Goal: Task Accomplishment & Management: Use online tool/utility

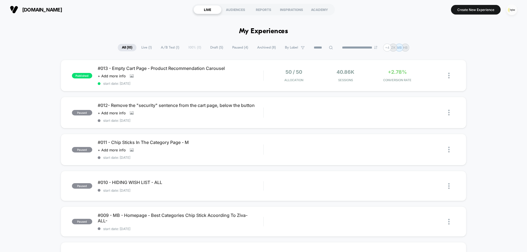
click at [516, 11] on img "button" at bounding box center [511, 9] width 11 height 11
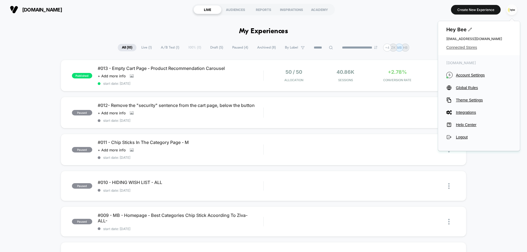
click at [466, 47] on span "Connected Stores" at bounding box center [478, 47] width 65 height 4
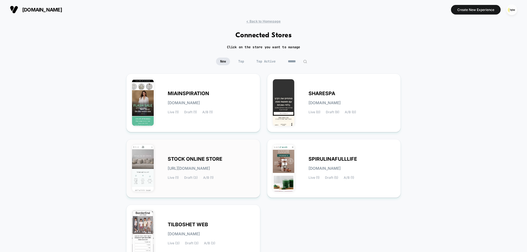
click at [198, 178] on span "Draft (3)" at bounding box center [190, 178] width 13 height 4
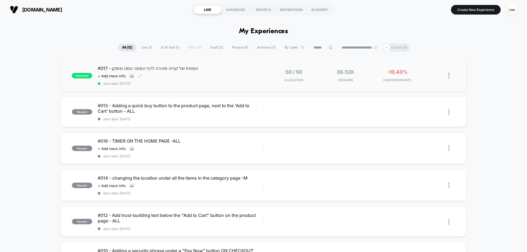
click at [218, 79] on div "#017 - הוספת של קנייה מהירה לדף המוצר טסט מתוקן Click to view images Click to e…" at bounding box center [181, 76] width 166 height 20
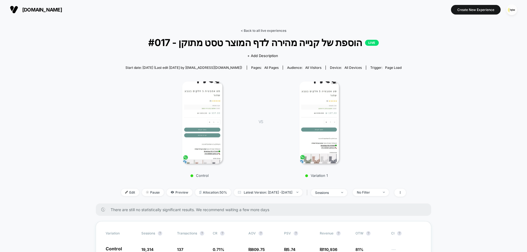
click at [262, 32] on link "< Back to all live experiences" at bounding box center [264, 31] width 46 height 4
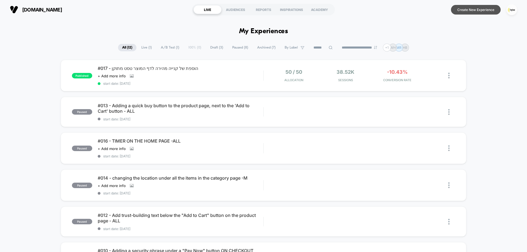
click at [475, 9] on button "Create New Experience" at bounding box center [476, 10] width 50 height 10
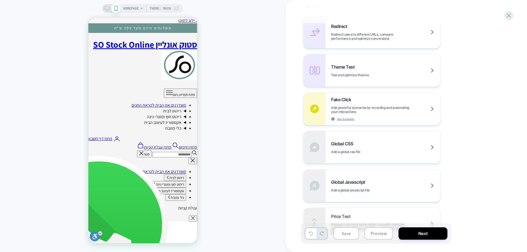
scroll to position [247, 0]
click at [420, 69] on div "Theme Test Test and optimize themes" at bounding box center [385, 69] width 109 height 13
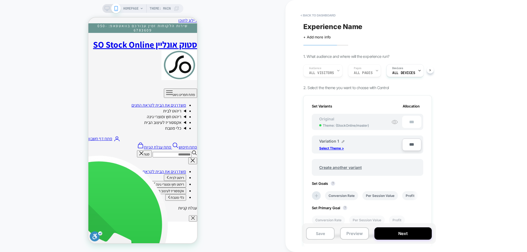
scroll to position [0, 1]
click at [410, 74] on span "ALL DEVICES" at bounding box center [403, 73] width 23 height 4
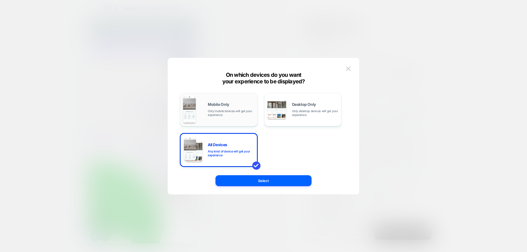
click at [195, 110] on img at bounding box center [189, 109] width 13 height 27
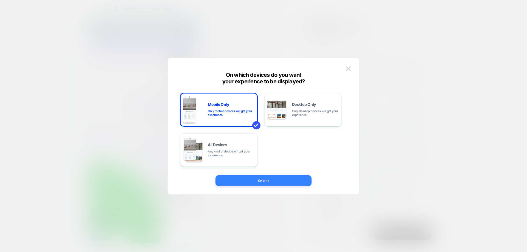
click at [276, 186] on button "Select" at bounding box center [263, 180] width 96 height 11
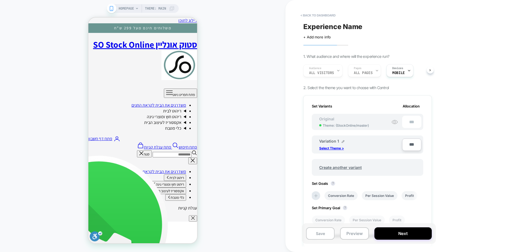
click at [337, 145] on div "Variation 1 Select Theme >" at bounding box center [358, 145] width 79 height 12
click at [334, 148] on p "Select Theme >" at bounding box center [331, 148] width 25 height 4
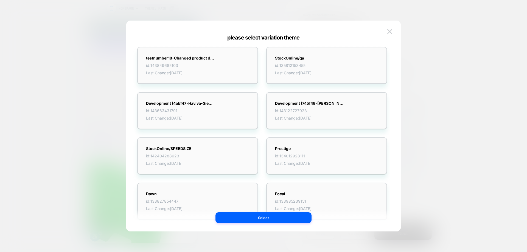
scroll to position [0, 0]
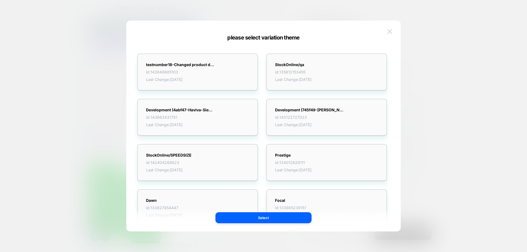
click at [387, 33] on img at bounding box center [389, 31] width 5 height 5
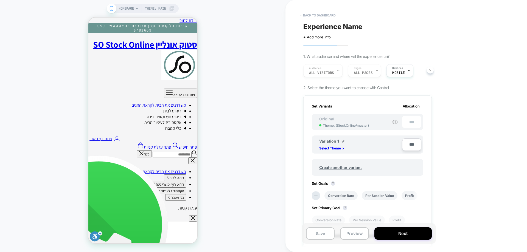
click at [331, 145] on div "Variation 1 Select Theme >" at bounding box center [358, 145] width 79 height 12
click at [332, 148] on p "Select Theme >" at bounding box center [331, 148] width 25 height 4
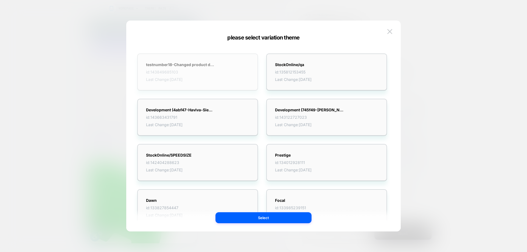
click at [201, 68] on div "testnumber18-Changed product display on category id: 143849685103 Last Change: …" at bounding box center [180, 71] width 69 height 19
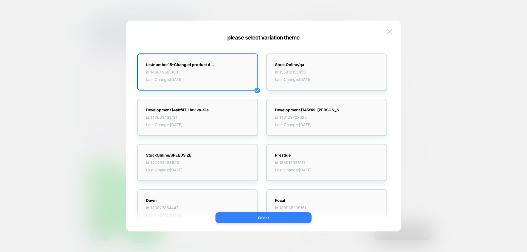
click at [243, 217] on button "Select" at bounding box center [263, 217] width 96 height 11
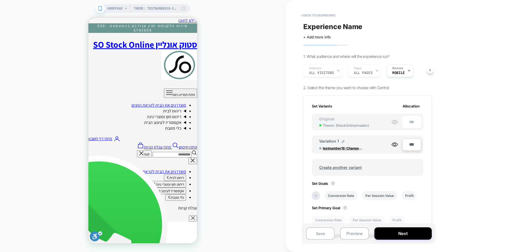
click at [121, 10] on span "HOMEPAGE" at bounding box center [114, 8] width 15 height 9
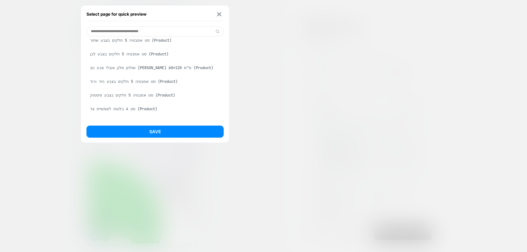
scroll to position [302, 0]
click at [154, 136] on button "Save" at bounding box center [154, 132] width 137 height 12
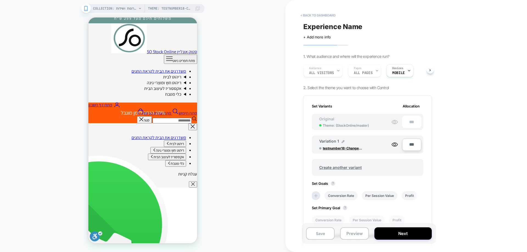
scroll to position [0, 0]
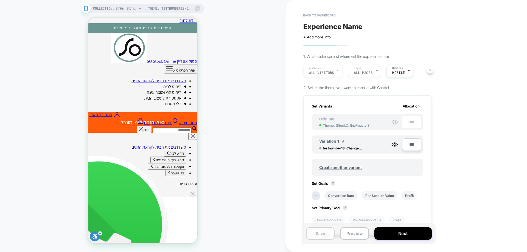
click at [313, 230] on button "Save" at bounding box center [320, 234] width 29 height 12
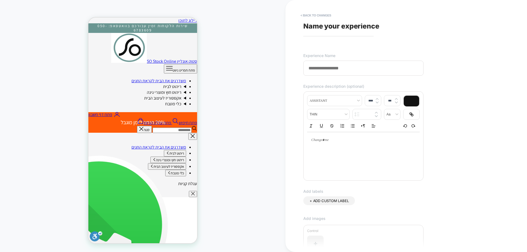
click at [317, 68] on input at bounding box center [363, 68] width 120 height 15
type input "*"
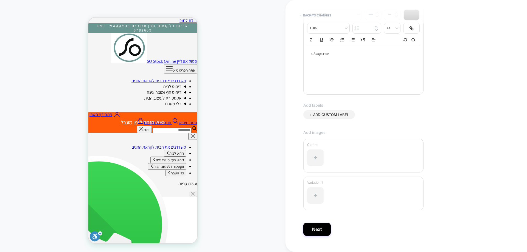
scroll to position [98, 0]
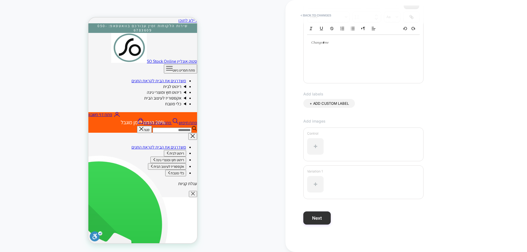
type input "**********"
click at [322, 213] on button "Next" at bounding box center [316, 218] width 27 height 13
click at [325, 222] on button "Next" at bounding box center [316, 218] width 27 height 13
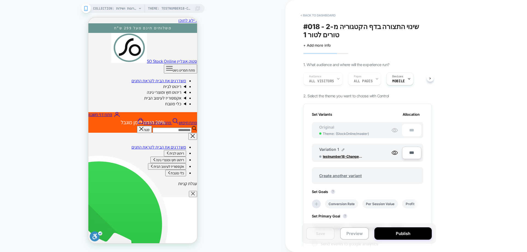
scroll to position [0, 1]
click at [133, 9] on span "COLLECTION: ארונות ושידות (Category)" at bounding box center [115, 8] width 44 height 9
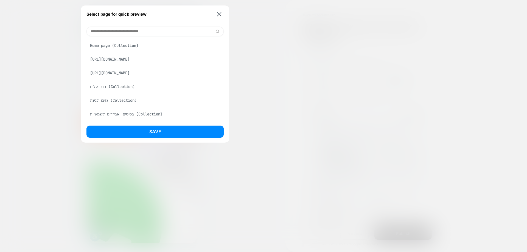
drag, startPoint x: 164, startPoint y: 26, endPoint x: 143, endPoint y: 21, distance: 21.0
click at [164, 26] on div "Select page for quick preview https://stock-online.co.il/products/%D7%90%D7%94%…" at bounding box center [155, 73] width 148 height 137
click at [128, 31] on input at bounding box center [154, 32] width 137 height 10
paste input "**********"
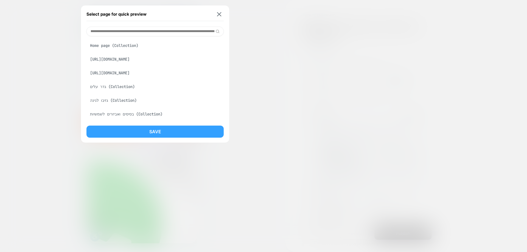
scroll to position [0, 0]
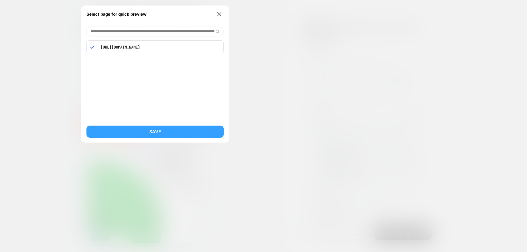
type input "**********"
click at [152, 131] on button "Save" at bounding box center [154, 132] width 137 height 12
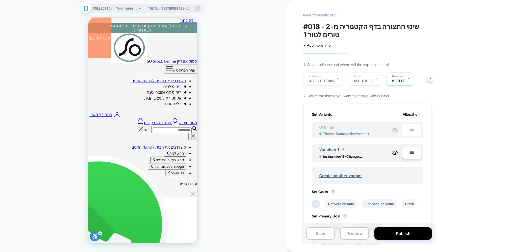
click at [334, 131] on div "Original Theme: ( StockOnline/master )" at bounding box center [344, 130] width 61 height 11
click at [360, 232] on button "Preview" at bounding box center [354, 234] width 29 height 12
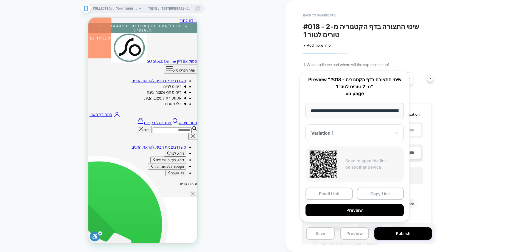
click at [338, 138] on div "Variation 1" at bounding box center [355, 133] width 98 height 16
click at [330, 162] on div "CONTROL" at bounding box center [354, 162] width 93 height 10
click at [352, 210] on button "Preview" at bounding box center [355, 210] width 98 height 12
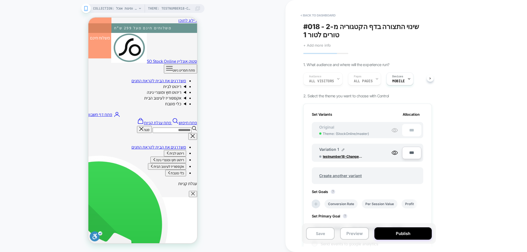
click at [324, 44] on span "+ Add more info" at bounding box center [316, 45] width 27 height 4
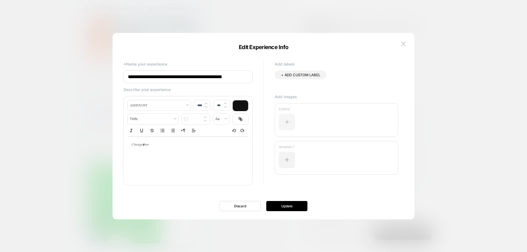
click at [280, 116] on div at bounding box center [287, 122] width 16 height 16
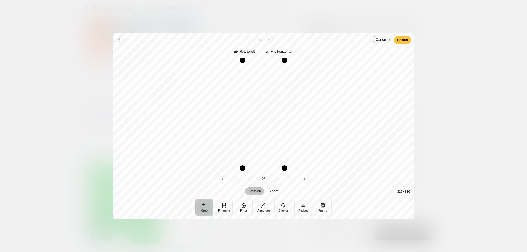
click at [407, 41] on span "Upload" at bounding box center [402, 40] width 11 height 7
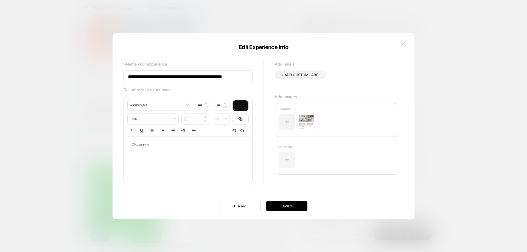
click at [285, 158] on div at bounding box center [287, 160] width 16 height 16
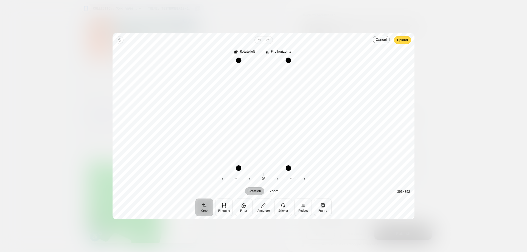
click at [403, 38] on span "Upload" at bounding box center [402, 40] width 11 height 7
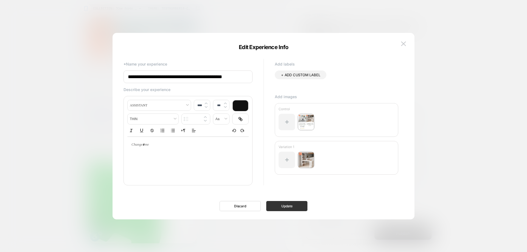
click at [298, 209] on button "Update" at bounding box center [286, 206] width 41 height 10
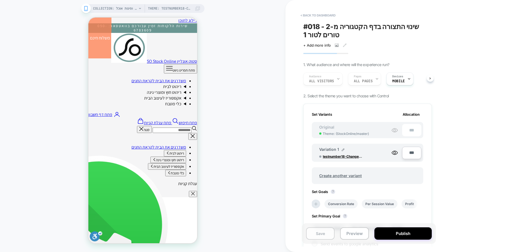
click at [318, 233] on button "Save" at bounding box center [320, 234] width 29 height 12
click at [321, 18] on button "< back to dashboard" at bounding box center [318, 15] width 40 height 9
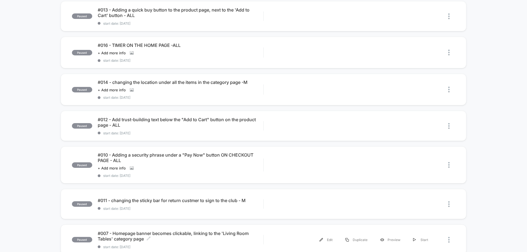
scroll to position [192, 0]
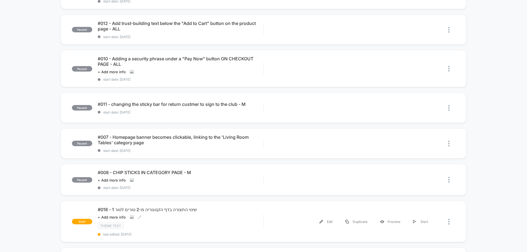
drag, startPoint x: 186, startPoint y: 222, endPoint x: 244, endPoint y: 204, distance: 60.5
click at [186, 221] on div "#018 - שינוי התצורה בדף הקטגוריה מ-2 טורים לטור 1 Click to view images Click to…" at bounding box center [181, 222] width 166 height 30
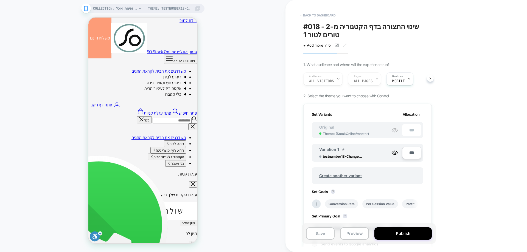
scroll to position [0, 1]
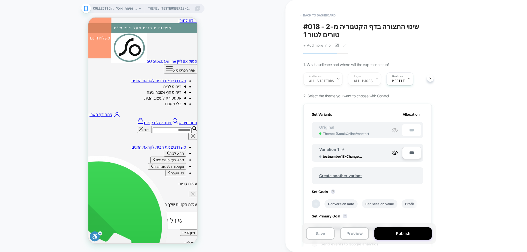
click at [329, 46] on span "+ Add more info" at bounding box center [316, 45] width 27 height 4
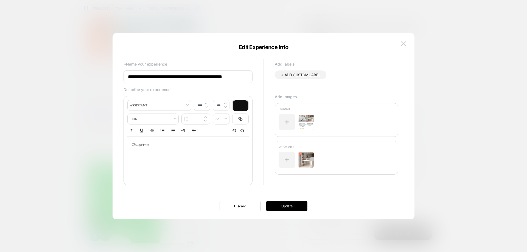
drag, startPoint x: 405, startPoint y: 45, endPoint x: 395, endPoint y: 45, distance: 10.7
click at [405, 46] on img at bounding box center [403, 43] width 5 height 5
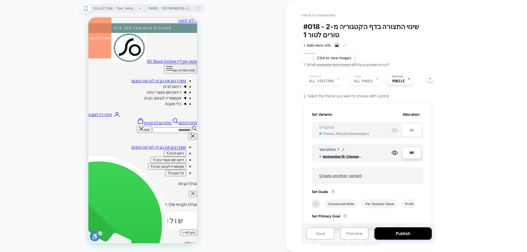
click at [335, 46] on icon at bounding box center [337, 45] width 4 height 4
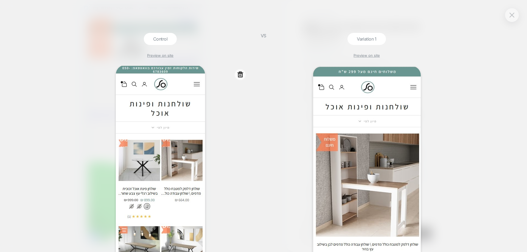
scroll to position [0, 0]
click at [257, 100] on div "VS" at bounding box center [264, 142] width 14 height 219
drag, startPoint x: 518, startPoint y: 13, endPoint x: 515, endPoint y: 13, distance: 3.3
click at [517, 13] on div at bounding box center [512, 15] width 14 height 14
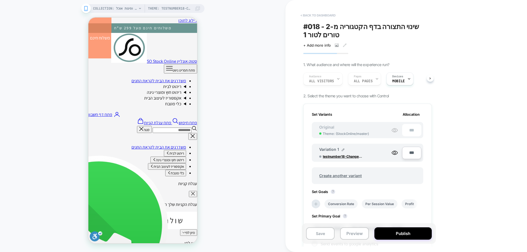
click at [315, 14] on button "< back to dashboard" at bounding box center [318, 15] width 40 height 9
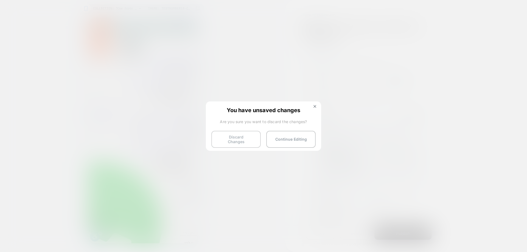
click at [249, 137] on button "Discard Changes" at bounding box center [235, 139] width 49 height 17
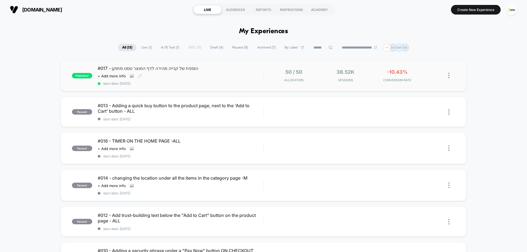
click at [218, 75] on div "#017 - הוספת של קנייה מהירה לדף המוצר טסט מתוקן Click to view images Click to e…" at bounding box center [181, 76] width 166 height 20
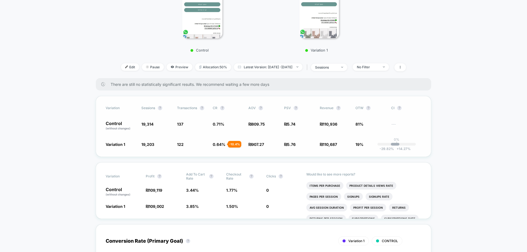
scroll to position [137, 0]
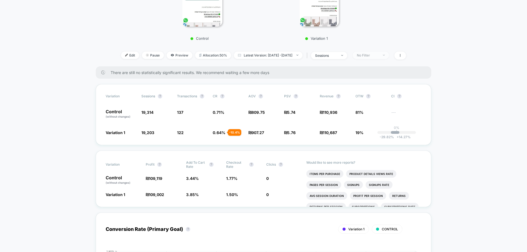
click at [380, 52] on span "No Filter" at bounding box center [371, 55] width 36 height 7
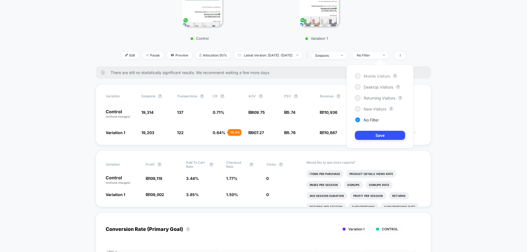
click at [380, 77] on span "Mobile Visitors" at bounding box center [377, 76] width 26 height 5
click at [381, 136] on button "Save" at bounding box center [380, 135] width 50 height 9
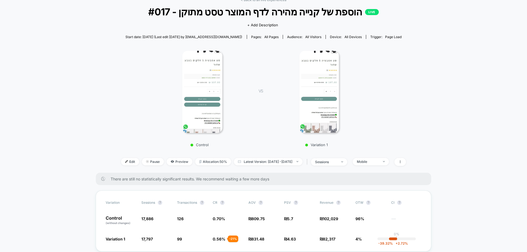
scroll to position [82, 0]
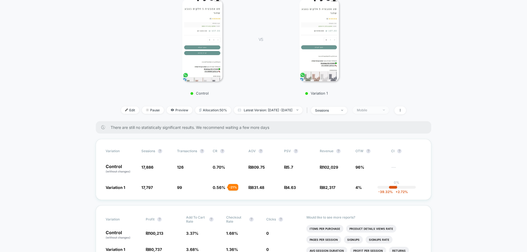
click at [379, 109] on div "Mobile" at bounding box center [368, 110] width 22 height 4
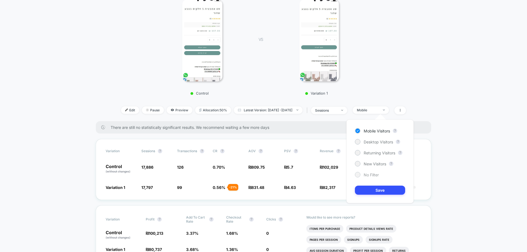
click at [372, 175] on span "No Filter" at bounding box center [371, 175] width 15 height 5
click at [373, 187] on button "Save" at bounding box center [380, 190] width 50 height 9
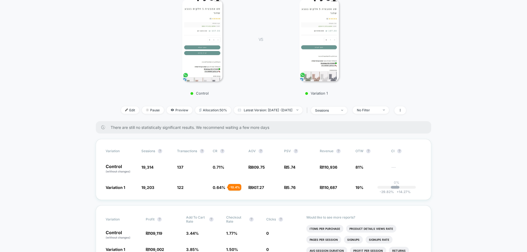
click at [379, 118] on div "< Back to all live experiences #017 - הוספת של קנייה מהירה לדף המוצר טסט מתוקן …" at bounding box center [263, 33] width 285 height 175
click at [382, 114] on span "No Filter" at bounding box center [371, 110] width 36 height 7
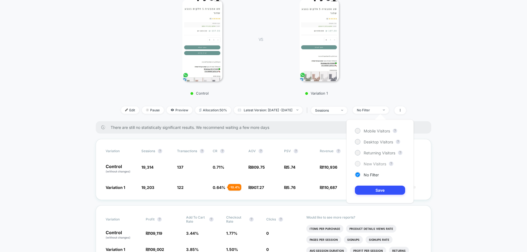
drag, startPoint x: 374, startPoint y: 163, endPoint x: 376, endPoint y: 192, distance: 28.9
click at [374, 164] on span "New Visitors" at bounding box center [375, 164] width 23 height 5
click at [376, 192] on button "Save" at bounding box center [380, 190] width 50 height 9
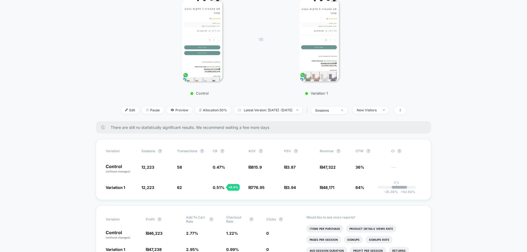
click at [379, 109] on div "New Visitors" at bounding box center [368, 110] width 22 height 4
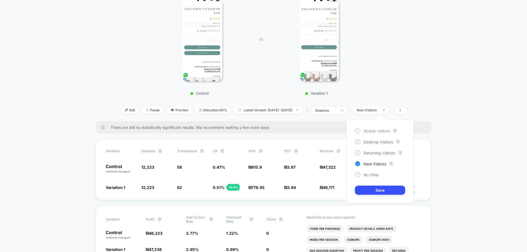
click at [371, 130] on span "Mobile Visitors" at bounding box center [377, 131] width 26 height 5
click at [374, 190] on button "Save" at bounding box center [380, 190] width 50 height 9
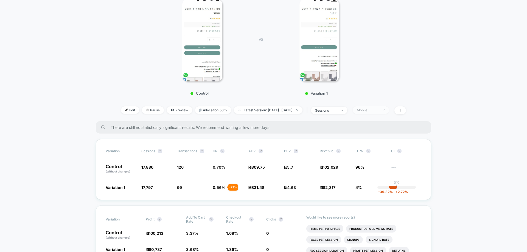
click at [389, 114] on span "Mobile" at bounding box center [371, 110] width 36 height 7
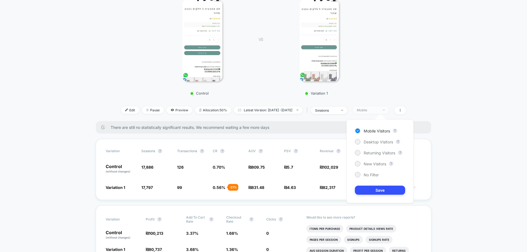
click at [388, 108] on span "Mobile" at bounding box center [371, 110] width 36 height 7
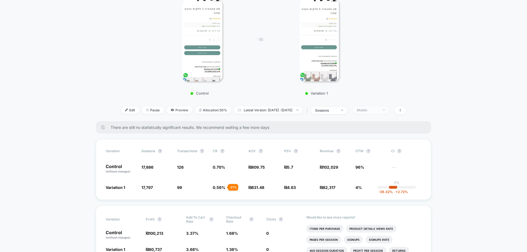
click at [385, 107] on span "Mobile" at bounding box center [371, 110] width 36 height 7
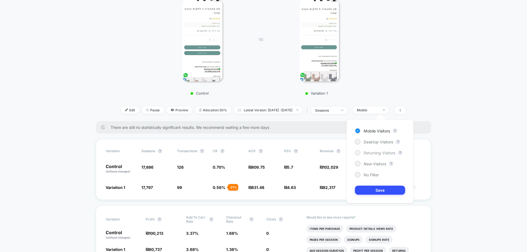
click at [380, 155] on span "Returning Visitors" at bounding box center [380, 153] width 32 height 5
click at [380, 185] on div "Mobile Visitors ? Desktop Visitors ? Returning Visitors ? New Visitors ? No Fil…" at bounding box center [379, 162] width 67 height 84
click at [380, 186] on button "Save" at bounding box center [380, 190] width 50 height 9
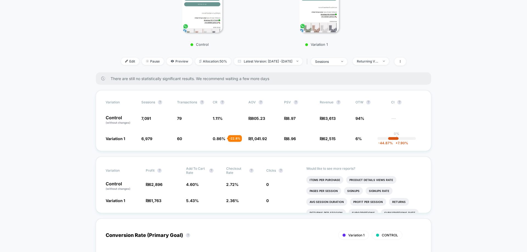
scroll to position [137, 0]
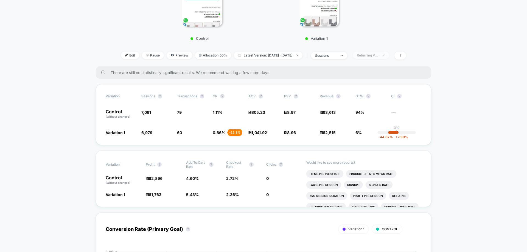
click at [389, 56] on span "Returning Visitors" at bounding box center [371, 55] width 36 height 7
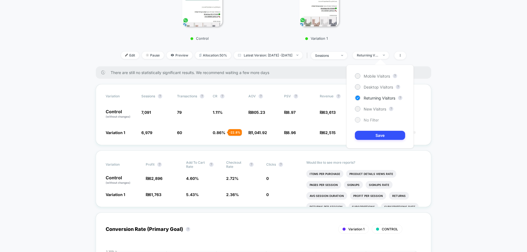
drag, startPoint x: 366, startPoint y: 119, endPoint x: 368, endPoint y: 122, distance: 4.2
click at [366, 118] on span "No Filter" at bounding box center [371, 120] width 15 height 5
click at [373, 135] on button "Save" at bounding box center [380, 135] width 50 height 9
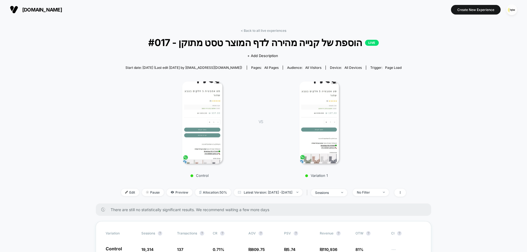
click at [118, 139] on div "Control VS Variation 1" at bounding box center [260, 127] width 285 height 105
click at [269, 30] on link "< Back to all live experiences" at bounding box center [264, 31] width 46 height 4
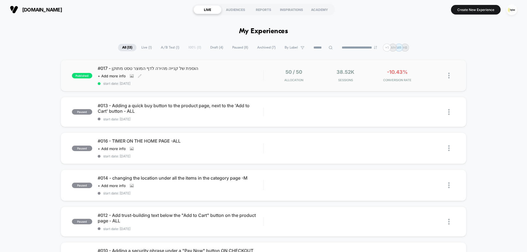
click at [205, 72] on div "#017 - הוספת של קנייה מהירה לדף המוצר טסט מתוקן Click to view images Click to e…" at bounding box center [181, 76] width 166 height 20
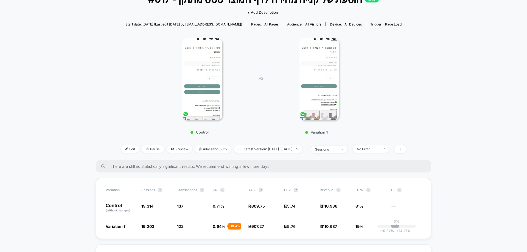
scroll to position [137, 0]
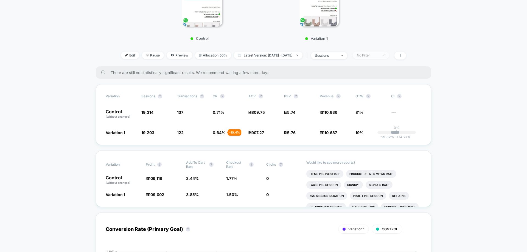
click at [378, 55] on div "No Filter" at bounding box center [368, 55] width 22 height 4
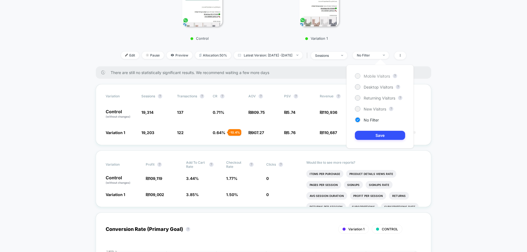
click at [379, 78] on span "Mobile Visitors" at bounding box center [377, 76] width 26 height 5
drag, startPoint x: 379, startPoint y: 136, endPoint x: 375, endPoint y: 137, distance: 3.9
click at [379, 136] on button "Save" at bounding box center [380, 135] width 50 height 9
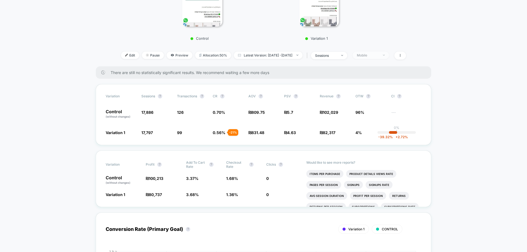
click at [379, 54] on div "Mobile" at bounding box center [368, 55] width 22 height 4
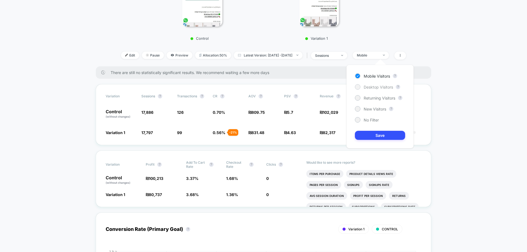
click at [377, 88] on span "Desktop Visitors" at bounding box center [378, 87] width 29 height 5
click at [379, 128] on div "Mobile Visitors ? Desktop Visitors ? Returning Visitors ? New Visitors ? No Fil…" at bounding box center [379, 107] width 67 height 84
click at [379, 133] on button "Save" at bounding box center [380, 135] width 50 height 9
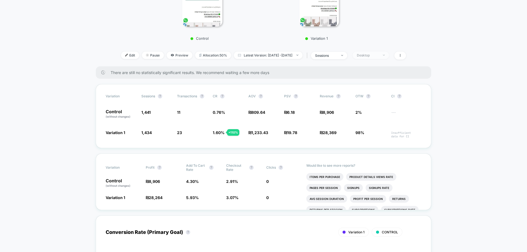
click at [386, 58] on span "Desktop" at bounding box center [371, 55] width 36 height 7
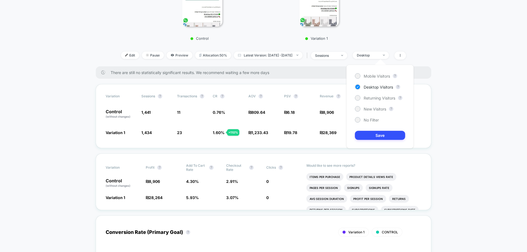
click at [371, 102] on div "Mobile Visitors ? Desktop Visitors ? Returning Visitors ? New Visitors ? No Fil…" at bounding box center [379, 107] width 67 height 84
click at [371, 97] on span "Returning Visitors" at bounding box center [380, 98] width 32 height 5
click at [373, 137] on button "Save" at bounding box center [380, 135] width 50 height 9
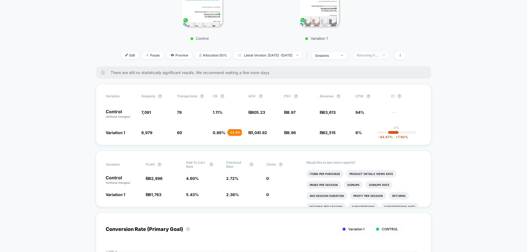
click at [376, 58] on span "Returning Visitors" at bounding box center [371, 55] width 36 height 7
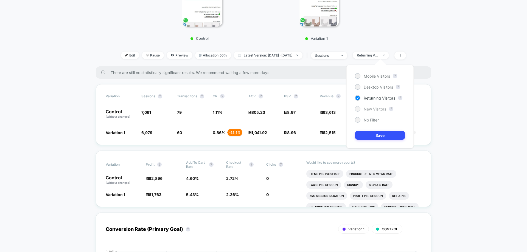
click at [371, 108] on span "New Visitors" at bounding box center [375, 109] width 23 height 5
click at [375, 135] on button "Save" at bounding box center [380, 135] width 50 height 9
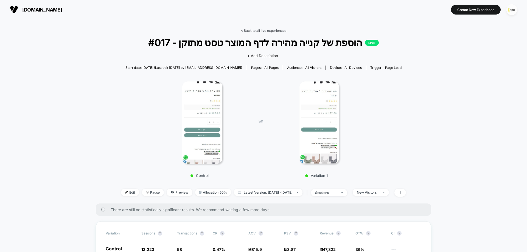
click at [284, 30] on link "< Back to all live experiences" at bounding box center [264, 31] width 46 height 4
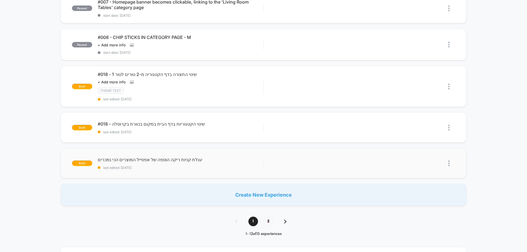
scroll to position [302, 0]
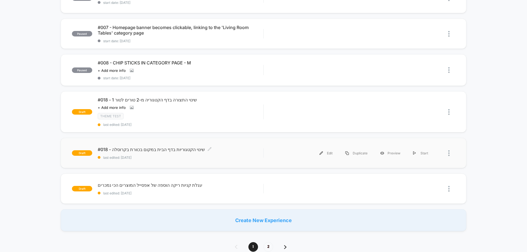
click at [141, 154] on div "#018 - שינוי הקטגוריות בדף הבית במקום בכוורת בקרוסלה Click to edit experience d…" at bounding box center [181, 153] width 166 height 13
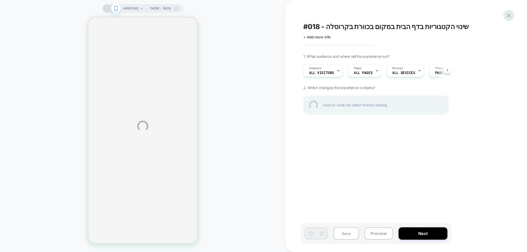
click at [508, 15] on div at bounding box center [508, 15] width 11 height 11
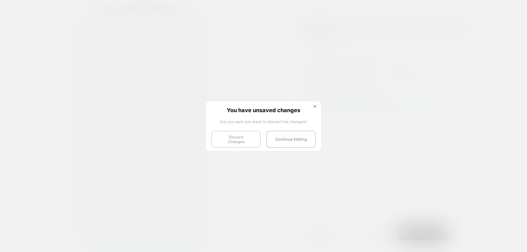
click at [229, 137] on button "Discard Changes" at bounding box center [235, 139] width 49 height 17
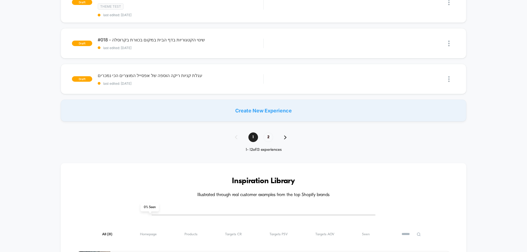
scroll to position [357, 0]
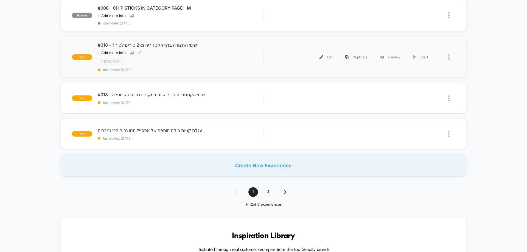
click at [170, 55] on div "#018 - שינוי התצורה בדף הקטגוריה מ-2 טורים לטור 1 Click to view images Click to…" at bounding box center [181, 57] width 166 height 30
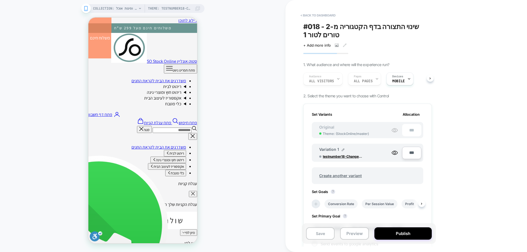
click at [317, 202] on icon at bounding box center [315, 203] width 5 height 5
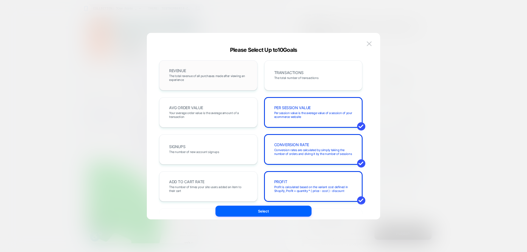
click at [216, 71] on div "REVENUE The total revenue of all purchases made after viewing an experience" at bounding box center [208, 75] width 87 height 19
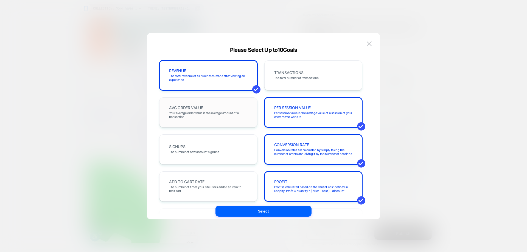
click at [201, 110] on span "AVG ORDER VALUE" at bounding box center [186, 108] width 34 height 4
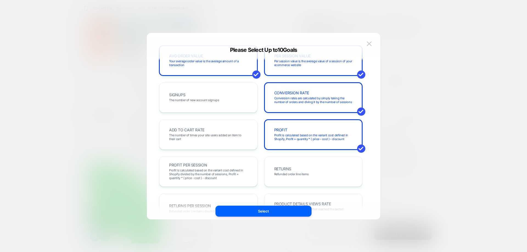
scroll to position [55, 0]
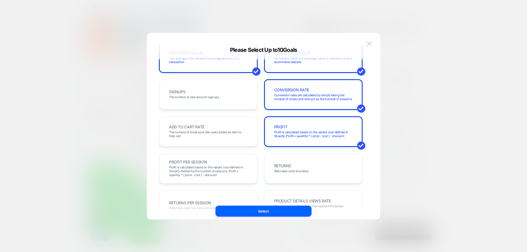
click at [205, 126] on div "ADD TO CART RATE The number of times your site users added an item to their cart" at bounding box center [208, 131] width 87 height 19
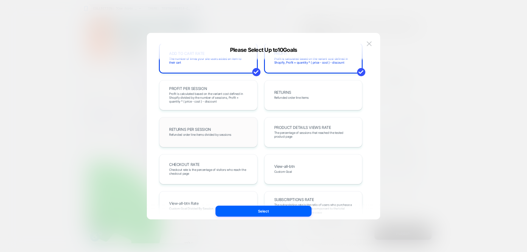
scroll to position [165, 0]
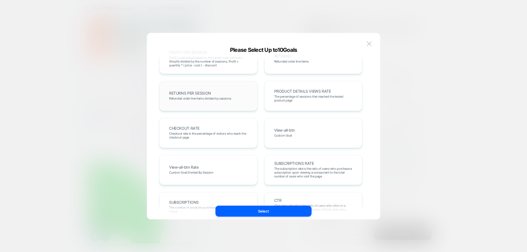
click at [200, 132] on span "Checkout rate is the percentage of visitors who reach the checkout page" at bounding box center [208, 136] width 79 height 8
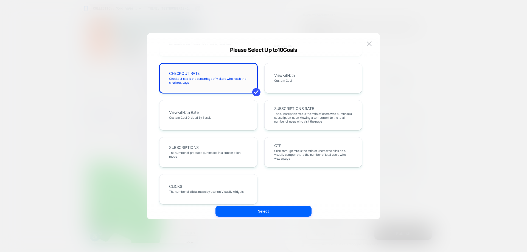
scroll to position [226, 0]
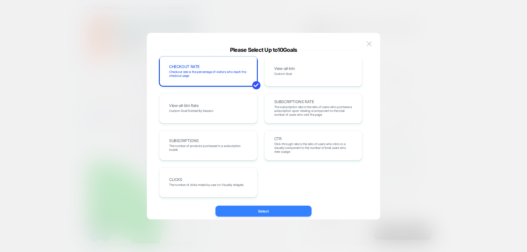
click at [253, 212] on button "Select" at bounding box center [263, 211] width 96 height 11
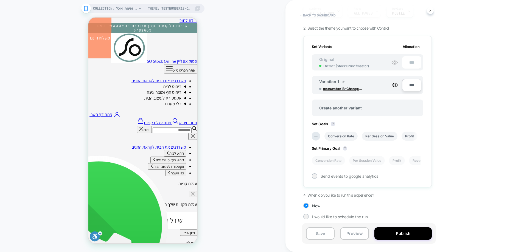
scroll to position [68, 0]
click at [333, 157] on li "Conversion Rate" at bounding box center [328, 160] width 33 height 9
click at [359, 177] on span "Send events to google analytics" at bounding box center [350, 176] width 58 height 5
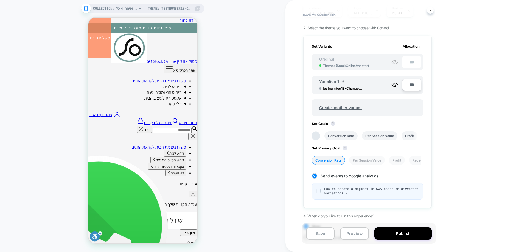
scroll to position [89, 0]
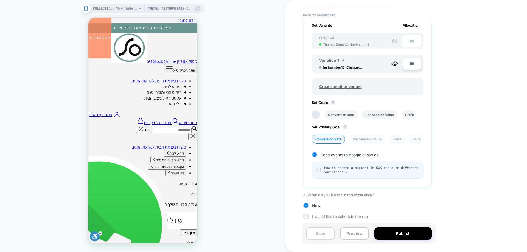
click at [325, 233] on button "Save" at bounding box center [320, 234] width 29 height 12
click at [413, 236] on button "Publish" at bounding box center [402, 234] width 57 height 12
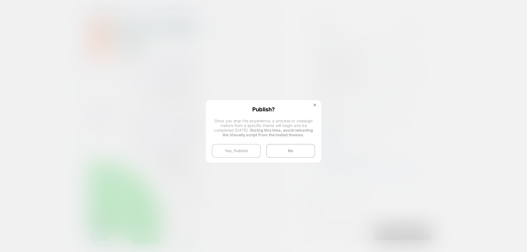
click at [239, 151] on button "Yes, Publish" at bounding box center [236, 151] width 49 height 14
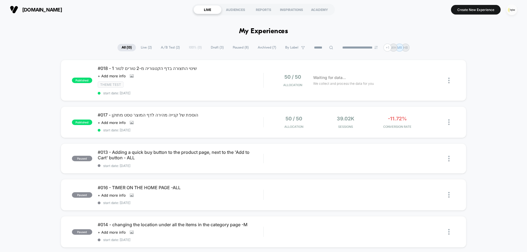
click at [513, 13] on img "button" at bounding box center [511, 9] width 11 height 11
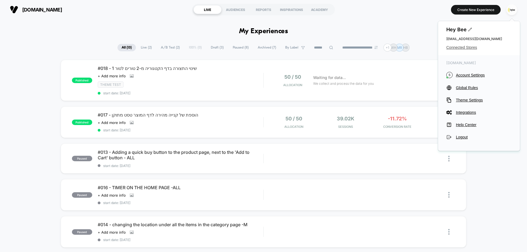
click at [462, 46] on span "Connected Stores" at bounding box center [478, 47] width 65 height 4
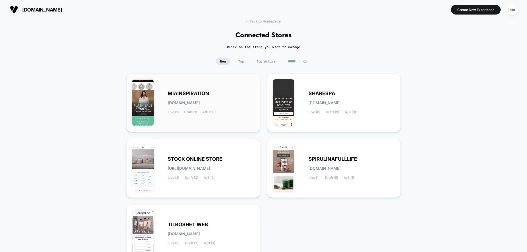
click at [192, 104] on span "[DOMAIN_NAME]" at bounding box center [184, 103] width 32 height 4
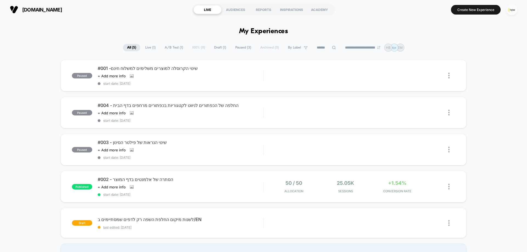
click at [510, 9] on img "button" at bounding box center [511, 9] width 11 height 11
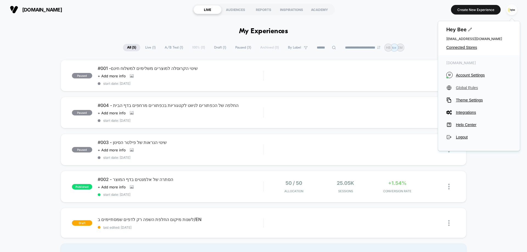
click at [474, 89] on span "Global Rules" at bounding box center [484, 88] width 56 height 4
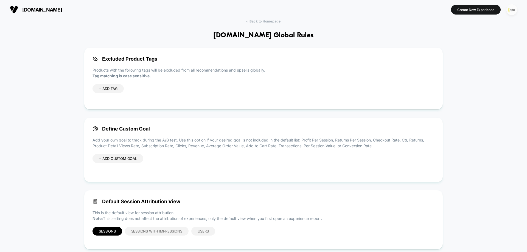
click at [512, 9] on img "button" at bounding box center [511, 9] width 11 height 11
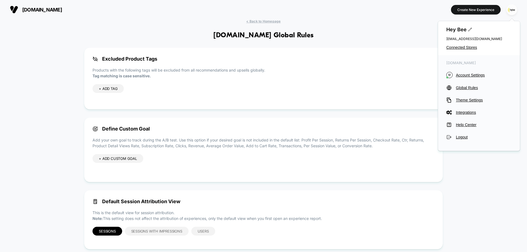
click at [468, 71] on div "miainspiration.co.il M Account Settings Global Rules Theme Settings Integration…" at bounding box center [479, 100] width 82 height 90
click at [468, 72] on button "M Account Settings" at bounding box center [478, 75] width 65 height 6
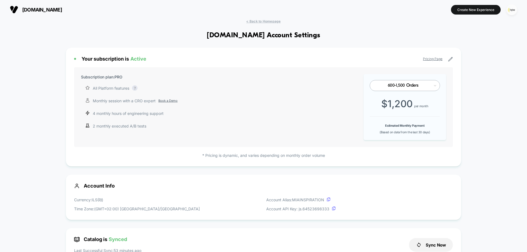
click at [510, 10] on img "button" at bounding box center [511, 9] width 11 height 11
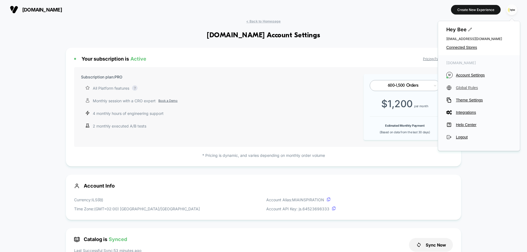
click at [471, 87] on span "Global Rules" at bounding box center [484, 88] width 56 height 4
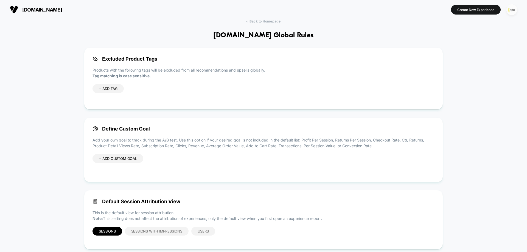
click at [512, 8] on img "button" at bounding box center [511, 9] width 11 height 11
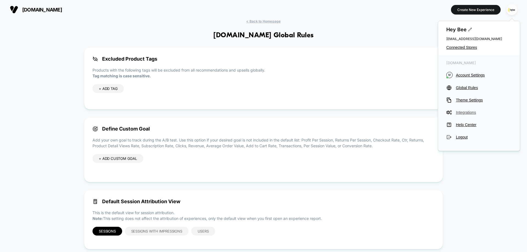
click at [461, 111] on span "Integrations" at bounding box center [484, 112] width 56 height 4
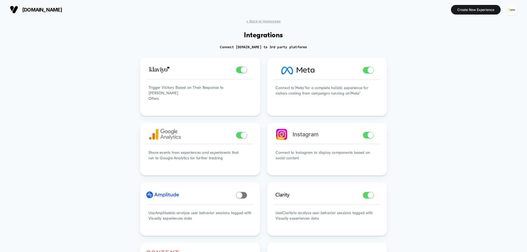
click at [514, 11] on img "button" at bounding box center [511, 9] width 11 height 11
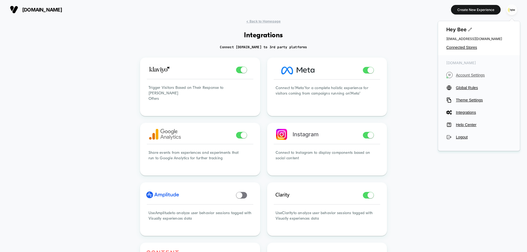
click at [472, 75] on span "Account Settings" at bounding box center [484, 75] width 56 height 4
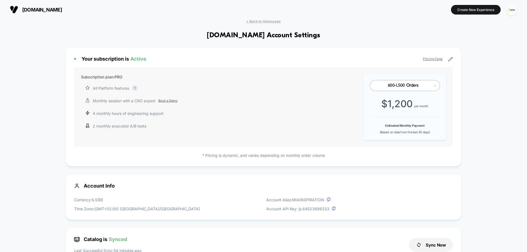
click at [513, 10] on img "button" at bounding box center [511, 9] width 11 height 11
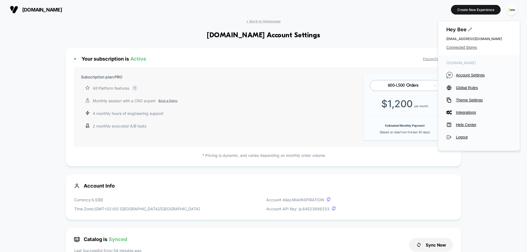
click at [457, 47] on span "Connected Stores" at bounding box center [478, 47] width 65 height 4
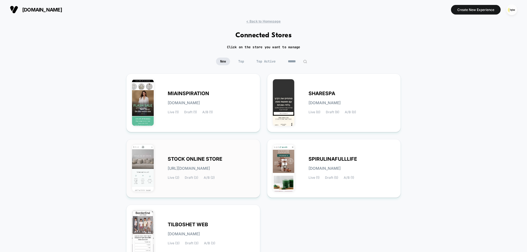
click at [189, 164] on div "STOCK ONLINE STORE stock-online_store.myshopify.com Live (2) Draft (3) A/B (2)" at bounding box center [211, 168] width 87 height 23
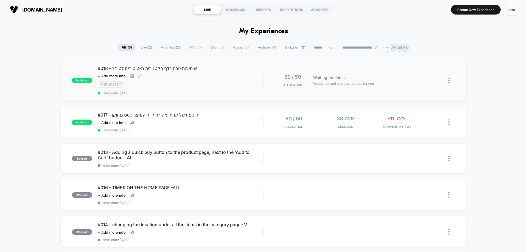
click at [186, 84] on div "Theme Test" at bounding box center [181, 85] width 166 height 6
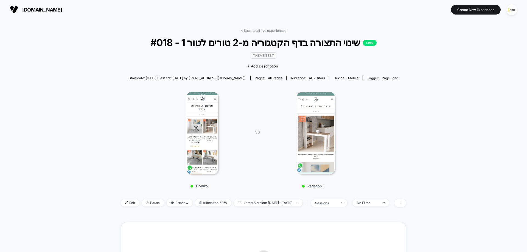
click at [196, 128] on img at bounding box center [202, 133] width 32 height 82
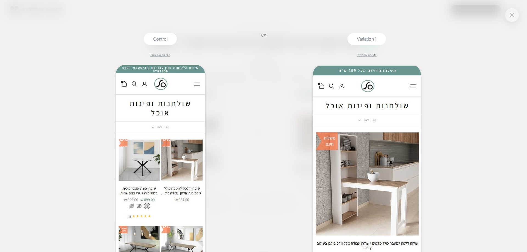
click at [512, 21] on div at bounding box center [512, 15] width 14 height 14
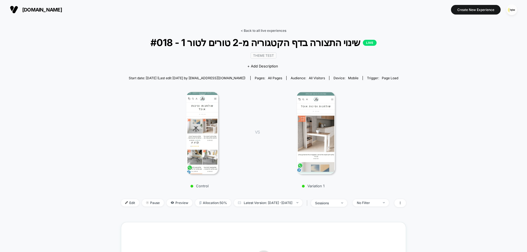
click at [274, 30] on link "< Back to all live experiences" at bounding box center [264, 31] width 46 height 4
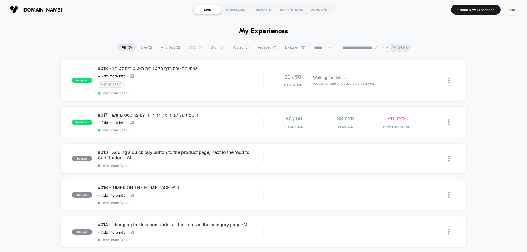
click at [215, 48] on span "Draft ( 3 )" at bounding box center [217, 47] width 21 height 7
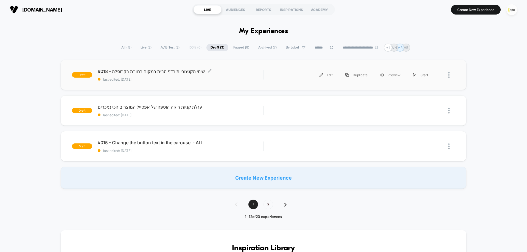
click at [152, 74] on span "#018 - שינוי הקטגוריות בדף הבית במקום בכוורת בקרוסלה Click to edit experience d…" at bounding box center [181, 71] width 166 height 5
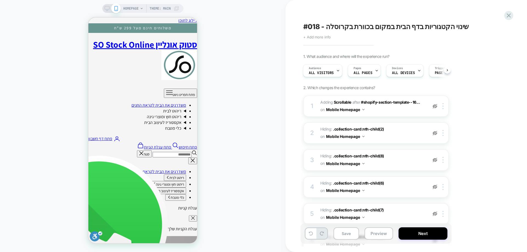
click at [312, 39] on span "+ Add more info" at bounding box center [316, 37] width 27 height 4
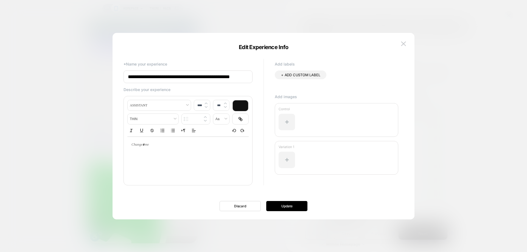
click at [138, 78] on input "**********" at bounding box center [188, 77] width 129 height 13
type input "**********"
click at [282, 204] on button "Update" at bounding box center [286, 206] width 41 height 10
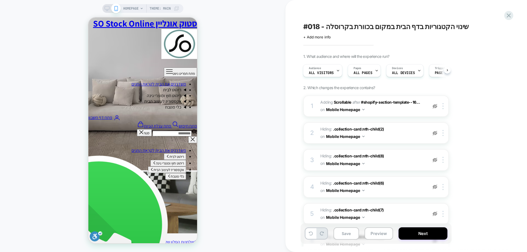
scroll to position [796, 0]
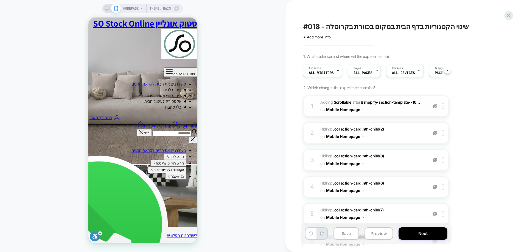
click at [435, 106] on img at bounding box center [435, 106] width 5 height 5
click at [438, 134] on div at bounding box center [434, 133] width 9 height 6
click at [435, 157] on div at bounding box center [434, 160] width 9 height 6
drag, startPoint x: 436, startPoint y: 185, endPoint x: 438, endPoint y: 211, distance: 26.5
click at [436, 185] on img at bounding box center [435, 187] width 5 height 5
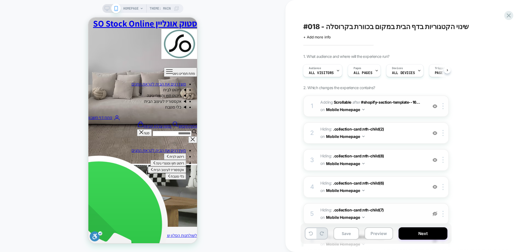
click at [436, 215] on img at bounding box center [435, 214] width 5 height 5
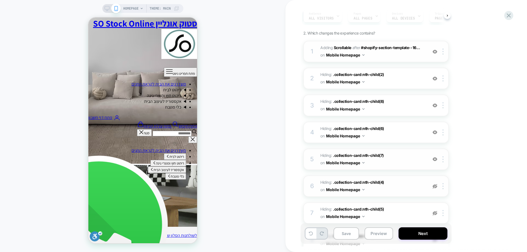
scroll to position [55, 0]
click at [434, 188] on img at bounding box center [435, 186] width 5 height 5
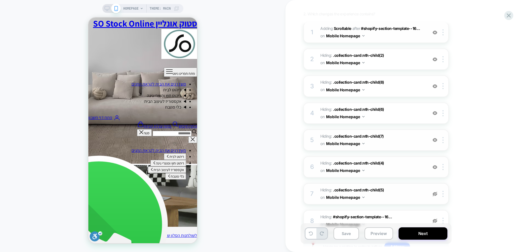
scroll to position [119, 0]
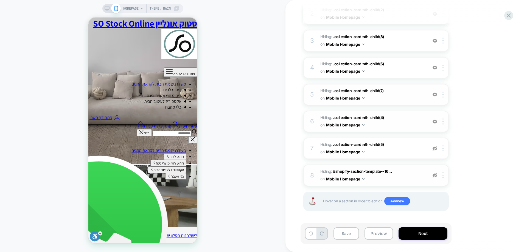
click at [434, 176] on img at bounding box center [435, 175] width 5 height 5
click at [435, 149] on img at bounding box center [435, 148] width 5 height 5
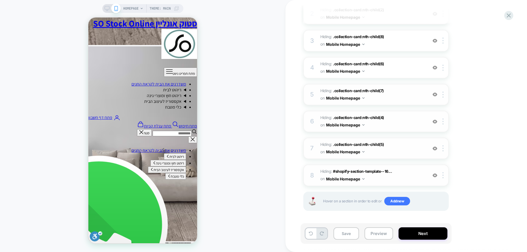
scroll to position [769, 0]
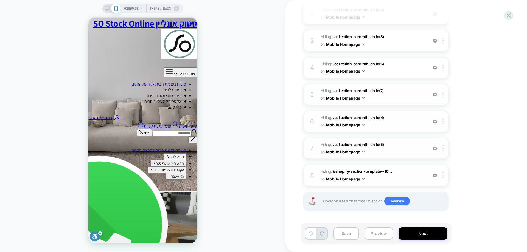
click at [435, 178] on div at bounding box center [434, 175] width 9 height 6
click at [343, 236] on button "Save" at bounding box center [347, 234] width 26 height 12
click at [378, 233] on button "Preview" at bounding box center [379, 234] width 29 height 12
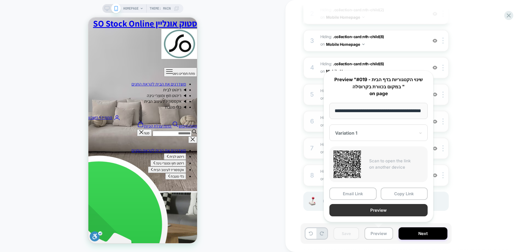
scroll to position [0, 0]
click at [380, 211] on button "Preview" at bounding box center [378, 210] width 98 height 12
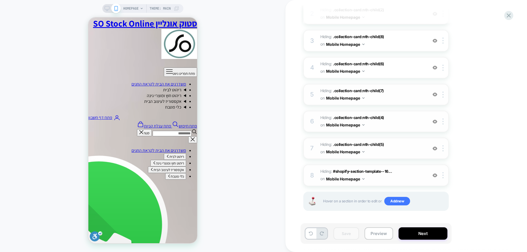
click at [433, 177] on img at bounding box center [435, 175] width 5 height 5
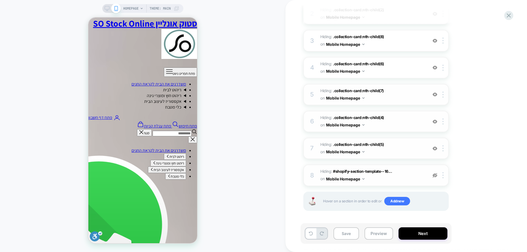
click at [437, 147] on img at bounding box center [435, 148] width 5 height 5
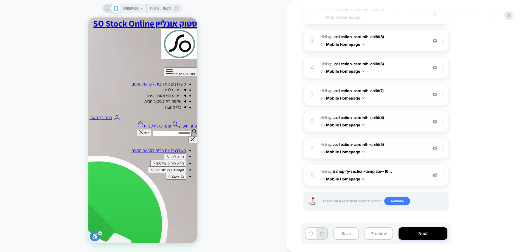
click at [435, 127] on div "6 Hiding : .collection-card:nth-child(4) .collection-card:nth-child(4) on Mobil…" at bounding box center [375, 121] width 145 height 21
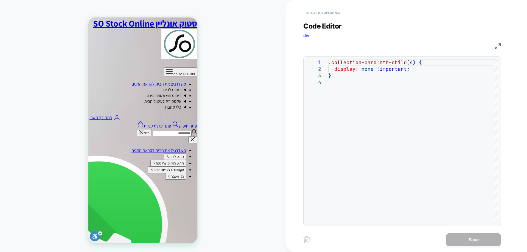
click at [333, 11] on button "< Back to experience" at bounding box center [323, 13] width 40 height 9
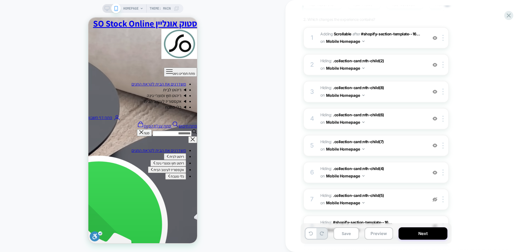
scroll to position [119, 0]
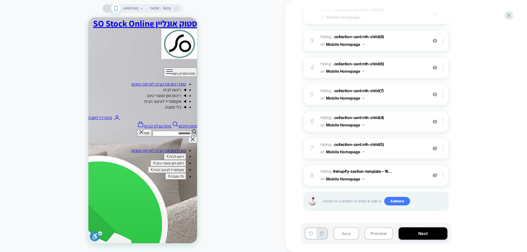
click at [434, 122] on img at bounding box center [435, 121] width 5 height 5
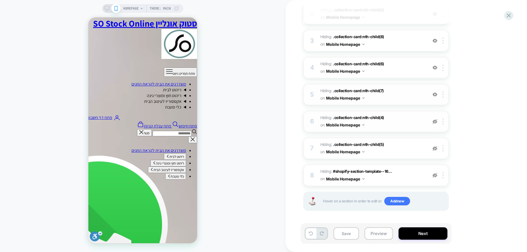
click at [437, 94] on img at bounding box center [435, 94] width 5 height 5
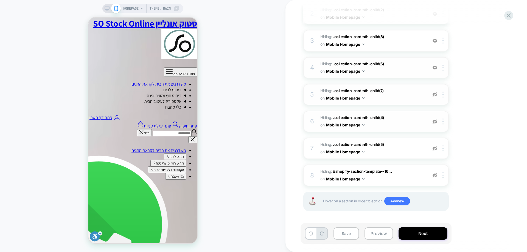
click at [436, 65] on div at bounding box center [434, 68] width 9 height 6
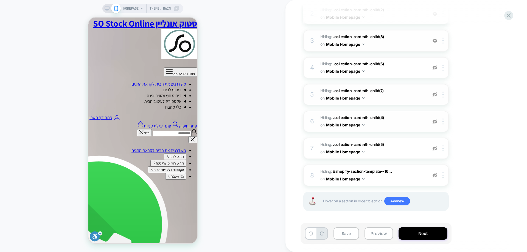
click at [434, 43] on img at bounding box center [435, 40] width 5 height 5
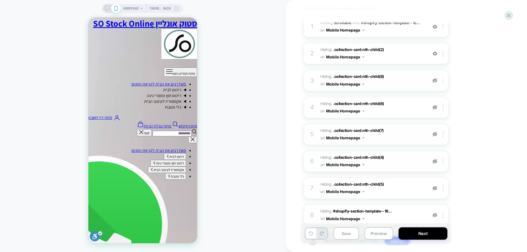
scroll to position [65, 0]
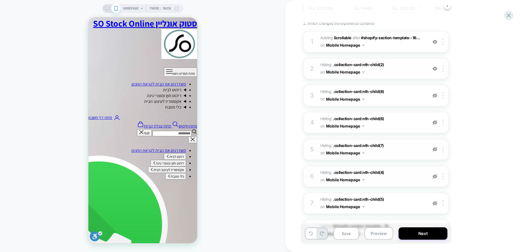
click at [436, 69] on img at bounding box center [435, 68] width 5 height 5
click at [436, 39] on div at bounding box center [434, 42] width 9 height 6
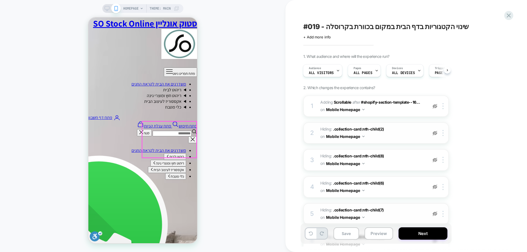
scroll to position [796, 0]
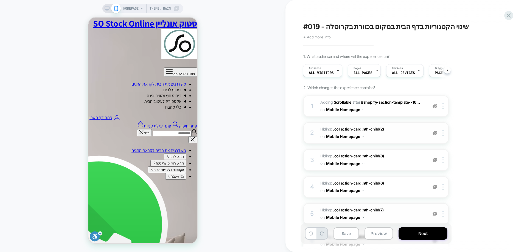
click at [320, 37] on span "+ Add more info" at bounding box center [316, 37] width 27 height 4
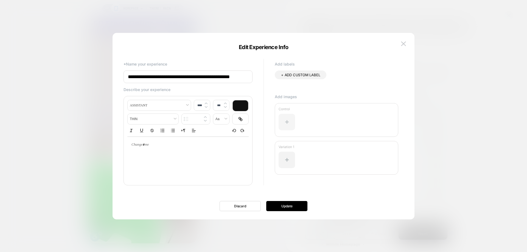
click at [291, 120] on div at bounding box center [287, 122] width 16 height 16
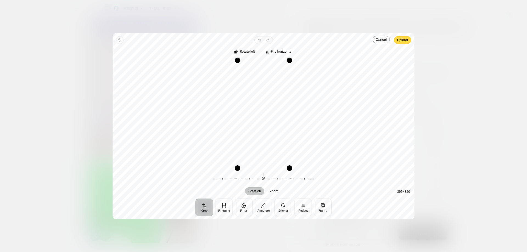
click at [405, 37] on span "Upload" at bounding box center [402, 40] width 11 height 7
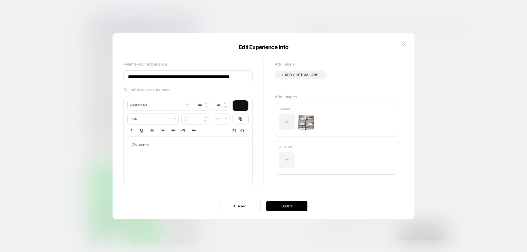
click at [291, 157] on div at bounding box center [287, 160] width 16 height 16
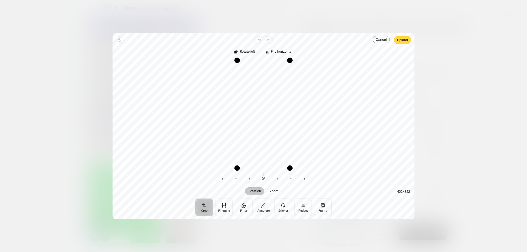
click at [404, 41] on span "Upload" at bounding box center [402, 40] width 11 height 7
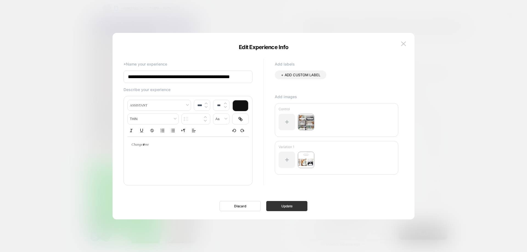
click at [285, 208] on button "Update" at bounding box center [286, 206] width 41 height 10
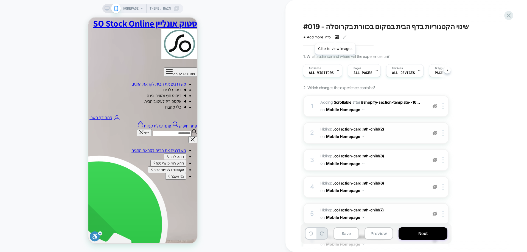
click at [335, 36] on icon at bounding box center [337, 37] width 4 height 4
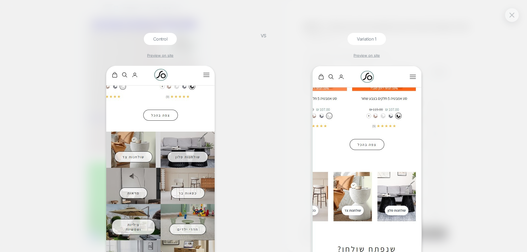
click at [509, 10] on div at bounding box center [512, 15] width 14 height 14
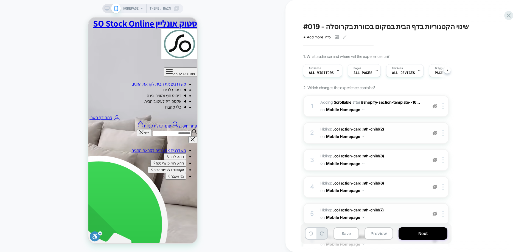
click at [515, 13] on div "#019 - שינוי הקטגוריות בדף הבית במקום בכוורת בקרוסלה Click to view images Click…" at bounding box center [406, 126] width 242 height 252
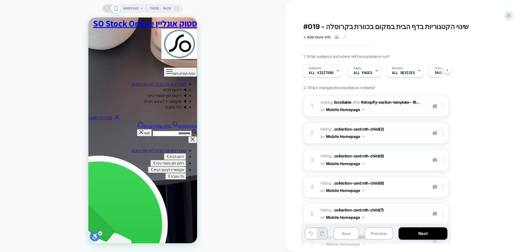
click at [435, 105] on img at bounding box center [435, 106] width 5 height 5
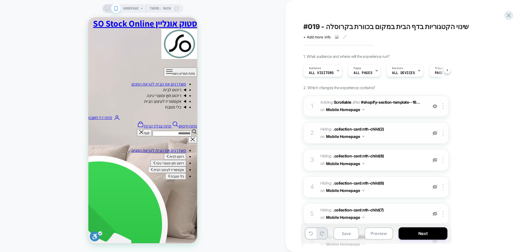
click at [434, 133] on img at bounding box center [435, 133] width 5 height 5
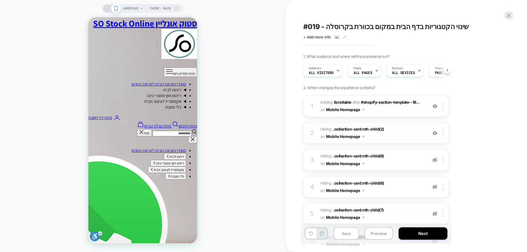
click at [433, 159] on img at bounding box center [435, 160] width 5 height 5
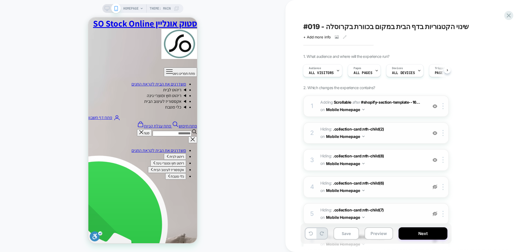
click at [435, 189] on img at bounding box center [435, 187] width 5 height 5
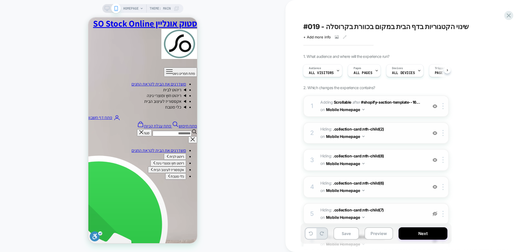
click at [432, 207] on div "5 Hiding : .collection-card:nth-child(7) .collection-card:nth-child(7) on Mobil…" at bounding box center [375, 213] width 145 height 21
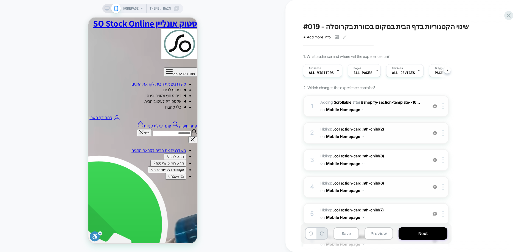
click at [433, 216] on img at bounding box center [435, 214] width 5 height 5
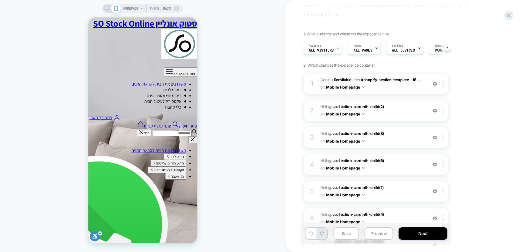
scroll to position [55, 0]
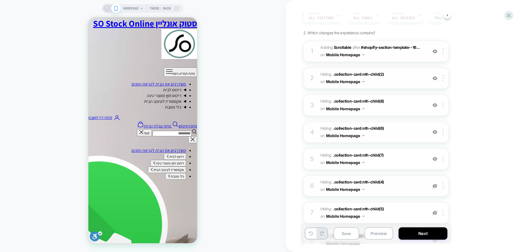
click at [434, 187] on img at bounding box center [435, 186] width 5 height 5
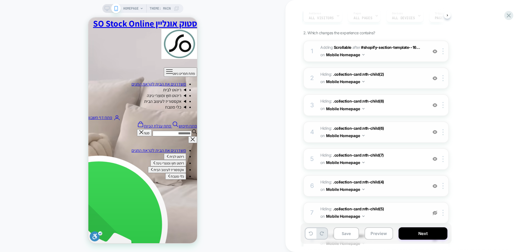
click at [435, 210] on div at bounding box center [434, 213] width 9 height 6
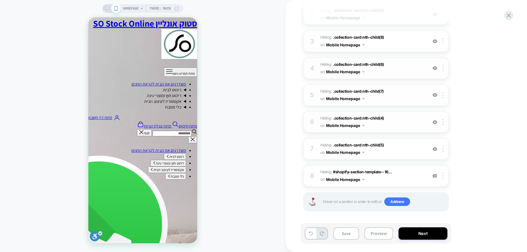
scroll to position [119, 0]
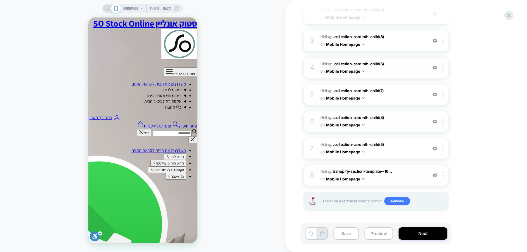
click at [437, 176] on img at bounding box center [435, 175] width 5 height 5
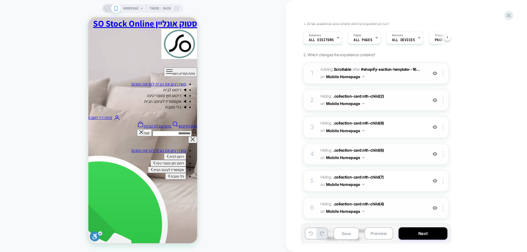
scroll to position [0, 0]
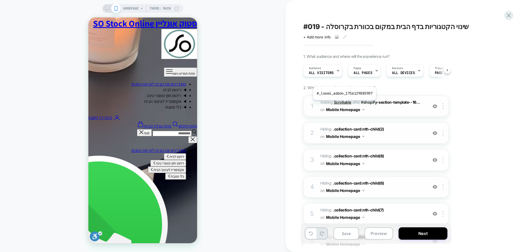
click at [344, 104] on b "Scrollable" at bounding box center [343, 102] width 18 height 5
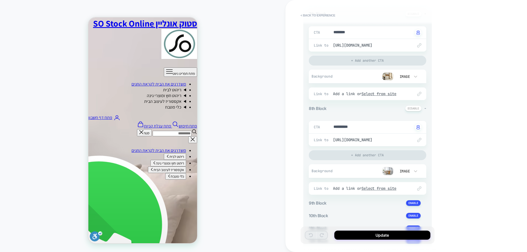
scroll to position [769, 0]
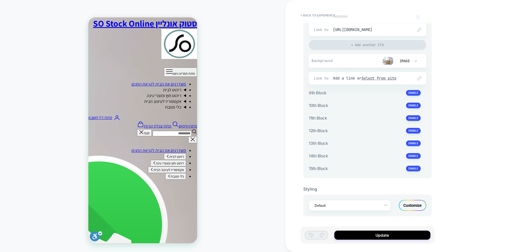
click at [410, 209] on div "Customize" at bounding box center [412, 205] width 27 height 11
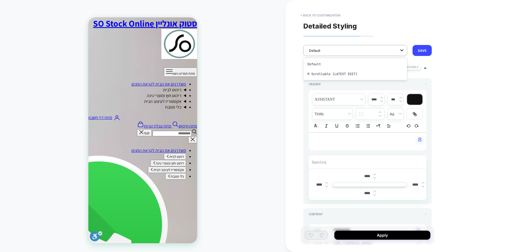
click at [400, 53] on div at bounding box center [402, 50] width 10 height 10
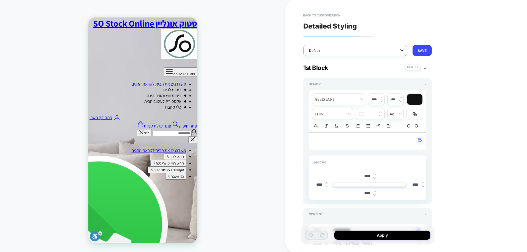
click at [400, 53] on div at bounding box center [402, 50] width 10 height 10
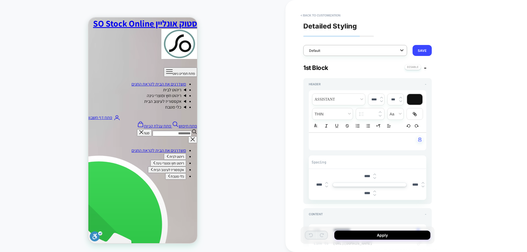
click at [400, 53] on div at bounding box center [402, 50] width 10 height 10
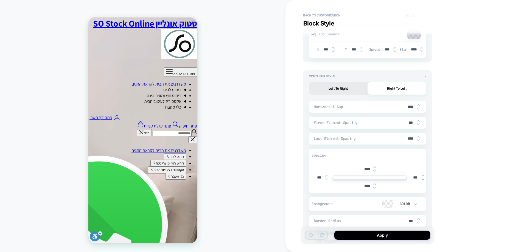
scroll to position [2888, 0]
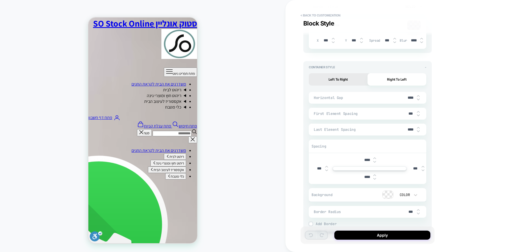
click at [374, 158] on img at bounding box center [374, 158] width 3 height 2
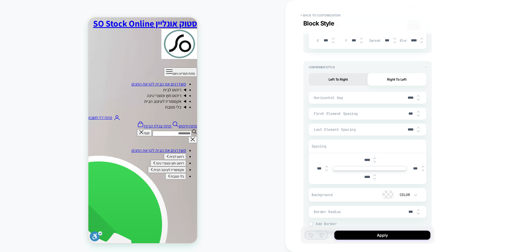
type textarea "*"
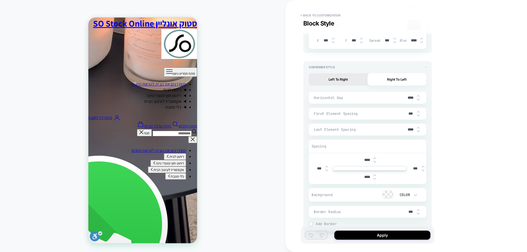
type input "****"
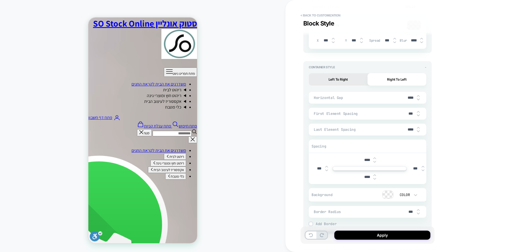
click at [374, 158] on img at bounding box center [374, 158] width 3 height 2
type textarea "*"
type input "****"
click at [375, 162] on img at bounding box center [374, 162] width 3 height 2
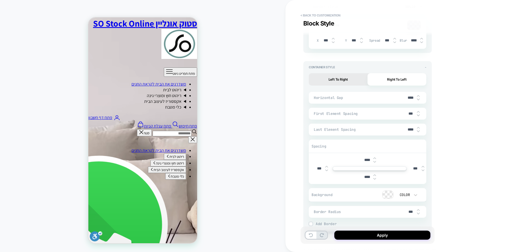
type textarea "*"
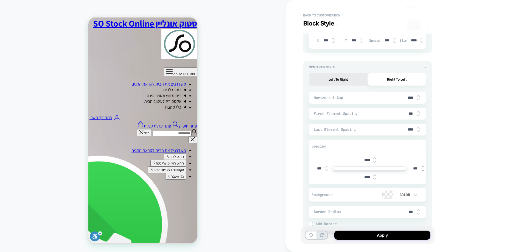
type input "****"
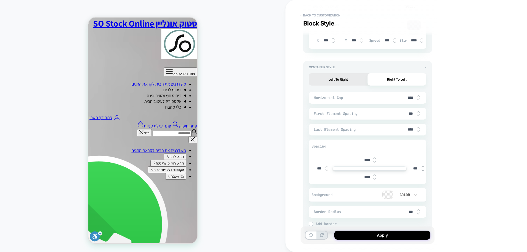
click at [375, 162] on img at bounding box center [374, 162] width 3 height 2
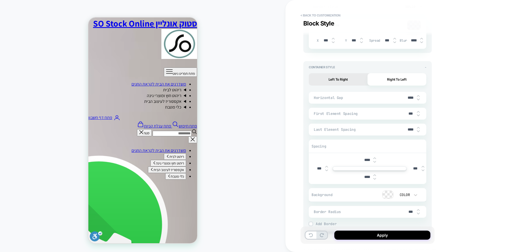
click at [375, 162] on img at bounding box center [374, 162] width 3 height 2
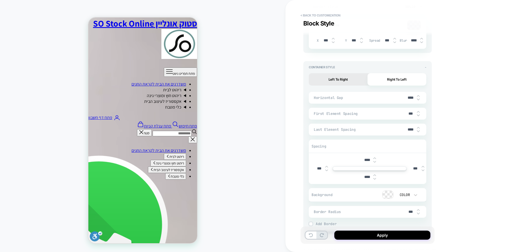
click at [375, 162] on img at bounding box center [374, 162] width 3 height 2
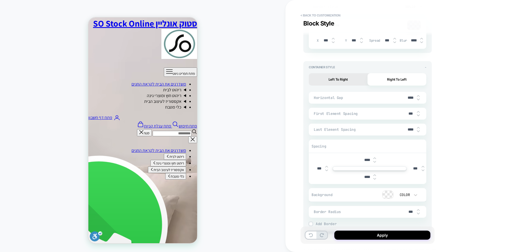
type textarea "*"
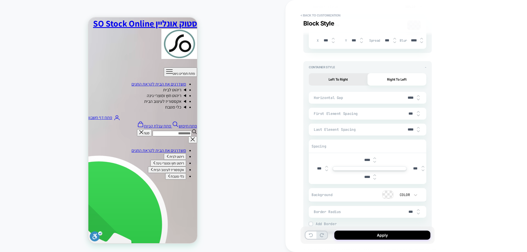
type input "****"
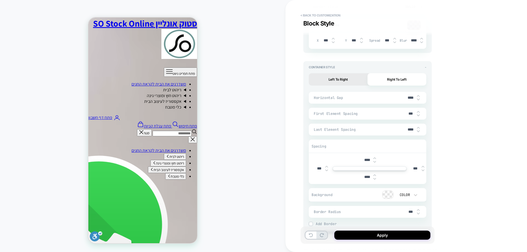
click at [375, 162] on img at bounding box center [374, 162] width 3 height 2
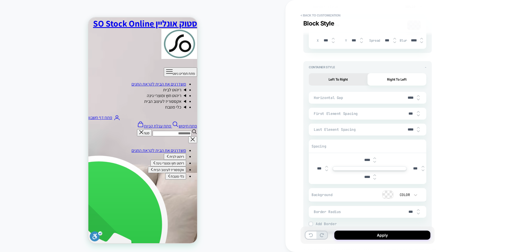
click at [375, 162] on img at bounding box center [374, 162] width 3 height 2
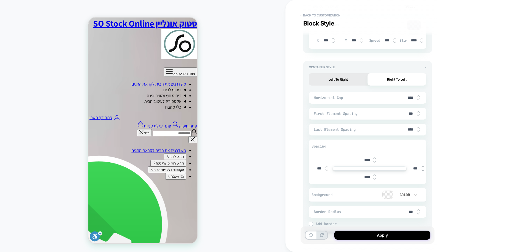
click at [375, 162] on img at bounding box center [374, 162] width 3 height 2
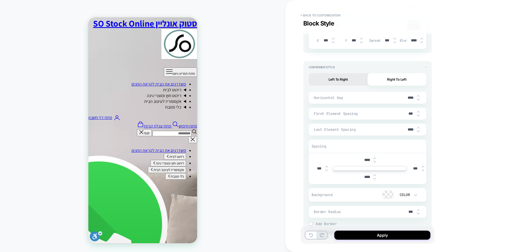
click at [375, 162] on img at bounding box center [374, 162] width 3 height 2
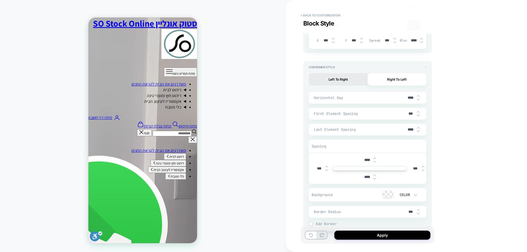
click at [375, 162] on img at bounding box center [374, 162] width 3 height 2
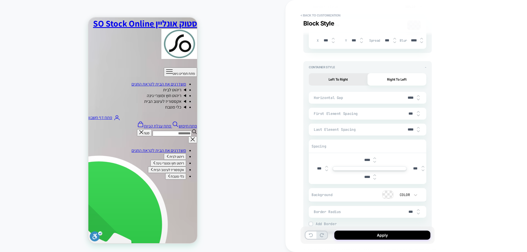
click at [375, 162] on img at bounding box center [374, 162] width 3 height 2
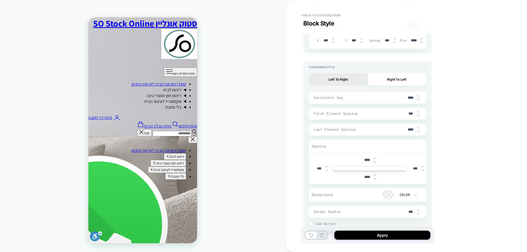
type textarea "*"
type input "***"
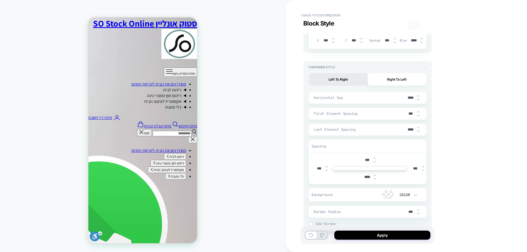
click at [375, 162] on img at bounding box center [374, 162] width 3 height 2
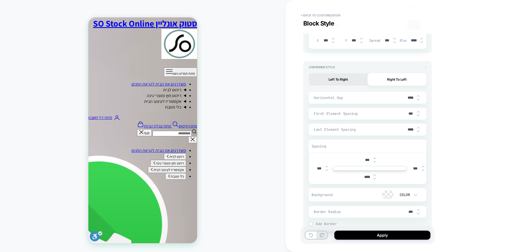
click at [375, 162] on img at bounding box center [374, 162] width 3 height 2
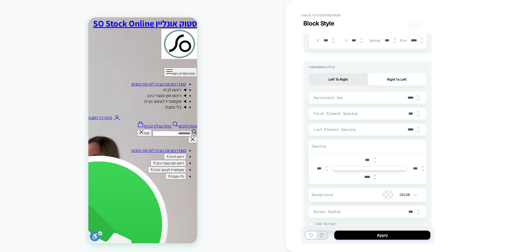
click at [375, 162] on img at bounding box center [374, 162] width 3 height 2
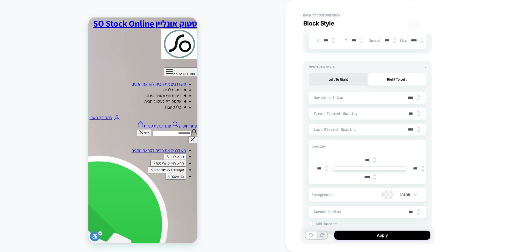
type textarea "*"
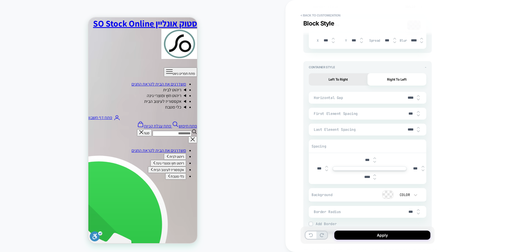
type input "***"
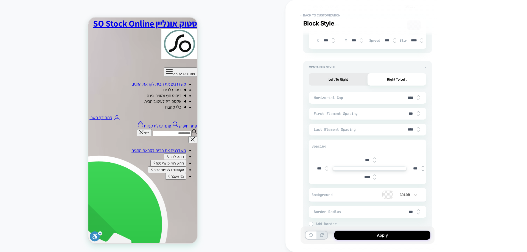
click at [374, 180] on img at bounding box center [374, 179] width 3 height 2
type textarea "*"
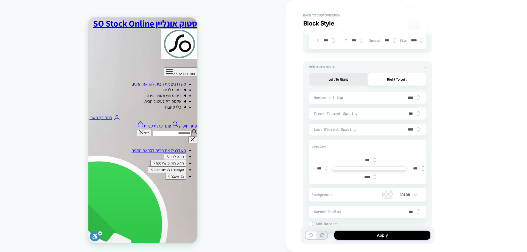
type input "****"
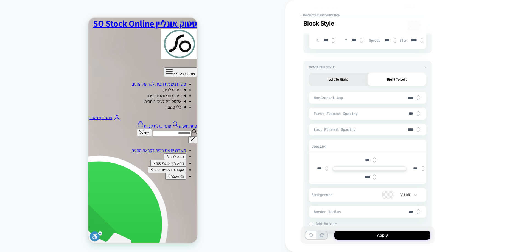
click at [374, 180] on img at bounding box center [374, 179] width 3 height 2
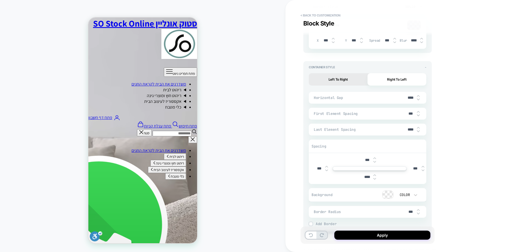
click at [374, 180] on img at bounding box center [374, 179] width 3 height 2
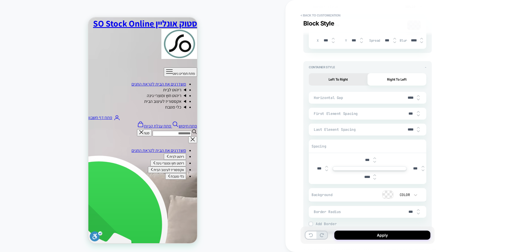
click at [374, 180] on img at bounding box center [374, 179] width 3 height 2
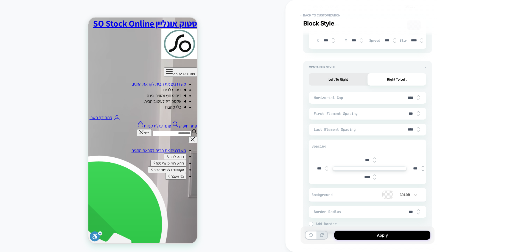
click at [374, 180] on img at bounding box center [374, 179] width 3 height 2
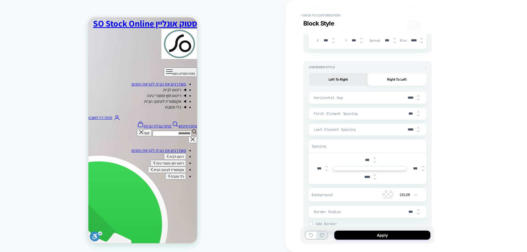
click at [374, 180] on img at bounding box center [374, 179] width 3 height 2
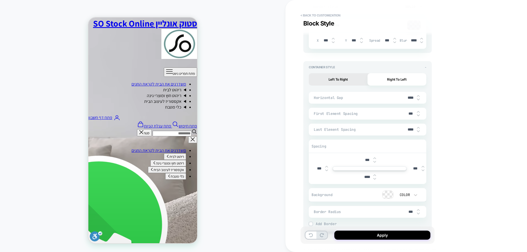
click at [374, 180] on img at bounding box center [374, 179] width 3 height 2
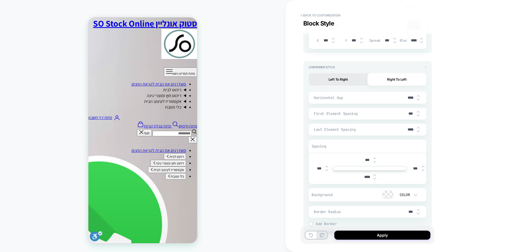
click at [374, 180] on img at bounding box center [374, 179] width 3 height 2
click at [373, 179] on img at bounding box center [374, 179] width 3 height 2
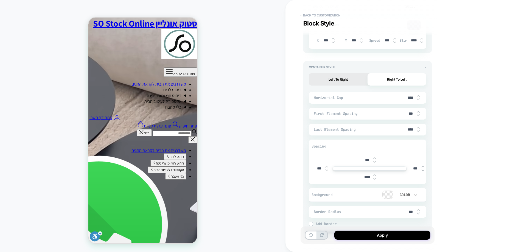
click at [373, 179] on img at bounding box center [374, 179] width 3 height 2
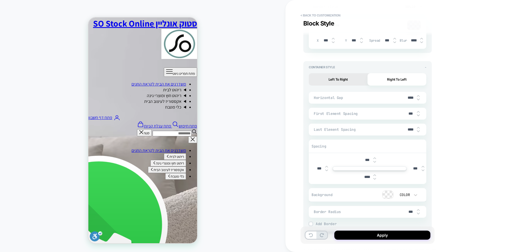
click at [373, 179] on img at bounding box center [374, 179] width 3 height 2
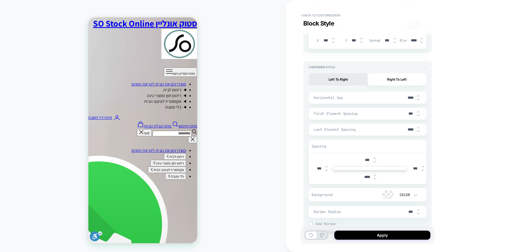
click at [373, 179] on img at bounding box center [374, 179] width 3 height 2
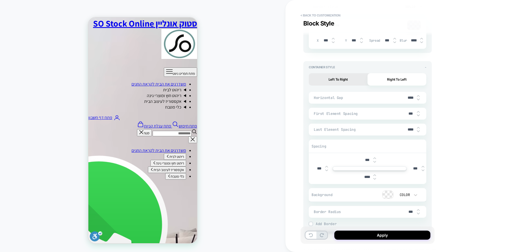
click at [373, 179] on img at bounding box center [374, 179] width 3 height 2
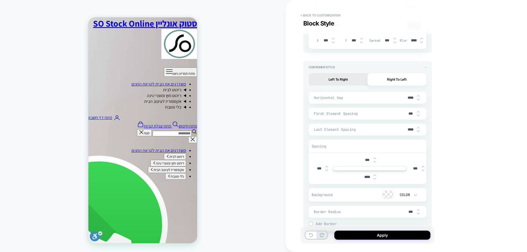
click at [373, 179] on img at bounding box center [374, 179] width 3 height 2
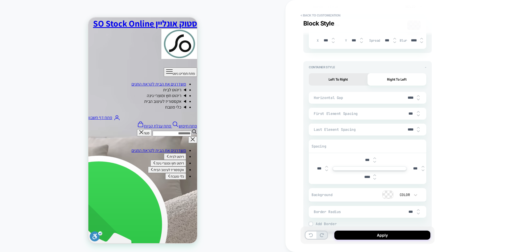
click at [374, 179] on img at bounding box center [374, 179] width 3 height 2
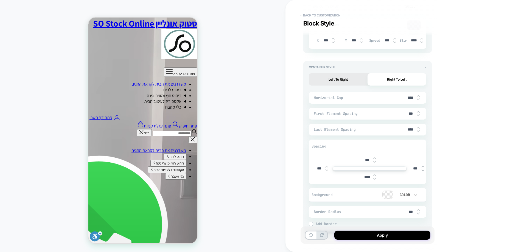
click at [374, 179] on img at bounding box center [374, 179] width 3 height 2
type textarea "*"
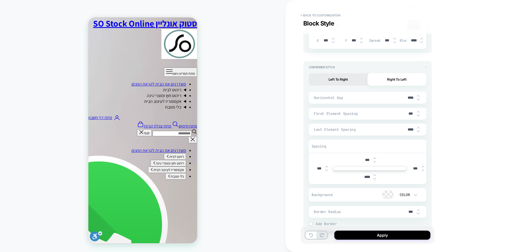
type input "***"
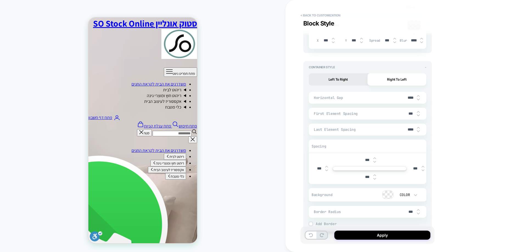
click at [374, 179] on img at bounding box center [374, 179] width 3 height 2
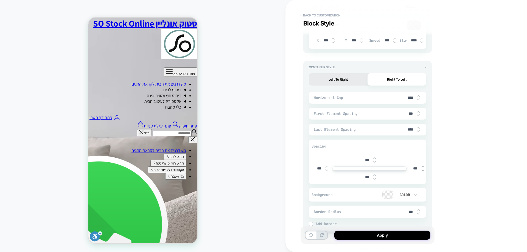
click at [374, 179] on img at bounding box center [374, 179] width 3 height 2
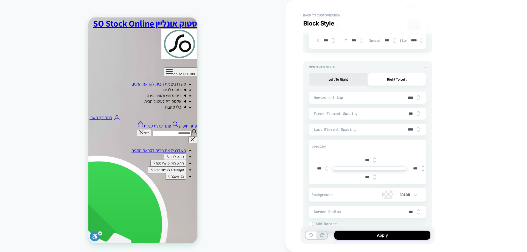
type textarea "*"
type input "****"
click at [374, 179] on img at bounding box center [374, 179] width 3 height 2
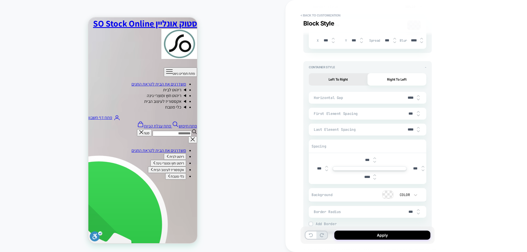
click at [374, 179] on img at bounding box center [374, 179] width 3 height 2
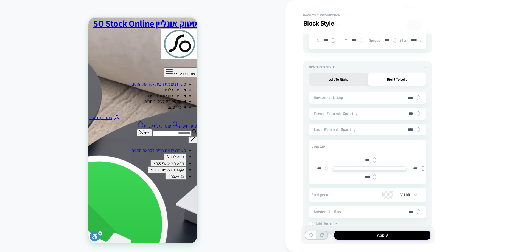
click at [374, 179] on img at bounding box center [374, 179] width 3 height 2
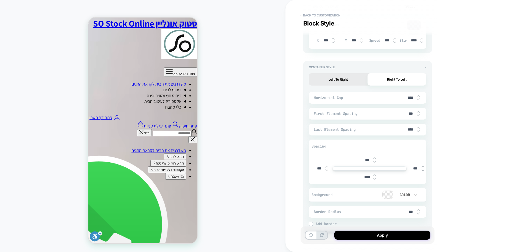
click at [374, 179] on img at bounding box center [374, 179] width 3 height 2
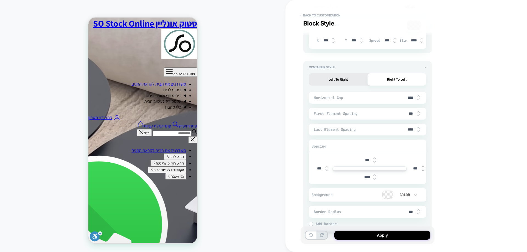
click at [374, 179] on img at bounding box center [374, 179] width 3 height 2
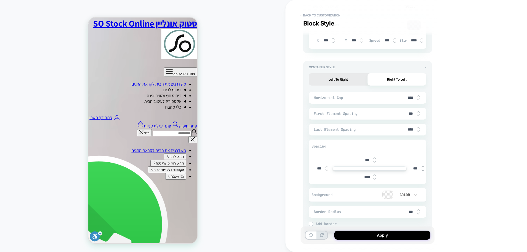
click at [374, 179] on img at bounding box center [374, 179] width 3 height 2
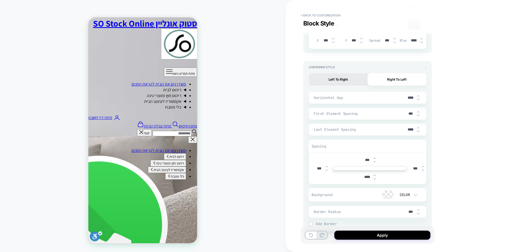
click at [374, 179] on img at bounding box center [374, 179] width 3 height 2
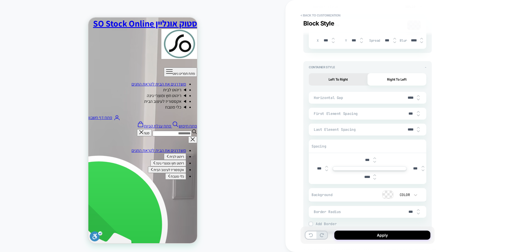
click at [374, 179] on img at bounding box center [374, 179] width 3 height 2
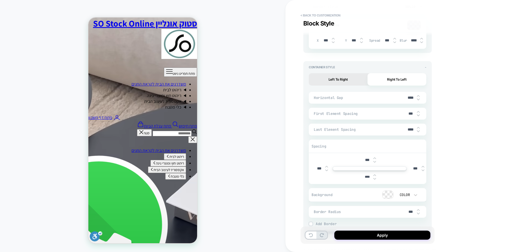
type textarea "*"
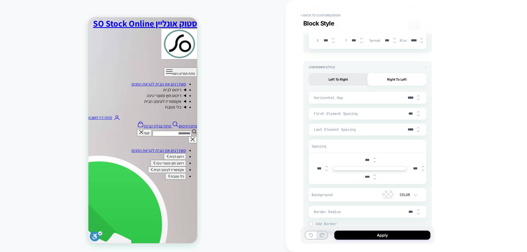
type input "*****"
click at [374, 179] on img at bounding box center [374, 179] width 3 height 2
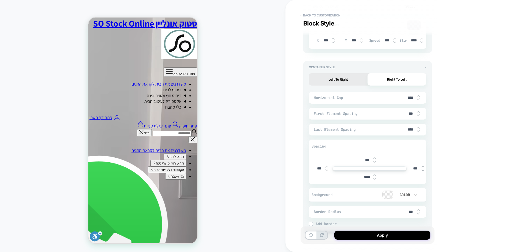
click at [374, 179] on img at bounding box center [374, 179] width 3 height 2
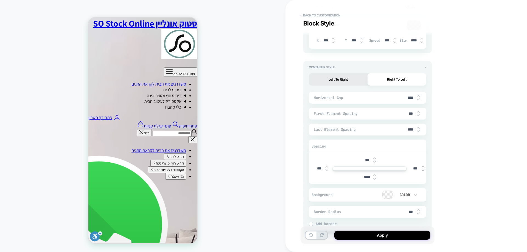
click at [374, 179] on img at bounding box center [374, 179] width 3 height 2
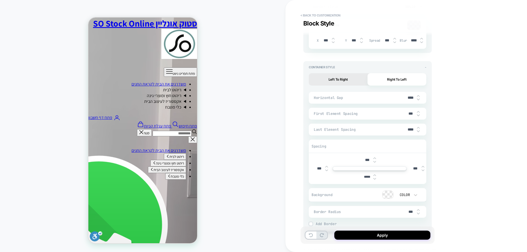
click at [374, 179] on img at bounding box center [374, 179] width 3 height 2
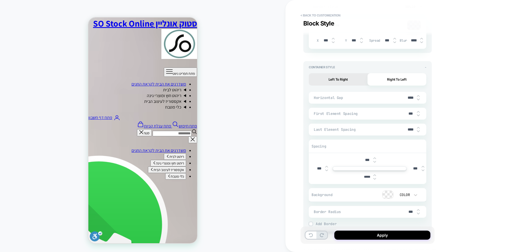
click at [374, 179] on img at bounding box center [374, 179] width 3 height 2
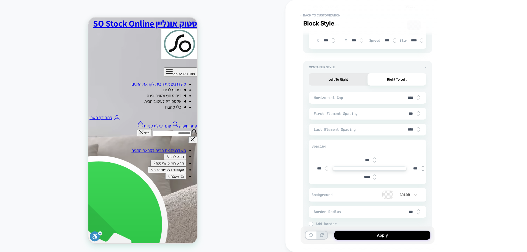
click at [374, 179] on img at bounding box center [374, 179] width 3 height 2
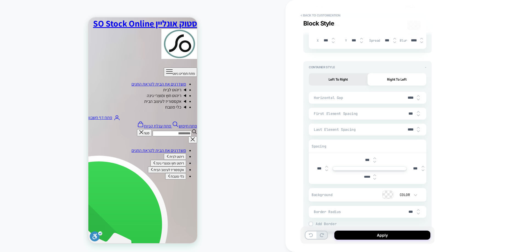
click at [374, 179] on img at bounding box center [374, 179] width 3 height 2
type textarea "*"
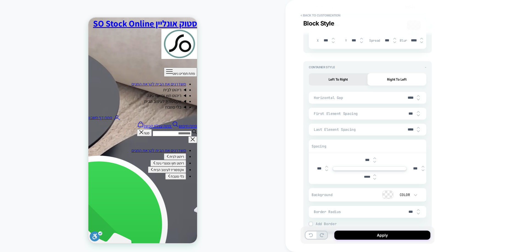
type input "*****"
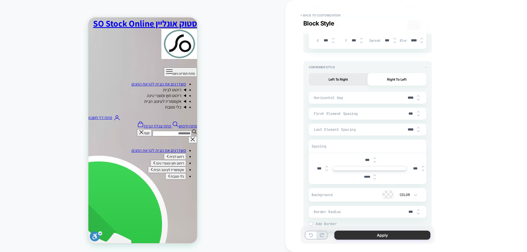
drag, startPoint x: 373, startPoint y: 238, endPoint x: 3, endPoint y: 150, distance: 380.9
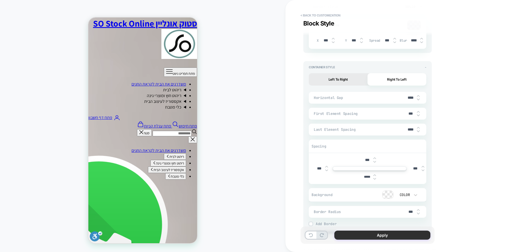
click at [373, 238] on button "Apply" at bounding box center [382, 235] width 96 height 9
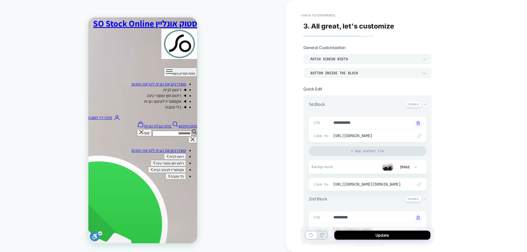
click at [388, 240] on div "Update" at bounding box center [368, 235] width 134 height 17
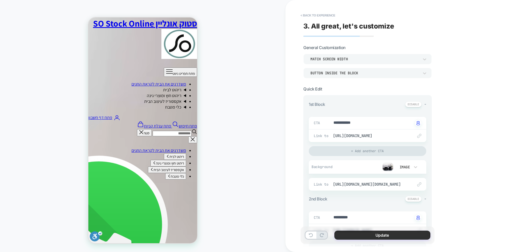
click at [388, 237] on button "Update" at bounding box center [382, 235] width 96 height 9
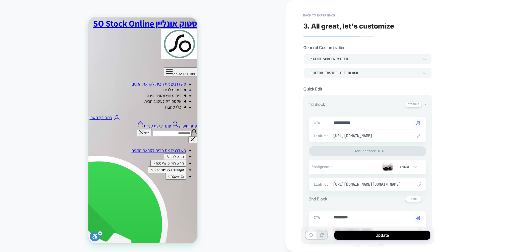
type textarea "*"
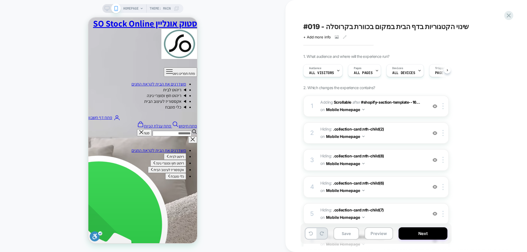
scroll to position [0, 0]
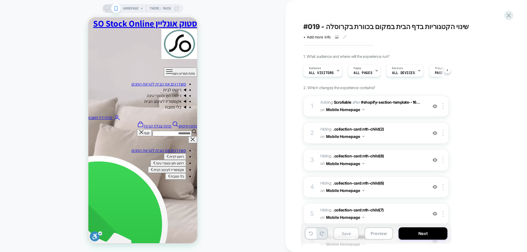
click at [341, 235] on button "Save" at bounding box center [347, 234] width 26 height 12
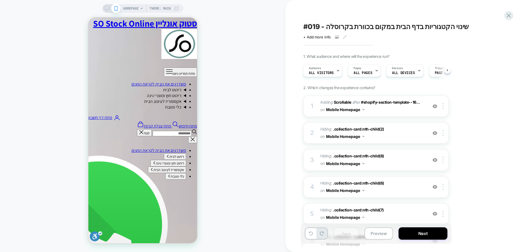
drag, startPoint x: 509, startPoint y: 14, endPoint x: 490, endPoint y: 18, distance: 19.3
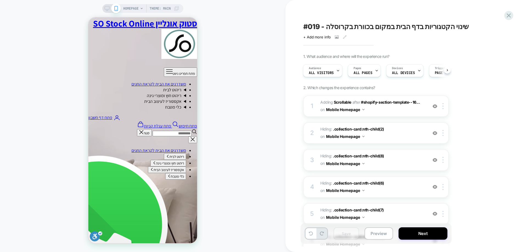
click at [509, 14] on icon at bounding box center [508, 15] width 7 height 7
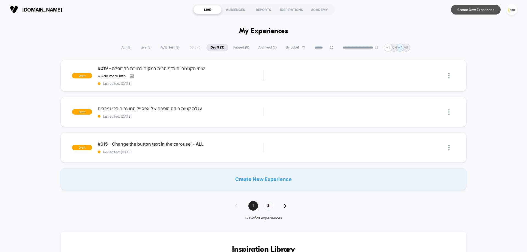
click at [482, 8] on button "Create New Experience" at bounding box center [476, 10] width 50 height 10
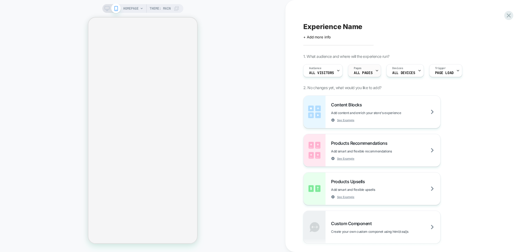
click at [354, 75] on span "ALL PAGES" at bounding box center [363, 73] width 19 height 4
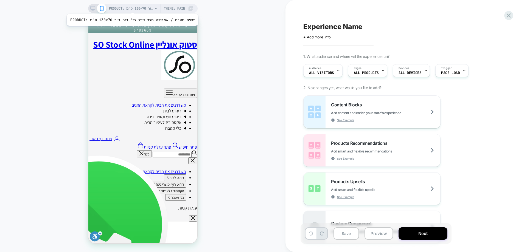
click at [126, 7] on span "PRODUCT: שטיח מטבח / אמבטיה מבד שניל בז' דגם דיור 70*130 ס"מ" at bounding box center [131, 8] width 44 height 9
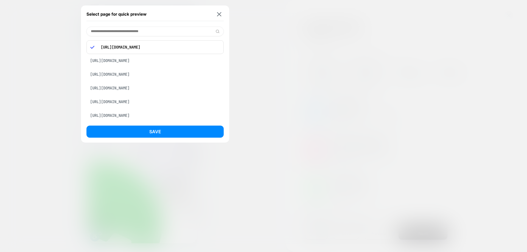
click at [141, 32] on input at bounding box center [154, 32] width 137 height 10
paste input "**********"
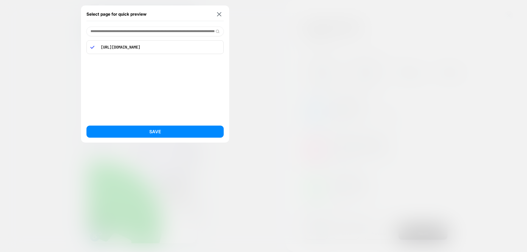
type input "**********"
click at [144, 46] on p "https://stock-online.co.il/products/%D7%A9%D7%95%D7%9C%D7%97%D7%9F-%D7%93%D7%9C…" at bounding box center [159, 47] width 122 height 5
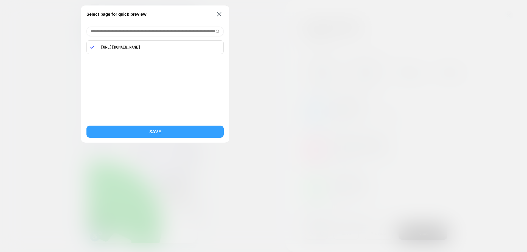
click at [148, 136] on button "Save" at bounding box center [154, 132] width 137 height 12
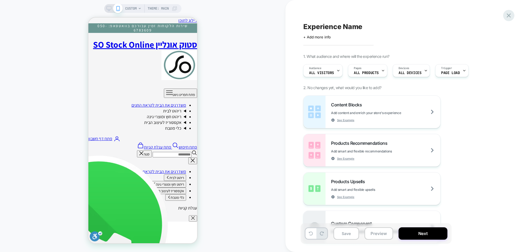
click at [505, 15] on icon at bounding box center [508, 15] width 7 height 7
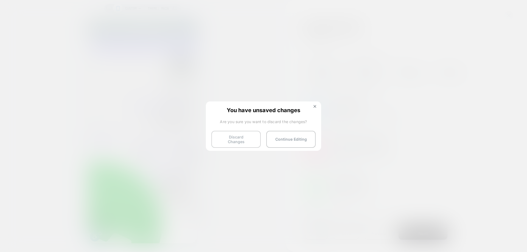
click at [232, 141] on button "Discard Changes" at bounding box center [235, 139] width 49 height 17
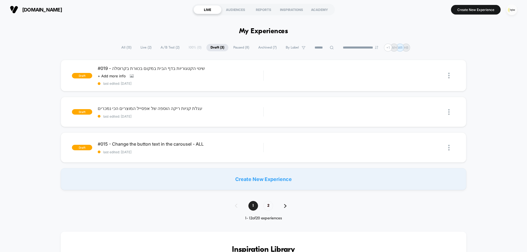
click at [508, 11] on img "button" at bounding box center [511, 9] width 11 height 11
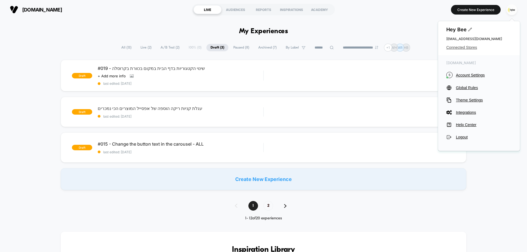
click at [457, 47] on span "Connected Stores" at bounding box center [478, 47] width 65 height 4
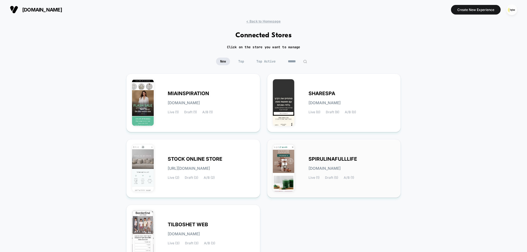
click at [345, 180] on span "A/B (1)" at bounding box center [349, 178] width 10 height 4
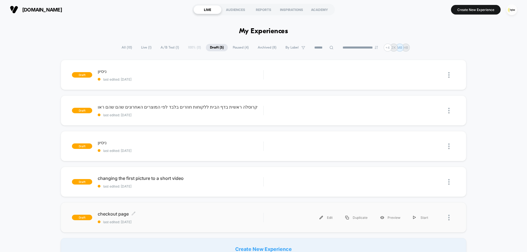
click at [172, 212] on span "checkout page Click to edit experience details" at bounding box center [181, 213] width 166 height 5
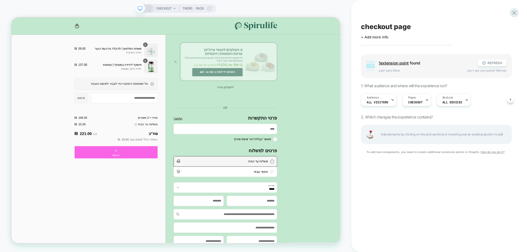
click at [149, 6] on div "CHECKOUT Theme: MAIN" at bounding box center [175, 8] width 81 height 9
click at [150, 8] on rect at bounding box center [148, 8] width 3 height 4
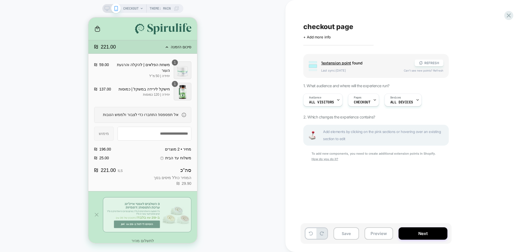
click at [340, 63] on span "1 extension point" at bounding box center [336, 63] width 30 height 5
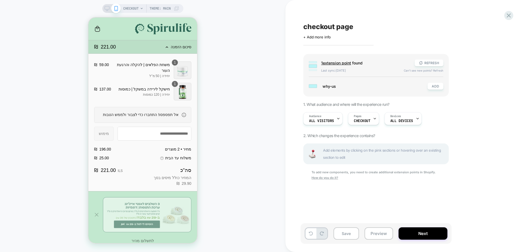
click at [327, 86] on span "why-us" at bounding box center [373, 86] width 100 height 5
click at [437, 88] on button "ADD" at bounding box center [436, 86] width 16 height 7
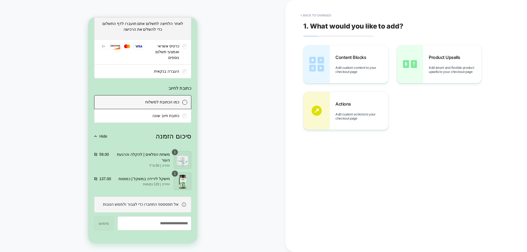
scroll to position [732, 0]
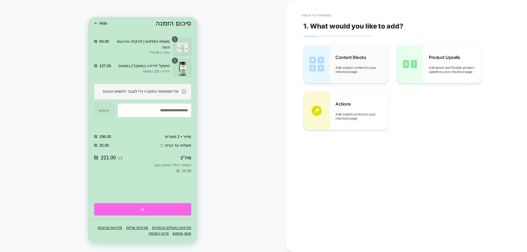
click at [353, 63] on div "Content Blocks Add custom content to your checkout page" at bounding box center [361, 64] width 53 height 19
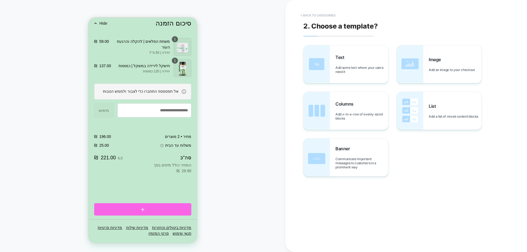
click at [321, 12] on button "< Back to categories" at bounding box center [318, 15] width 40 height 9
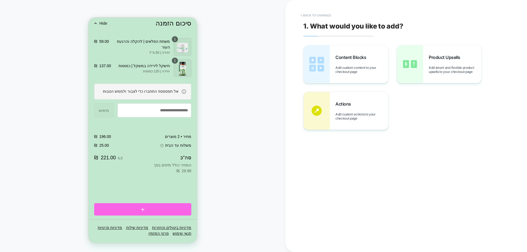
click at [320, 12] on button "< Back to changes" at bounding box center [316, 15] width 36 height 9
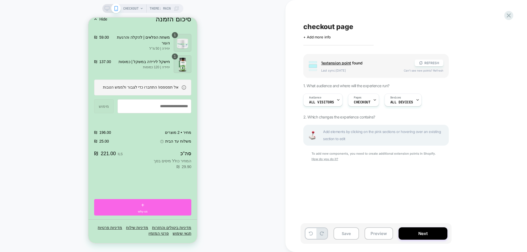
click at [330, 65] on span "1 extension point" at bounding box center [336, 63] width 30 height 5
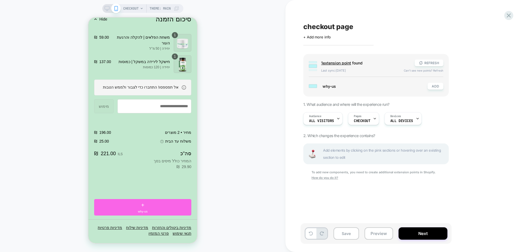
click at [312, 85] on rect at bounding box center [313, 86] width 8 height 3
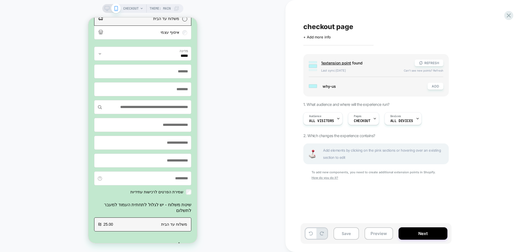
scroll to position [237, 0]
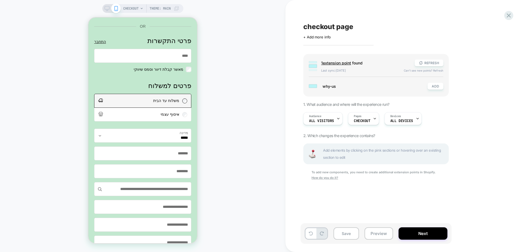
click at [70, 33] on div "CHECKOUT Theme: MAIN" at bounding box center [142, 125] width 285 height 241
click at [508, 12] on icon at bounding box center [508, 15] width 7 height 7
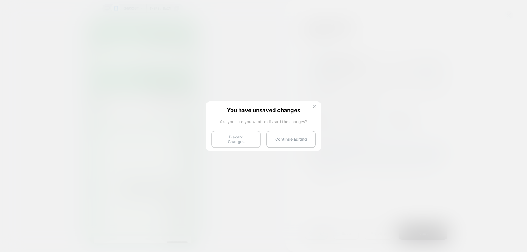
click at [225, 141] on button "Discard Changes" at bounding box center [235, 139] width 49 height 17
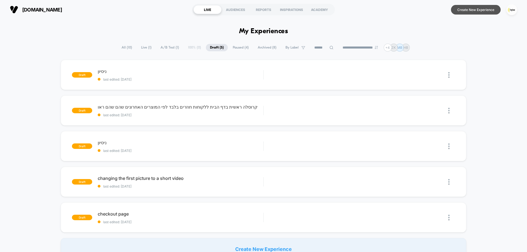
click at [475, 13] on button "Create New Experience" at bounding box center [476, 10] width 50 height 10
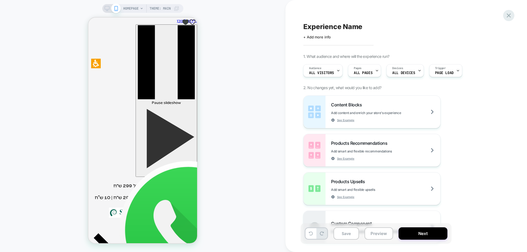
click at [506, 17] on icon at bounding box center [508, 15] width 7 height 7
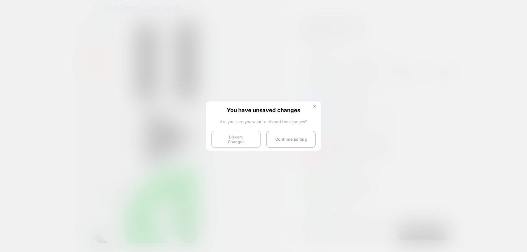
click at [234, 134] on button "Discard Changes" at bounding box center [235, 139] width 49 height 17
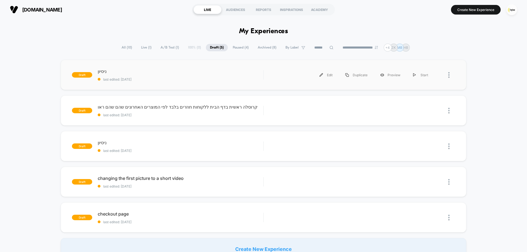
click at [450, 75] on div at bounding box center [451, 75] width 7 height 12
click at [142, 75] on div "ניסיון Click to edit experience details Click to edit experience details last e…" at bounding box center [181, 75] width 166 height 13
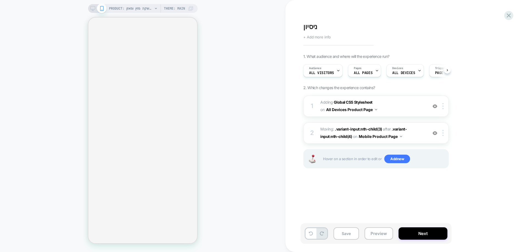
scroll to position [0, 0]
click at [312, 29] on span "ניסיון" at bounding box center [310, 27] width 14 height 8
click at [312, 26] on textarea "******" at bounding box center [319, 27] width 33 height 8
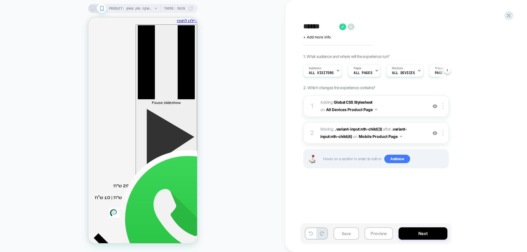
scroll to position [0, 0]
click at [320, 39] on span "+ Add more info" at bounding box center [316, 37] width 27 height 4
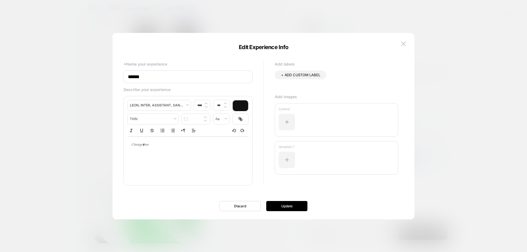
click at [174, 74] on input "******" at bounding box center [188, 77] width 129 height 13
click at [219, 79] on input "**********" at bounding box center [188, 77] width 129 height 13
type input "**********"
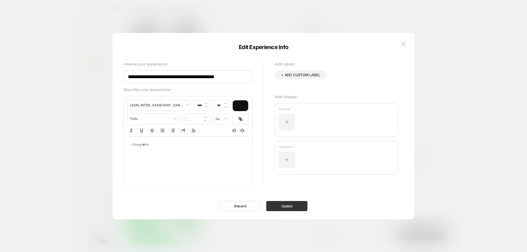
click at [283, 207] on button "Update" at bounding box center [286, 206] width 41 height 10
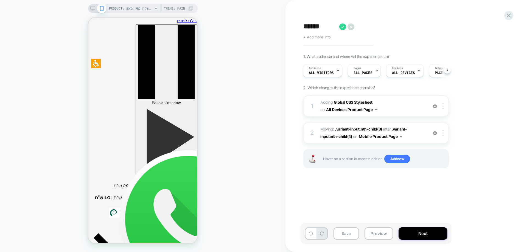
click at [320, 37] on span "+ Add more info" at bounding box center [316, 37] width 27 height 4
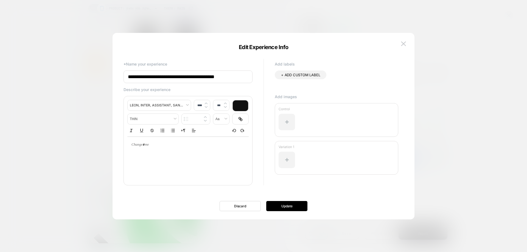
type input "****"
click at [207, 150] on div at bounding box center [187, 145] width 121 height 16
click at [156, 140] on div "********" at bounding box center [187, 145] width 121 height 16
click at [138, 144] on p "**********" at bounding box center [186, 144] width 106 height 5
click at [163, 147] on span "***" at bounding box center [165, 145] width 4 height 4
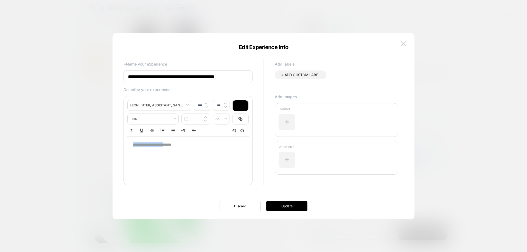
click at [138, 147] on p "**********" at bounding box center [186, 144] width 106 height 5
click at [302, 208] on button "Update" at bounding box center [286, 206] width 41 height 10
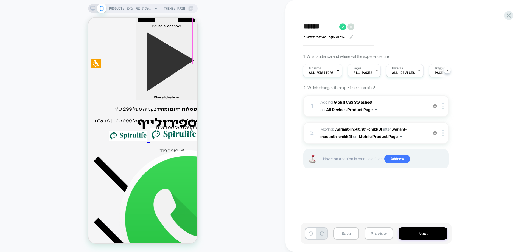
scroll to position [192, 0]
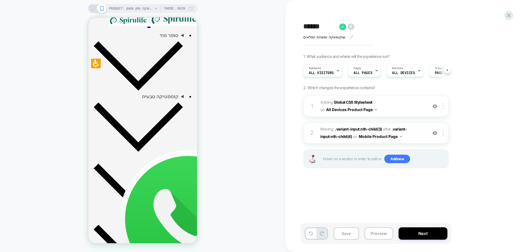
click at [434, 134] on img at bounding box center [435, 133] width 5 height 5
click at [437, 107] on div at bounding box center [434, 106] width 9 height 6
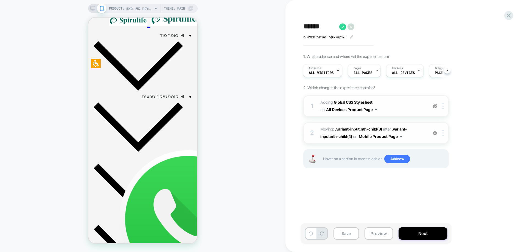
click at [437, 107] on div at bounding box center [434, 106] width 9 height 6
click at [435, 131] on div at bounding box center [434, 133] width 9 height 6
click at [366, 71] on div "Pages ALL PAGES" at bounding box center [363, 71] width 30 height 12
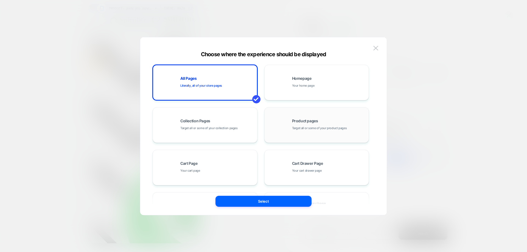
click at [312, 120] on span "Product pages" at bounding box center [305, 121] width 26 height 4
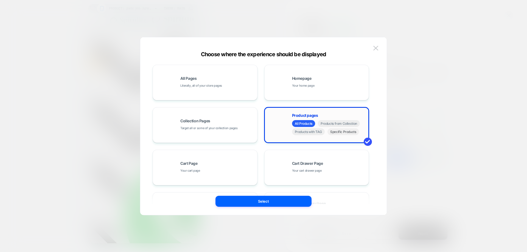
click at [341, 134] on span "Specific Products" at bounding box center [343, 131] width 32 height 7
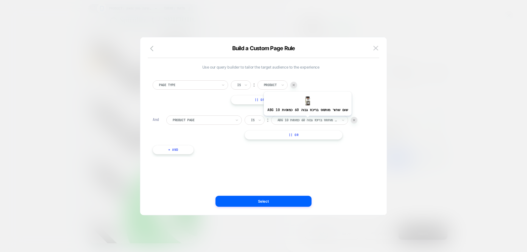
click at [303, 120] on div at bounding box center [308, 120] width 60 height 5
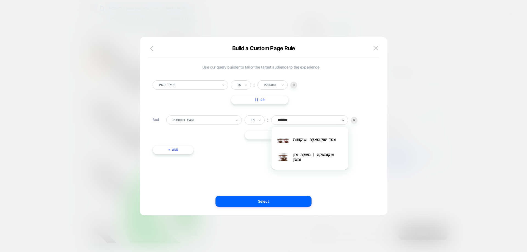
type input "********"
click at [297, 156] on div "שוקומאקה | משקה מזין ומאזן" at bounding box center [309, 158] width 71 height 18
click at [292, 135] on button "|| Or" at bounding box center [294, 134] width 98 height 9
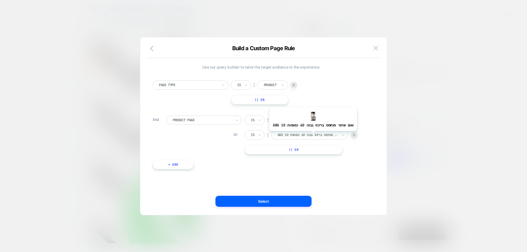
click at [309, 135] on div at bounding box center [308, 135] width 60 height 5
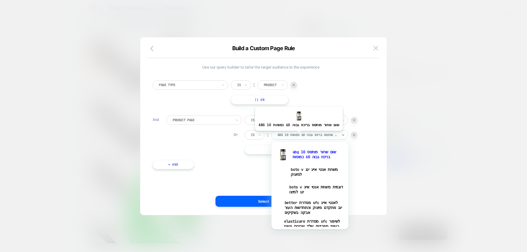
paste input "**********"
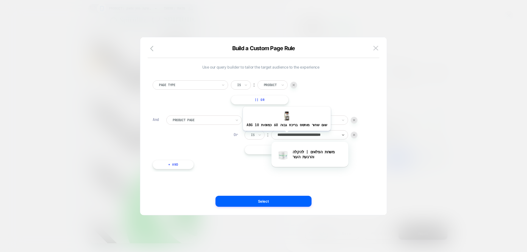
type input "**********"
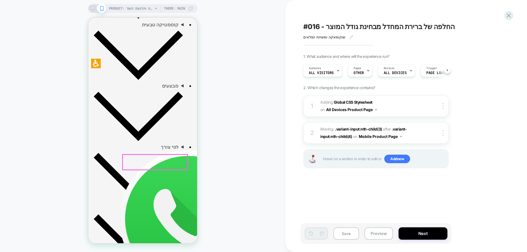
scroll to position [247, 0]
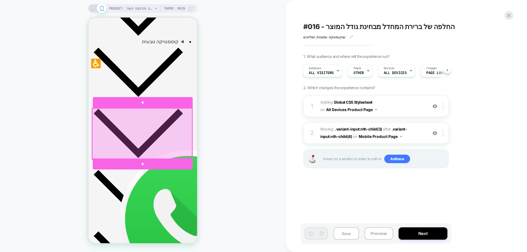
click at [128, 121] on div at bounding box center [142, 133] width 100 height 51
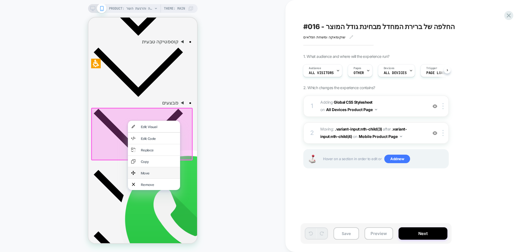
click at [148, 171] on div "Move" at bounding box center [159, 173] width 36 height 5
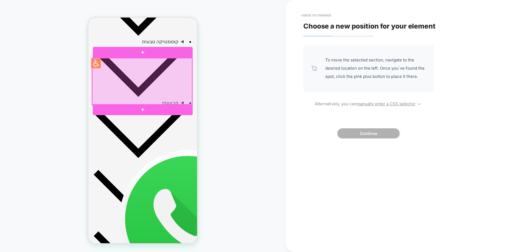
click at [119, 64] on div at bounding box center [142, 81] width 100 height 47
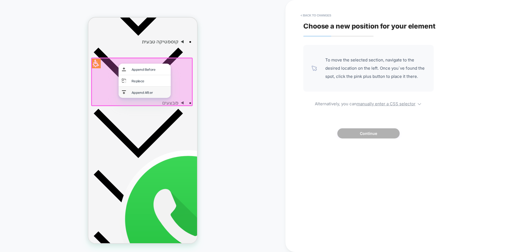
click at [139, 91] on div "Append After" at bounding box center [149, 92] width 36 height 5
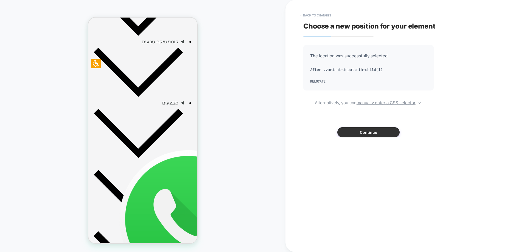
click at [387, 134] on button "Continue" at bounding box center [368, 132] width 62 height 10
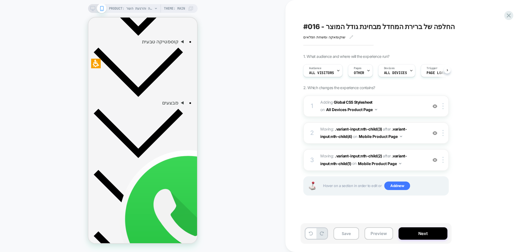
scroll to position [0, 0]
click at [444, 162] on div at bounding box center [444, 160] width 9 height 6
click at [440, 204] on div "Delete" at bounding box center [443, 204] width 49 height 15
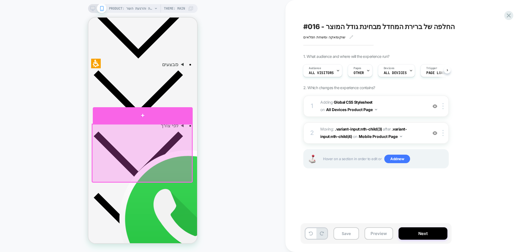
scroll to position [329, 0]
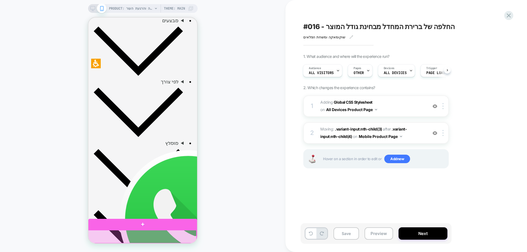
click at [188, 234] on div at bounding box center [142, 237] width 109 height 14
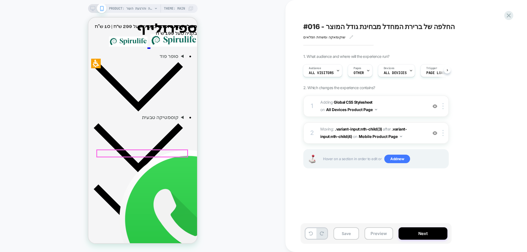
scroll to position [165, 0]
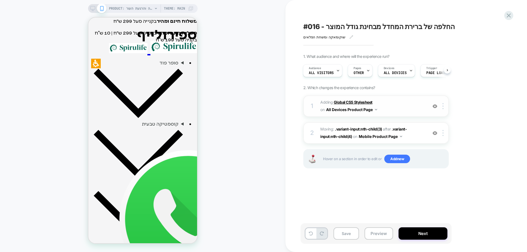
click at [350, 100] on b "Global CSS Stylesheet" at bounding box center [353, 102] width 39 height 5
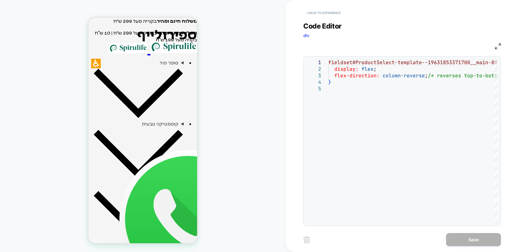
click at [326, 13] on button "< Back to experience" at bounding box center [323, 13] width 40 height 9
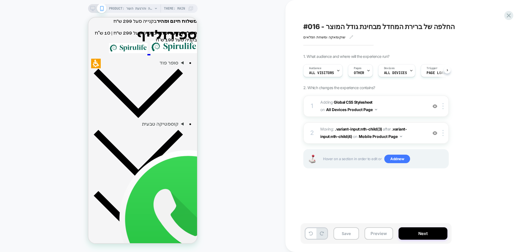
scroll to position [0, 0]
click at [448, 105] on div at bounding box center [444, 106] width 9 height 6
click at [443, 105] on img at bounding box center [443, 106] width 1 height 6
click at [373, 110] on button "All Devices Product Page" at bounding box center [351, 110] width 51 height 8
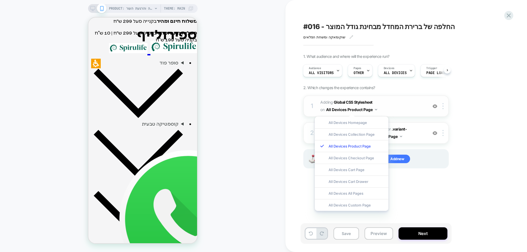
click at [373, 110] on button "All Devices Product Page" at bounding box center [351, 110] width 51 height 8
click at [376, 109] on img at bounding box center [376, 109] width 2 height 1
click at [484, 179] on div "1. What audience and where will the experience run? Audience All Visitors Pages…" at bounding box center [403, 118] width 200 height 128
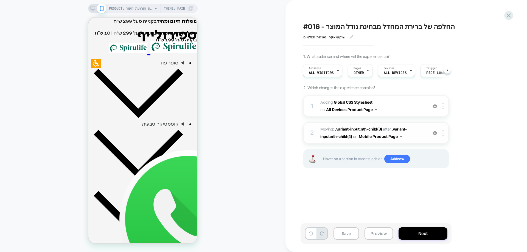
click at [381, 139] on button "Mobile Product Page" at bounding box center [380, 137] width 43 height 8
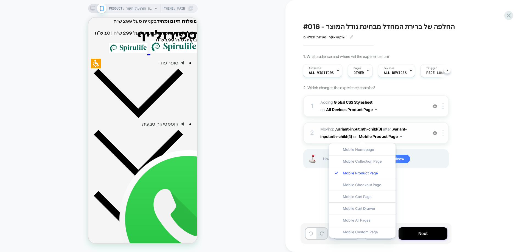
click at [445, 135] on div at bounding box center [444, 133] width 9 height 6
click at [486, 131] on div "1. What audience and where will the experience run? Audience All Visitors Pages…" at bounding box center [403, 118] width 200 height 128
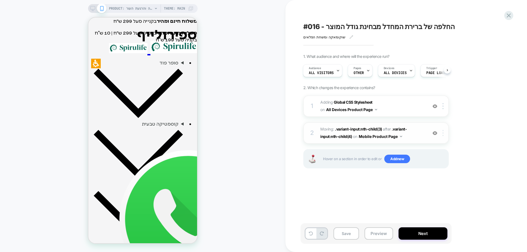
click at [442, 135] on div at bounding box center [444, 133] width 9 height 6
click at [503, 110] on div "1. What audience and where will the experience run? Audience All Visitors Pages…" at bounding box center [403, 118] width 200 height 128
click at [375, 136] on button "Mobile Product Page" at bounding box center [380, 137] width 43 height 8
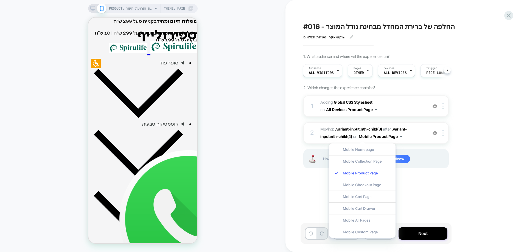
click at [478, 161] on div "1. What audience and where will the experience run? Audience All Visitors Pages…" at bounding box center [403, 118] width 200 height 128
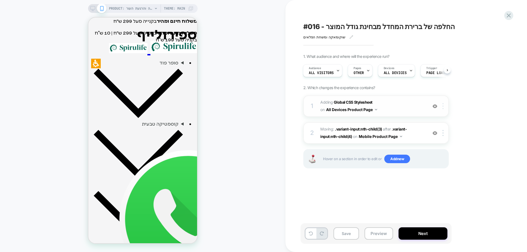
click at [443, 107] on img at bounding box center [443, 106] width 1 height 6
click at [374, 197] on div "#016 - החלפה של ברירת המחדל מבחינת גודל המוצר שוקומאקה ומשחת הפלאים Click to ed…" at bounding box center [404, 125] width 206 height 241
click at [367, 72] on icon at bounding box center [368, 71] width 4 height 4
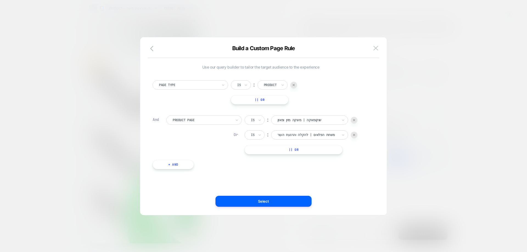
drag, startPoint x: 378, startPoint y: 47, endPoint x: 376, endPoint y: 83, distance: 36.6
click at [378, 47] on img at bounding box center [375, 48] width 5 height 5
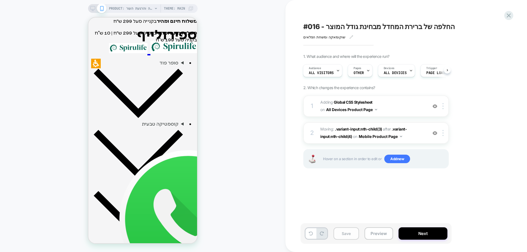
click at [350, 236] on button "Save" at bounding box center [347, 234] width 26 height 12
drag, startPoint x: 512, startPoint y: 17, endPoint x: 394, endPoint y: 75, distance: 131.5
click at [511, 17] on icon at bounding box center [508, 15] width 7 height 7
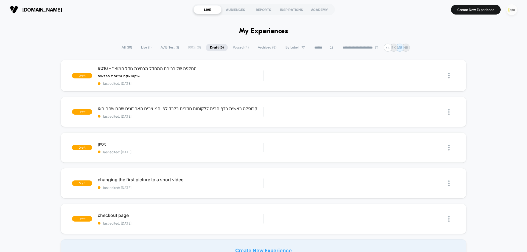
click at [513, 12] on img "button" at bounding box center [511, 9] width 11 height 11
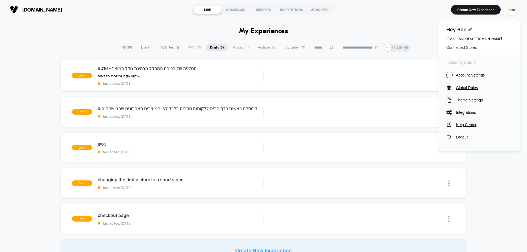
click at [457, 48] on span "Connected Stores" at bounding box center [478, 47] width 65 height 4
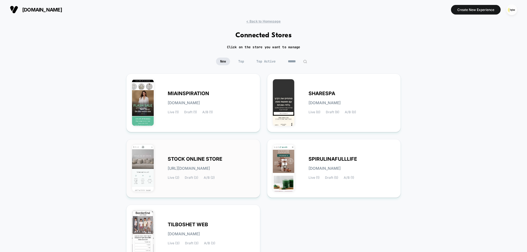
click at [189, 168] on span "[URL][DOMAIN_NAME]" at bounding box center [189, 169] width 42 height 4
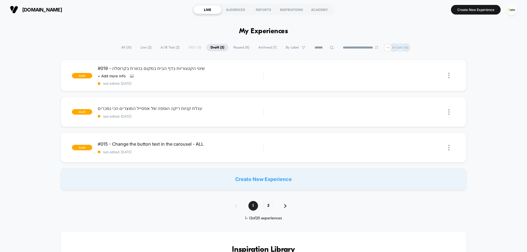
click at [141, 46] on span "Live ( 2 )" at bounding box center [145, 47] width 19 height 7
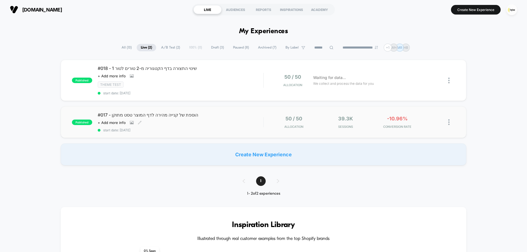
click at [183, 131] on span "start date: [DATE]" at bounding box center [181, 130] width 166 height 4
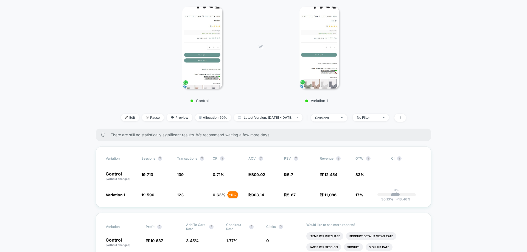
scroll to position [110, 0]
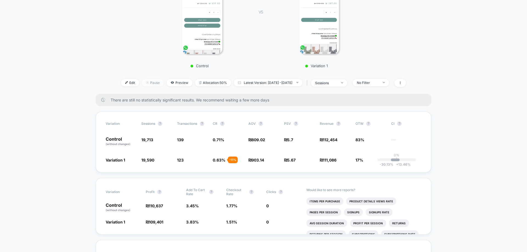
click at [142, 83] on span "Pause" at bounding box center [153, 82] width 22 height 7
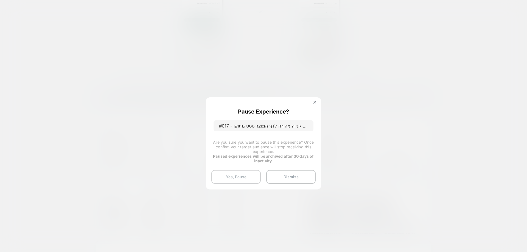
click at [247, 180] on button "Yes, Pause" at bounding box center [235, 177] width 49 height 14
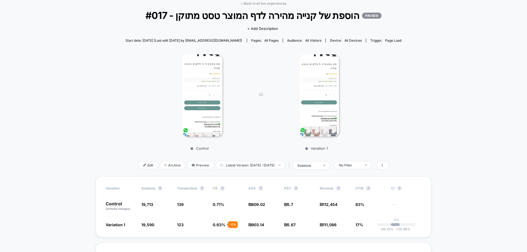
scroll to position [0, 0]
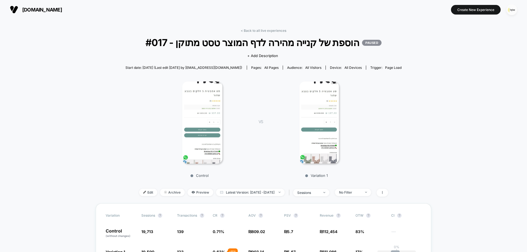
click at [515, 9] on img "button" at bounding box center [511, 9] width 11 height 11
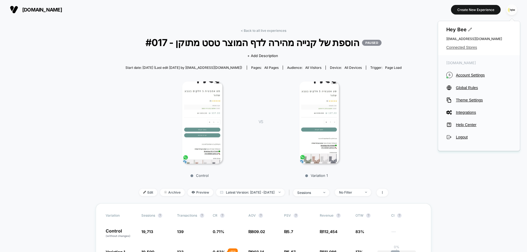
click at [460, 49] on span "Connected Stores" at bounding box center [478, 47] width 65 height 4
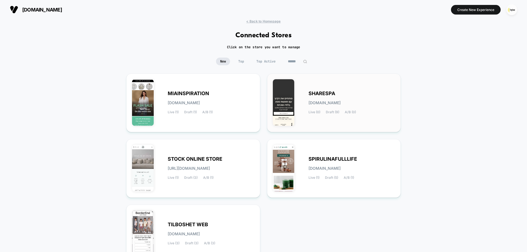
click at [314, 105] on span "[DOMAIN_NAME]" at bounding box center [325, 103] width 32 height 4
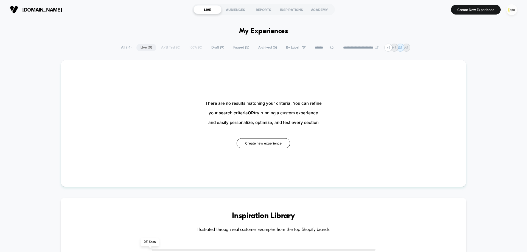
click at [211, 46] on span "Draft ( 9 )" at bounding box center [217, 47] width 21 height 7
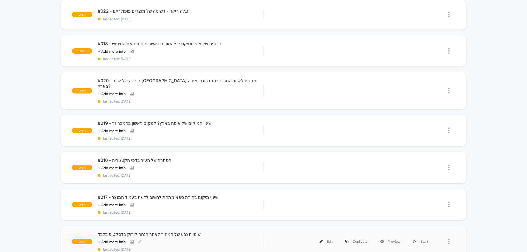
scroll to position [137, 0]
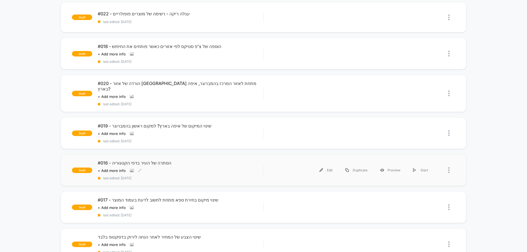
click at [197, 169] on div "Click to view images Click to edit experience details + Add more info" at bounding box center [156, 171] width 116 height 4
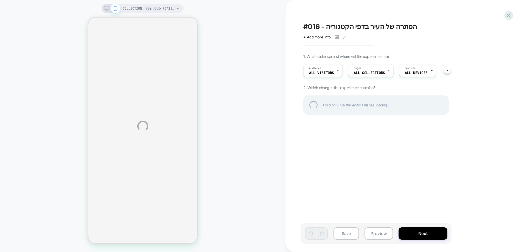
select select "******"
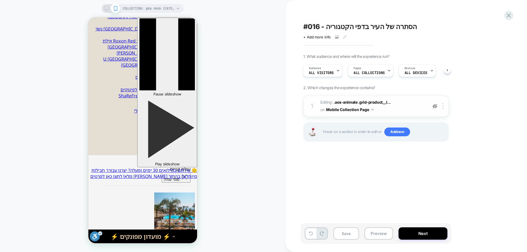
click at [435, 106] on img at bounding box center [435, 106] width 5 height 5
click at [440, 111] on div "1 Editing : .aos-animate .grid-product__l... .aos-animate .grid-product__link o…" at bounding box center [375, 106] width 145 height 21
click at [439, 107] on div at bounding box center [434, 106] width 9 height 6
click at [336, 38] on icon at bounding box center [336, 37] width 3 height 2
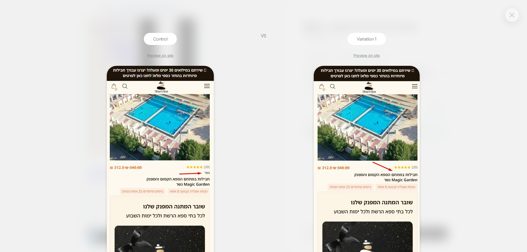
click at [513, 16] on img at bounding box center [512, 15] width 5 height 5
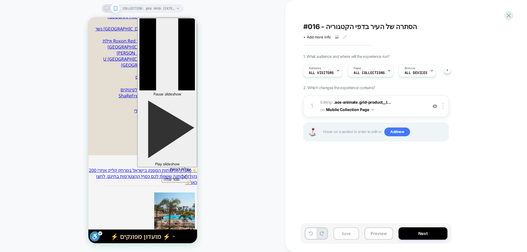
click at [349, 231] on button "Save" at bounding box center [347, 234] width 26 height 12
click at [414, 234] on button "Next" at bounding box center [423, 234] width 49 height 12
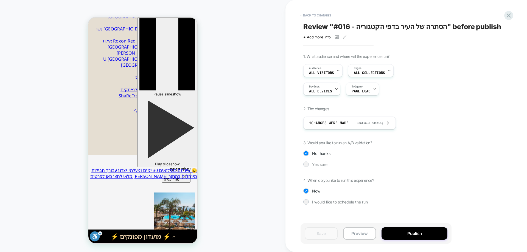
click at [320, 167] on span "Yes sure" at bounding box center [319, 164] width 15 height 5
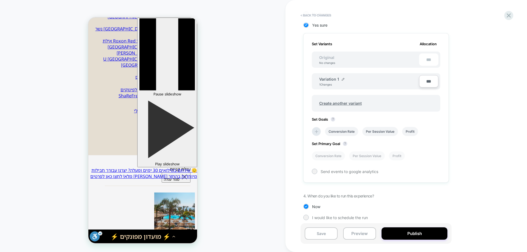
scroll to position [143, 0]
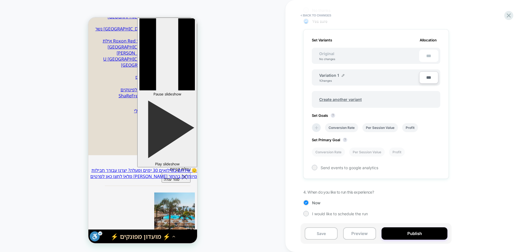
click at [318, 127] on icon at bounding box center [316, 127] width 5 height 5
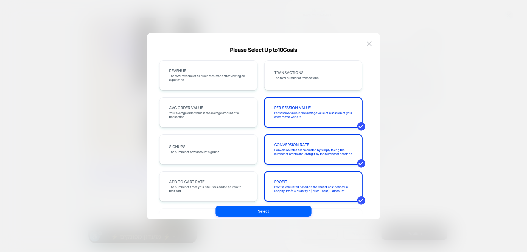
drag, startPoint x: 203, startPoint y: 81, endPoint x: 205, endPoint y: 96, distance: 15.2
click at [203, 81] on span "The total revenue of all purchases made after viewing an experience" at bounding box center [208, 78] width 79 height 8
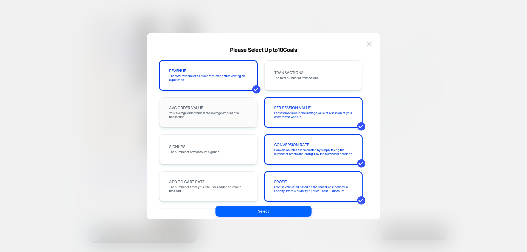
click at [205, 110] on div "AVG ORDER VALUE Your average order value is the average amount of a transaction" at bounding box center [208, 112] width 87 height 19
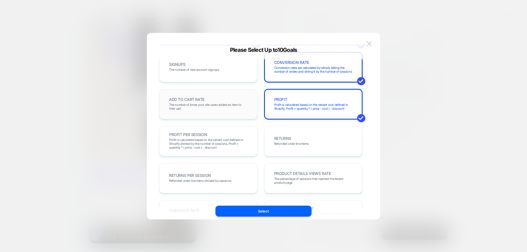
click at [214, 106] on span "The number of times your site users added an item to their cart" at bounding box center [208, 107] width 79 height 8
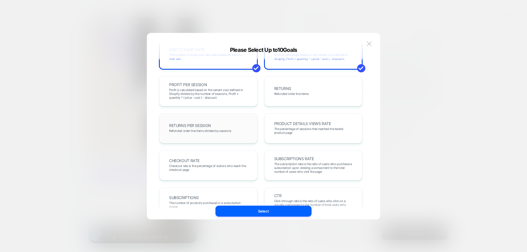
scroll to position [137, 0]
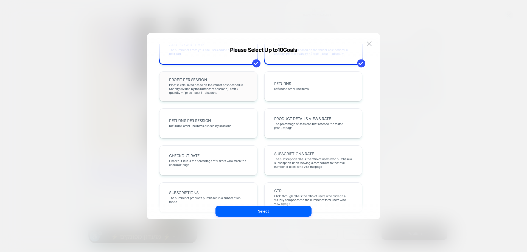
click at [207, 87] on span "Profit is calculated based on the variant cost defined in Shopify divided by th…" at bounding box center [208, 89] width 79 height 12
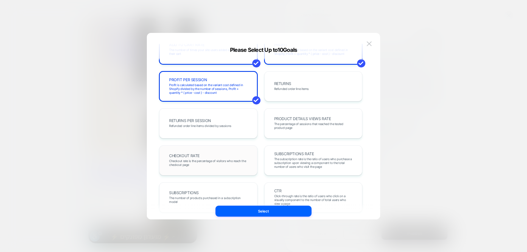
click at [233, 159] on span "Checkout rate is the percentage of visitors who reach the checkout page" at bounding box center [208, 163] width 79 height 8
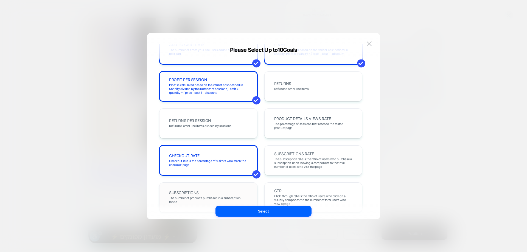
scroll to position [189, 0]
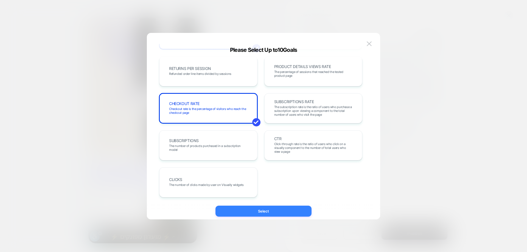
click at [281, 215] on button "Select" at bounding box center [263, 211] width 96 height 11
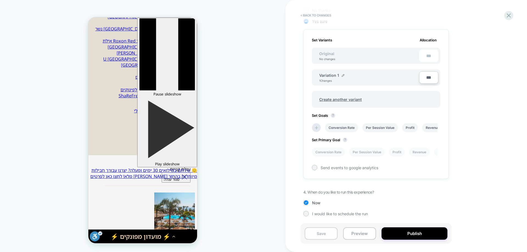
click at [324, 234] on button "Save" at bounding box center [321, 234] width 33 height 12
click at [320, 152] on li "Conversion Rate" at bounding box center [328, 152] width 33 height 9
click at [386, 232] on button "Publish" at bounding box center [415, 234] width 66 height 12
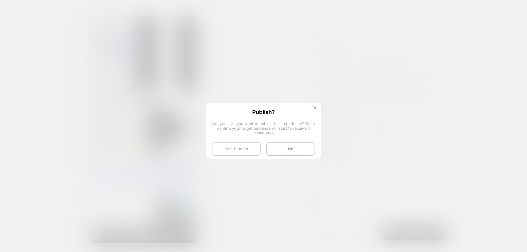
click at [246, 150] on button "Yes, Publish" at bounding box center [236, 149] width 49 height 14
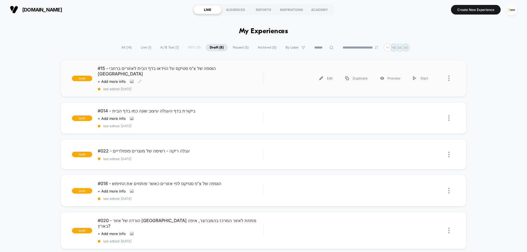
click at [176, 79] on div "Click to view images Click to edit experience details + Add more info" at bounding box center [156, 81] width 116 height 4
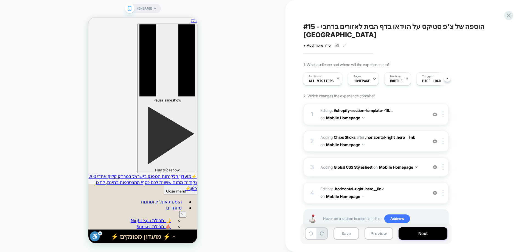
click at [334, 43] on div "+ Add more info" at bounding box center [358, 45] width 110 height 4
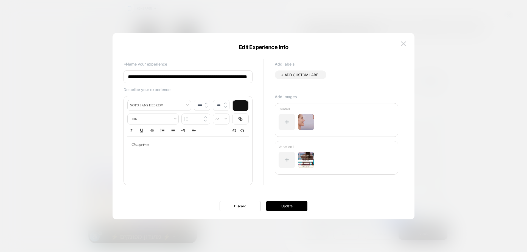
scroll to position [0, 2]
click at [404, 44] on img at bounding box center [403, 43] width 5 height 5
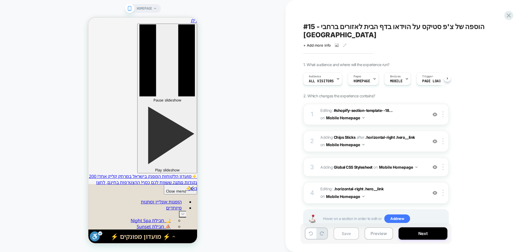
click at [343, 236] on button "Save" at bounding box center [347, 234] width 26 height 12
click at [431, 236] on button "Next" at bounding box center [423, 234] width 49 height 12
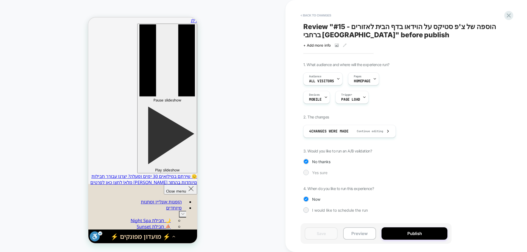
click at [313, 172] on span "Yes sure" at bounding box center [319, 172] width 15 height 5
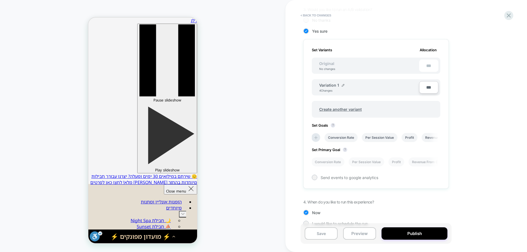
scroll to position [152, 0]
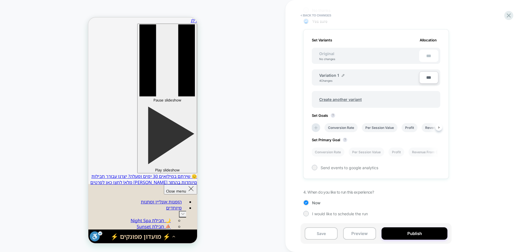
click at [311, 128] on div "Set Variants Allocation Original No changes *** Variation 1 4 Changes *** Creat…" at bounding box center [375, 104] width 145 height 150
click at [316, 127] on icon at bounding box center [315, 127] width 3 height 3
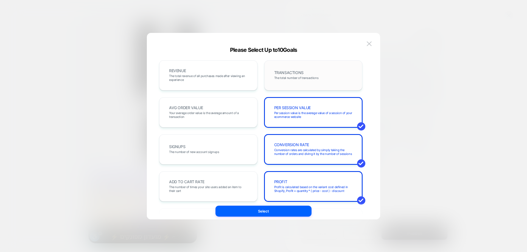
click at [299, 79] on span "The total number of transactions" at bounding box center [296, 78] width 44 height 4
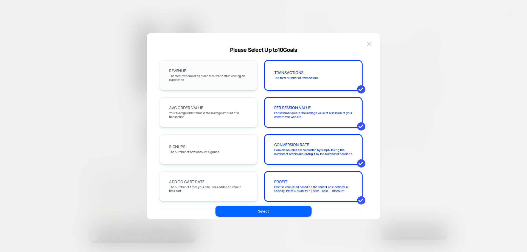
click at [215, 77] on span "The total revenue of all purchases made after viewing an experience" at bounding box center [208, 78] width 79 height 8
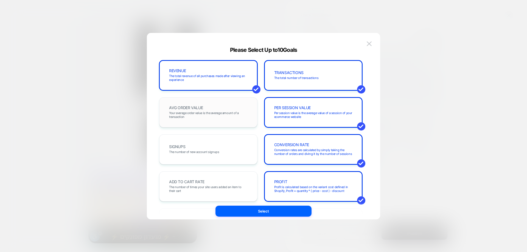
click at [214, 110] on div "AVG ORDER VALUE Your average order value is the average amount of a transaction" at bounding box center [208, 112] width 87 height 19
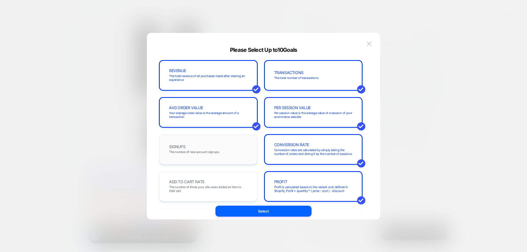
click at [214, 142] on div "SIGNUPS The number of new account signups" at bounding box center [208, 149] width 87 height 19
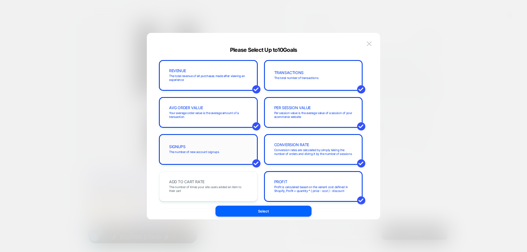
click at [216, 144] on div "SIGNUPS The number of new account signups" at bounding box center [208, 149] width 87 height 19
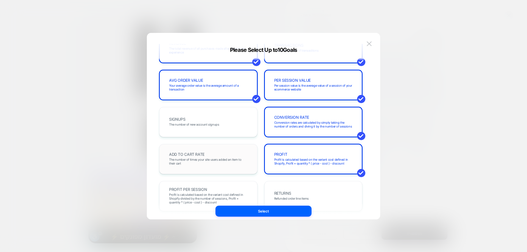
click at [207, 173] on div "ADD TO CART RATE The number of times your site users added an item to their cart" at bounding box center [208, 159] width 98 height 30
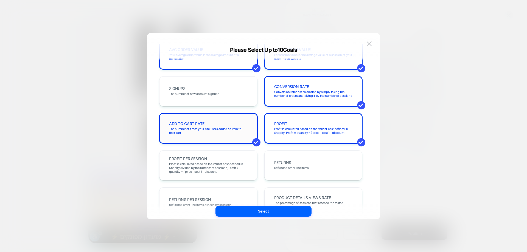
scroll to position [110, 0]
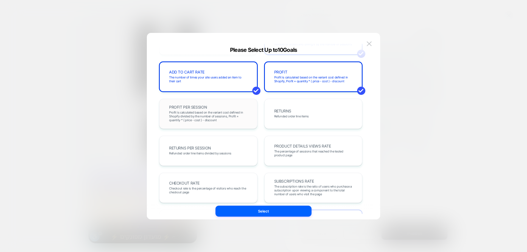
click at [202, 109] on span "PROFIT PER SESSION" at bounding box center [188, 107] width 38 height 4
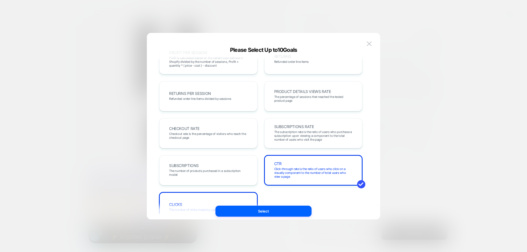
scroll to position [165, 0]
click at [203, 121] on div "CHECKOUT RATE Checkout rate is the percentage of visitors who reach the checkou…" at bounding box center [208, 133] width 98 height 30
click at [204, 129] on div "CHECKOUT RATE Checkout rate is the percentage of visitors who reach the checkou…" at bounding box center [208, 133] width 87 height 19
click at [207, 134] on span "Checkout rate is the percentage of visitors who reach the checkout page" at bounding box center [208, 136] width 79 height 8
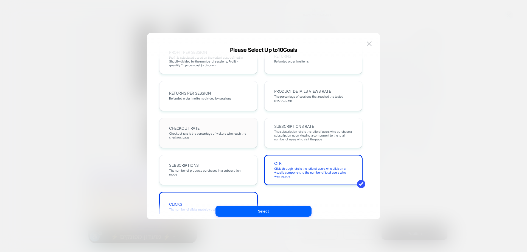
click at [207, 134] on span "Checkout rate is the percentage of visitors who reach the checkout page" at bounding box center [208, 136] width 79 height 8
drag, startPoint x: 186, startPoint y: 197, endPoint x: 186, endPoint y: 187, distance: 10.4
click at [186, 197] on div "CLICKS The number of clicks made by user on Visually widgets" at bounding box center [208, 207] width 98 height 30
click at [205, 201] on div "CLICKS The number of clicks made by user on Visually widgets" at bounding box center [208, 207] width 98 height 30
click at [324, 178] on span "Click-through rate is the ratio of users who click on a visually component to t…" at bounding box center [313, 173] width 79 height 12
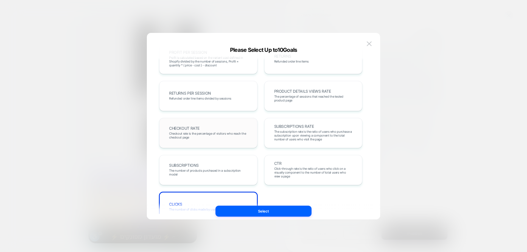
click at [234, 128] on div "CHECKOUT RATE Checkout rate is the percentage of visitors who reach the checkou…" at bounding box center [208, 133] width 87 height 19
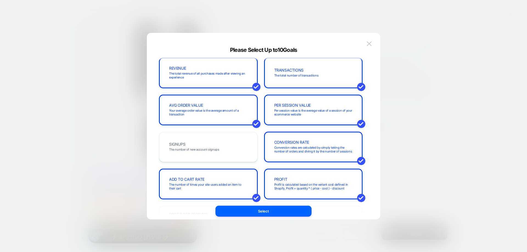
scroll to position [0, 0]
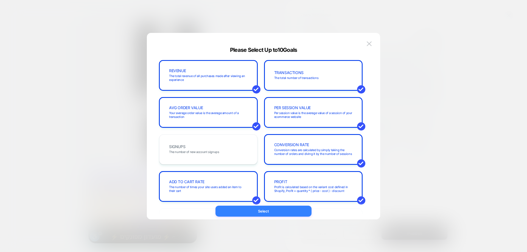
click at [282, 210] on button "Select" at bounding box center [263, 211] width 96 height 11
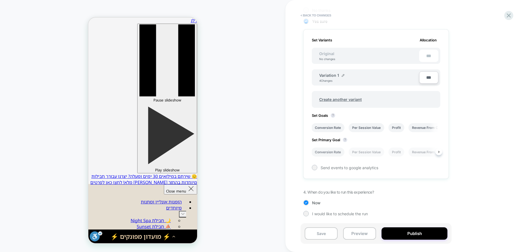
click at [337, 152] on li "Conversion Rate" at bounding box center [327, 152] width 33 height 9
click at [325, 240] on div "Save Preview Publish" at bounding box center [376, 233] width 151 height 21
drag, startPoint x: 323, startPoint y: 232, endPoint x: 322, endPoint y: 222, distance: 10.7
click at [323, 232] on button "Save" at bounding box center [321, 234] width 33 height 12
click at [312, 168] on div at bounding box center [314, 167] width 5 height 5
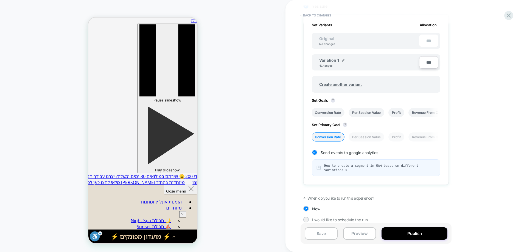
scroll to position [173, 0]
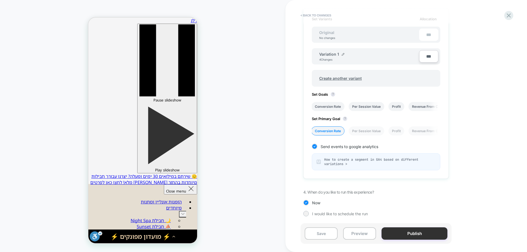
click at [405, 232] on button "Publish" at bounding box center [415, 234] width 66 height 12
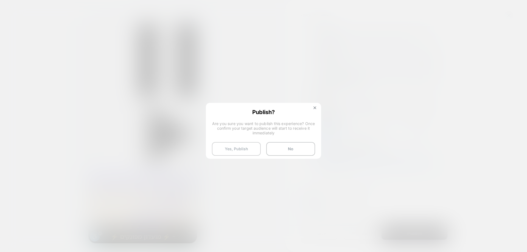
click at [245, 148] on button "Yes, Publish" at bounding box center [236, 149] width 49 height 14
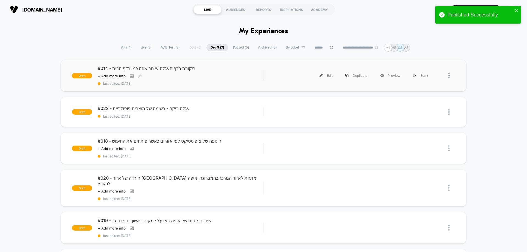
click at [194, 78] on div "#014 - ביקורת בדף העגלה עיצוב שונה כמו בדף הבית Click to view images Click to e…" at bounding box center [181, 76] width 166 height 20
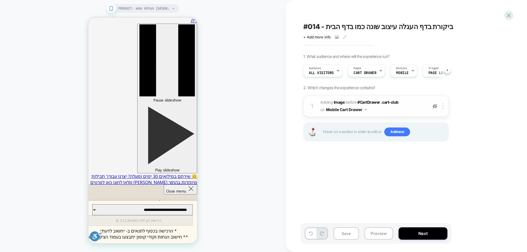
click at [438, 106] on div at bounding box center [434, 106] width 9 height 6
click at [336, 37] on icon at bounding box center [337, 37] width 4 height 4
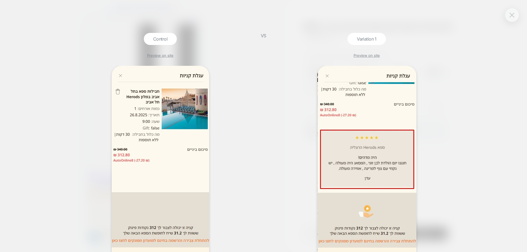
click at [512, 16] on img at bounding box center [512, 15] width 5 height 5
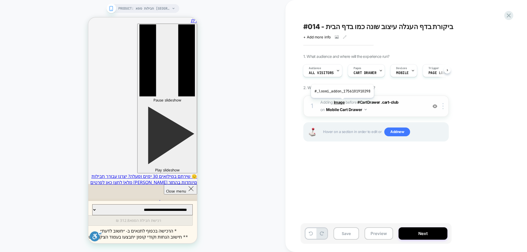
click at [342, 102] on b "Image" at bounding box center [339, 102] width 11 height 5
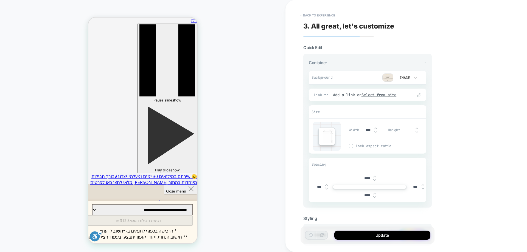
scroll to position [26, 0]
click at [318, 14] on button "< Back to experience" at bounding box center [318, 15] width 40 height 9
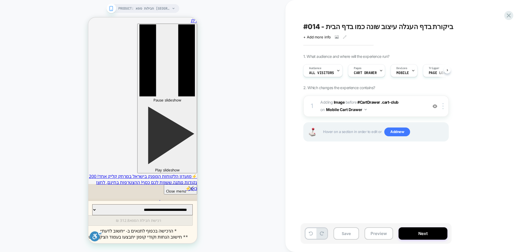
scroll to position [0, 0]
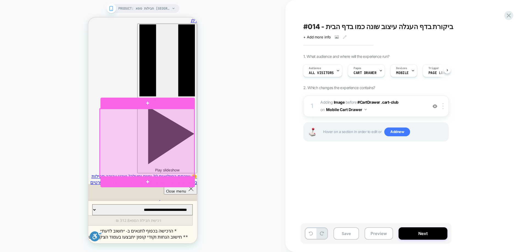
click at [146, 130] on div at bounding box center [147, 143] width 94 height 68
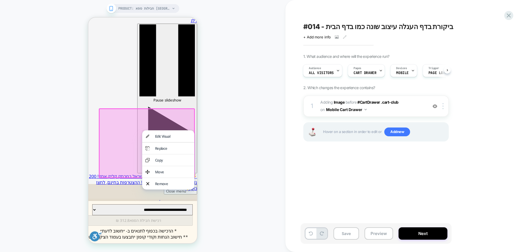
click at [247, 153] on div "PRODUCT: חבילות ספא בתל אביב במלון Herods [tel aviv] PRODUCT: חבילות ספא בתל אב…" at bounding box center [142, 125] width 285 height 241
click at [243, 191] on div "PRODUCT: חבילות ספא בתל אביב במלון Herods [tel aviv] PRODUCT: חבילות ספא בתל אב…" at bounding box center [142, 125] width 285 height 241
click at [255, 120] on div "PRODUCT: חבילות ספא בתל אביב במלון Herods [tel aviv] PRODUCT: חבילות ספא בתל אב…" at bounding box center [142, 125] width 285 height 241
click at [50, 128] on div "PRODUCT: חבילות ספא בתל אביב במלון Herods [tel aviv] PRODUCT: חבילות ספא בתל אב…" at bounding box center [142, 125] width 285 height 241
click at [252, 137] on div "PRODUCT: חבילות ספא בתל אביב במלון Herods [tel aviv] PRODUCT: חבילות ספא בתל אב…" at bounding box center [142, 125] width 285 height 241
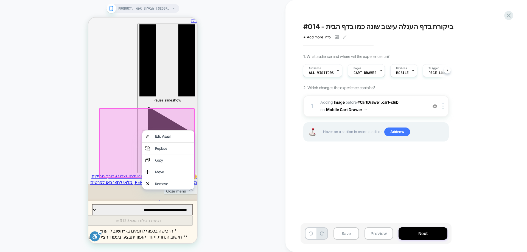
drag, startPoint x: 172, startPoint y: 95, endPoint x: 290, endPoint y: 130, distance: 123.2
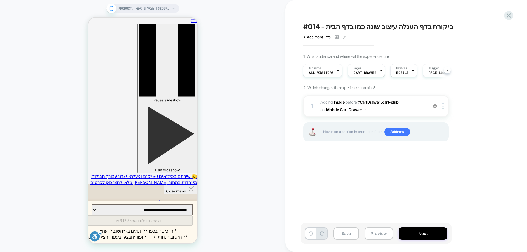
click at [357, 240] on div "Save Preview Next" at bounding box center [376, 233] width 151 height 21
click at [354, 236] on button "Save" at bounding box center [347, 234] width 26 height 12
click at [391, 233] on button "Preview" at bounding box center [379, 234] width 29 height 12
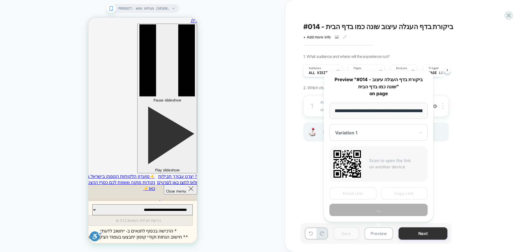
scroll to position [0, 69]
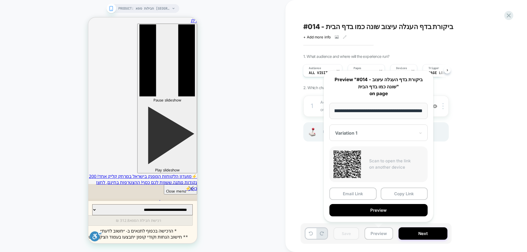
click at [293, 177] on div "#014 - ביקורת בדף העגלה עיצוב שונה כמו בדף הבית Click to view images Click to e…" at bounding box center [406, 126] width 242 height 252
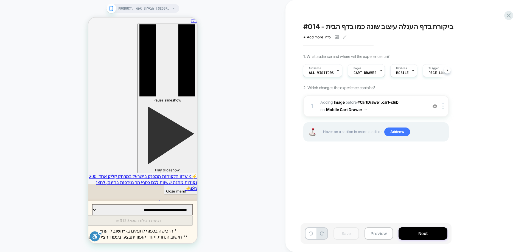
click at [413, 227] on div "Save Preview Next" at bounding box center [376, 233] width 151 height 21
click at [415, 236] on button "Next" at bounding box center [423, 234] width 49 height 12
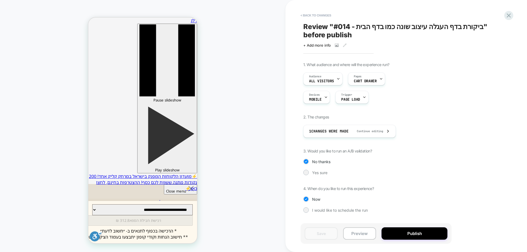
click at [326, 177] on div "1. What audience and where will the experience run? Audience All Visitors Pages…" at bounding box center [403, 141] width 200 height 159
click at [323, 172] on span "Yes sure" at bounding box center [319, 172] width 15 height 5
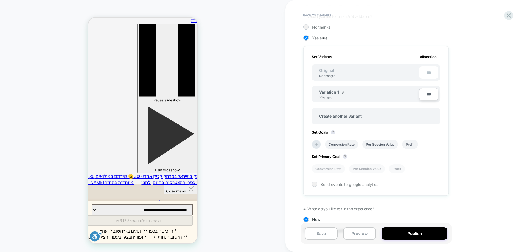
scroll to position [152, 0]
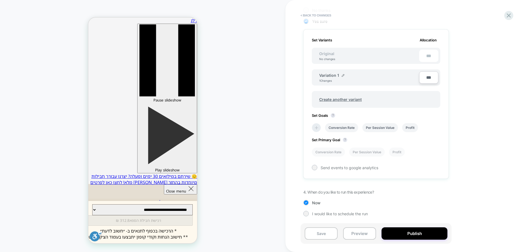
click at [315, 124] on li at bounding box center [316, 127] width 9 height 9
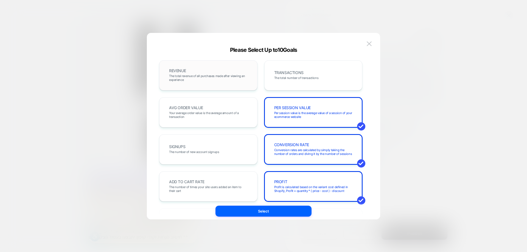
click at [218, 72] on div "REVENUE The total revenue of all purchases made after viewing an experience" at bounding box center [208, 75] width 87 height 19
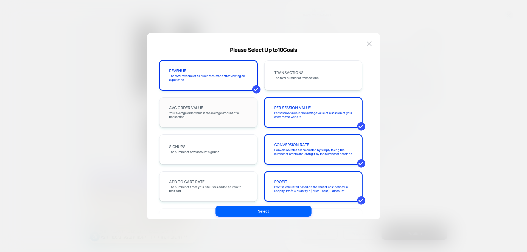
click at [214, 108] on div "AVG ORDER VALUE Your average order value is the average amount of a transaction" at bounding box center [208, 112] width 87 height 19
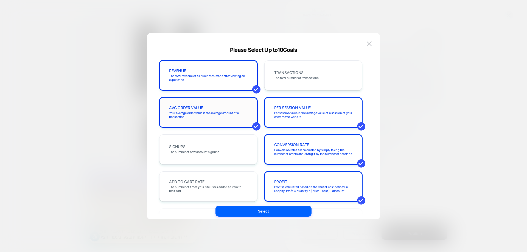
scroll to position [27, 0]
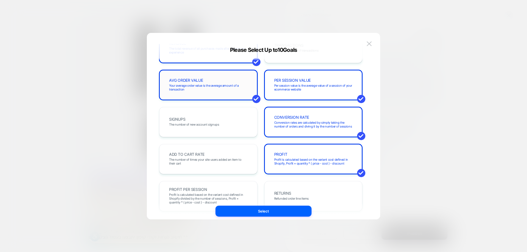
click at [217, 83] on div "AVG ORDER VALUE Your average order value is the average amount of a transaction" at bounding box center [208, 85] width 87 height 19
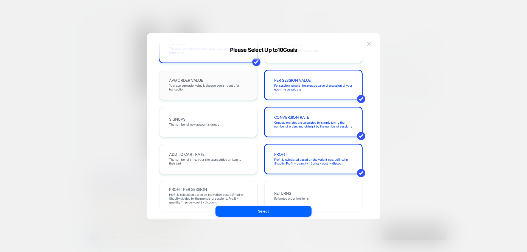
click at [225, 90] on span "Your average order value is the average amount of a transaction" at bounding box center [208, 88] width 79 height 8
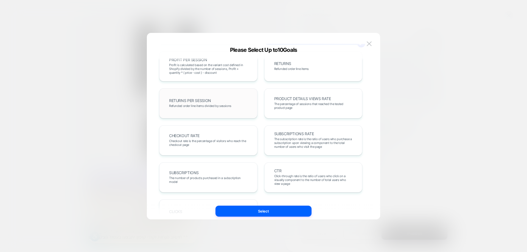
scroll to position [165, 0]
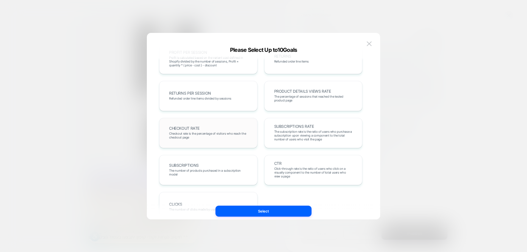
click at [219, 136] on span "Checkout rate is the percentage of visitors who reach the checkout page" at bounding box center [208, 136] width 79 height 8
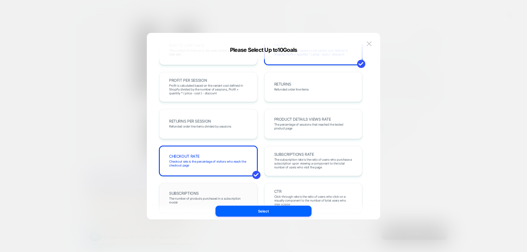
scroll to position [135, 0]
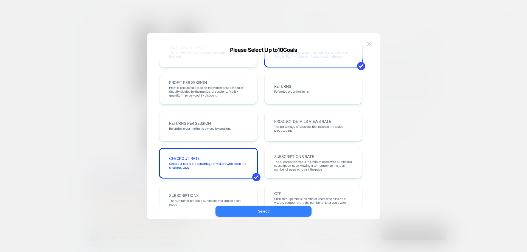
click at [269, 211] on button "Select" at bounding box center [263, 211] width 96 height 11
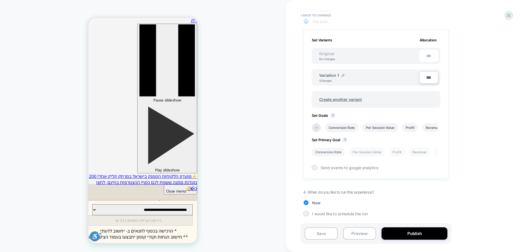
click at [329, 149] on li "Conversion Rate" at bounding box center [328, 152] width 33 height 9
click at [332, 171] on div "Set Variants Allocation Original No changes *** Variation 1 1 Changes *** Creat…" at bounding box center [375, 104] width 145 height 150
click at [334, 168] on span "Send events to google analytics" at bounding box center [350, 168] width 58 height 5
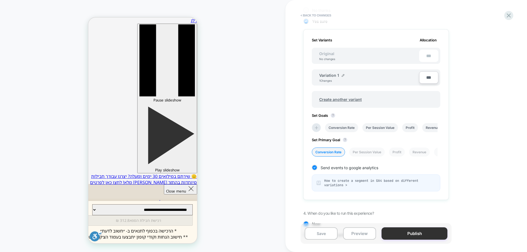
click at [395, 236] on button "Publish" at bounding box center [415, 234] width 66 height 12
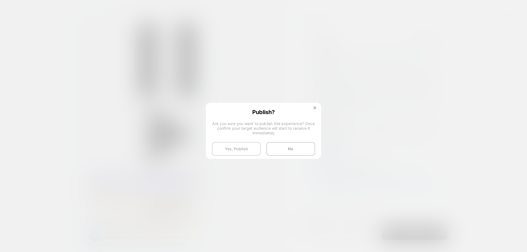
click at [239, 147] on button "Yes, Publish" at bounding box center [236, 149] width 49 height 14
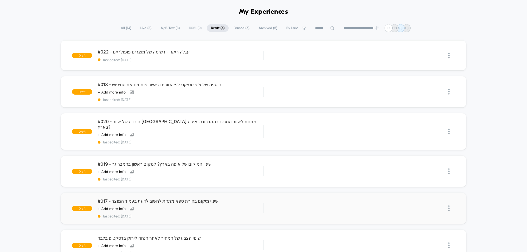
scroll to position [27, 0]
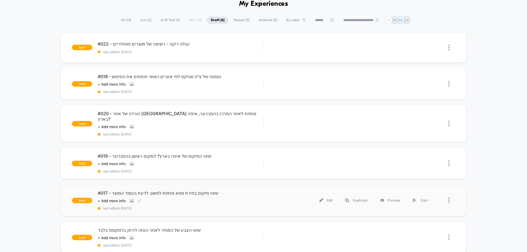
click at [166, 191] on div "#017 - שינוי מיקום בחירת ספא מתחת לחשוב לדעת בעמוד המוצר Click to view images C…" at bounding box center [181, 201] width 166 height 20
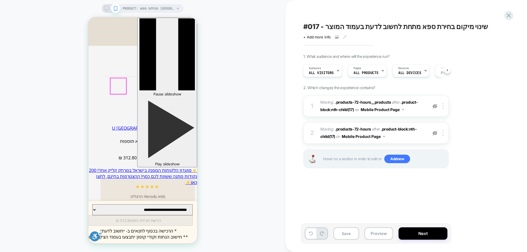
scroll to position [275, 0]
click at [438, 107] on div at bounding box center [434, 106] width 9 height 6
click at [436, 135] on img at bounding box center [435, 133] width 5 height 5
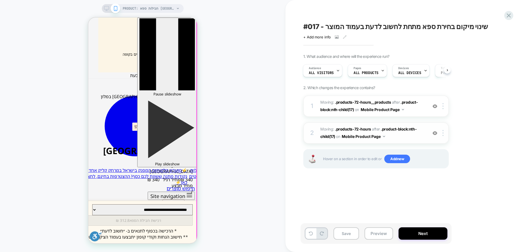
scroll to position [494, 0]
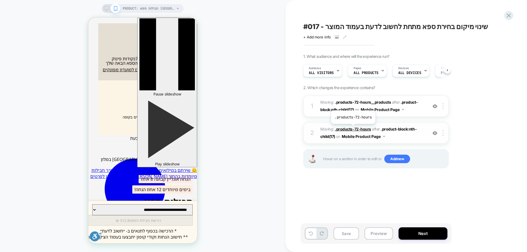
click at [353, 128] on span ".products-72-hours" at bounding box center [353, 129] width 36 height 5
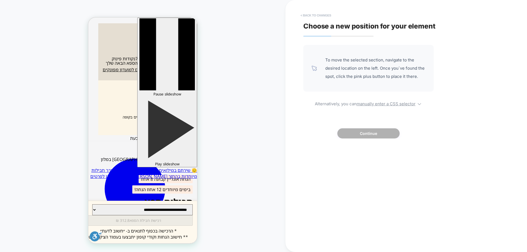
click at [327, 14] on button "< Back to changes" at bounding box center [316, 15] width 36 height 9
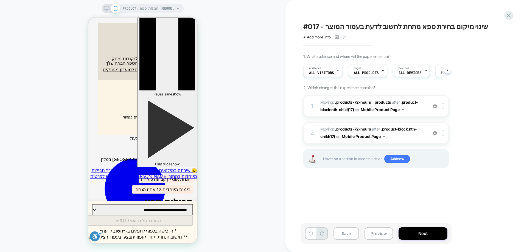
scroll to position [0, 0]
click at [384, 111] on button "Mobile Product Page" at bounding box center [382, 110] width 43 height 8
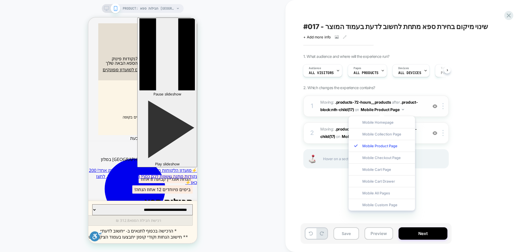
click at [384, 111] on button "Mobile Product Page" at bounding box center [382, 110] width 43 height 8
click at [444, 107] on div at bounding box center [444, 106] width 9 height 6
click at [491, 225] on div "Save Preview Next" at bounding box center [406, 236] width 206 height 26
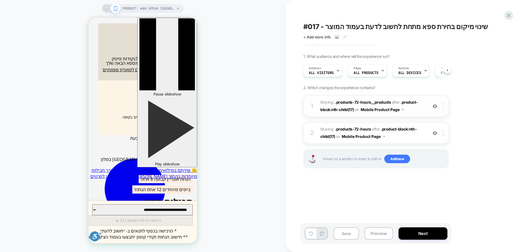
click at [441, 103] on div at bounding box center [444, 106] width 9 height 6
click at [473, 88] on div "1. What audience and where will the experience run? Audience All Visitors Pages…" at bounding box center [403, 118] width 200 height 128
click at [398, 111] on button "Mobile Product Page" at bounding box center [382, 110] width 43 height 8
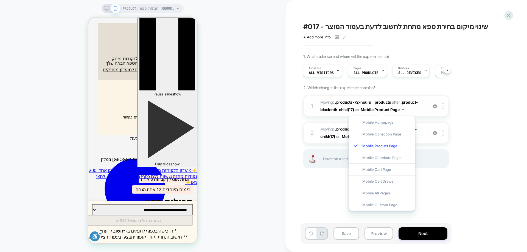
click at [398, 111] on button "Mobile Product Page" at bounding box center [382, 110] width 43 height 8
click at [476, 109] on div "1. What audience and where will the experience run? Audience All Visitors Pages…" at bounding box center [403, 118] width 200 height 128
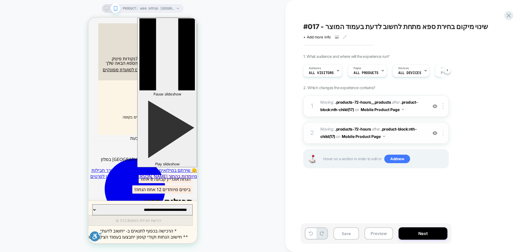
click at [444, 133] on img at bounding box center [443, 133] width 1 height 6
click at [352, 222] on div "#017 - שינוי מיקום בחירת ספא מתחת לחשוב לדעת בעמוד המוצר Click to view images C…" at bounding box center [404, 125] width 206 height 241
click at [427, 235] on button "Next" at bounding box center [423, 234] width 49 height 12
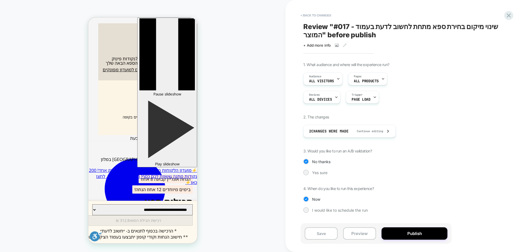
scroll to position [494, 0]
click at [319, 171] on span "Yes sure" at bounding box center [319, 172] width 15 height 5
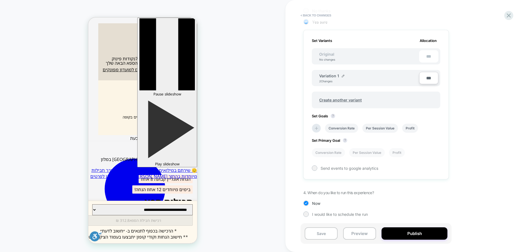
scroll to position [152, 0]
click at [314, 125] on icon at bounding box center [316, 127] width 5 height 5
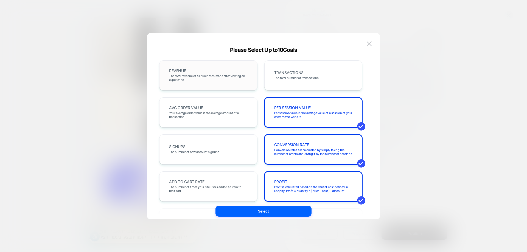
click at [212, 78] on span "The total revenue of all purchases made after viewing an experience" at bounding box center [208, 78] width 79 height 8
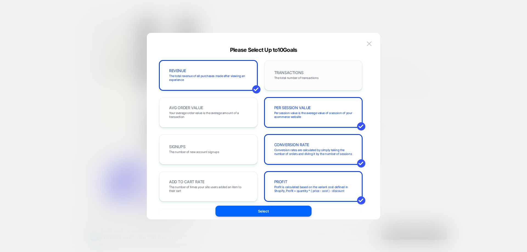
click at [329, 65] on div "TRANSACTIONS The total number of transactions" at bounding box center [313, 75] width 98 height 30
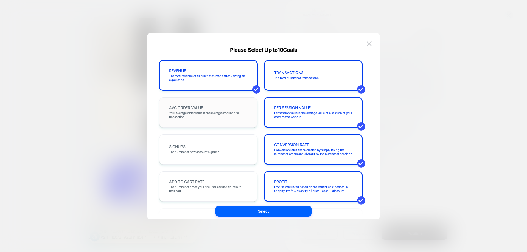
click at [207, 111] on div "AVG ORDER VALUE Your average order value is the average amount of a transaction" at bounding box center [208, 112] width 87 height 19
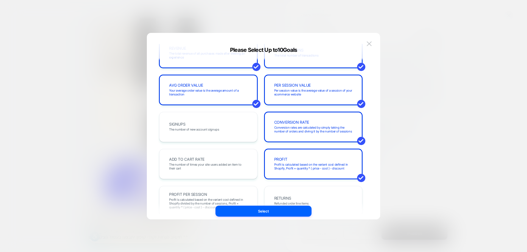
scroll to position [82, 0]
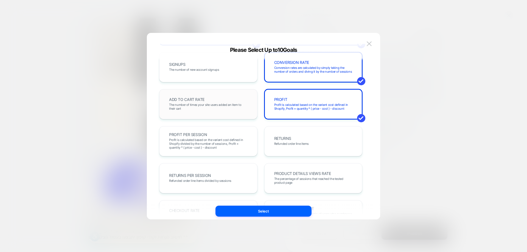
click at [214, 94] on div "ADD TO CART RATE The number of times your site users added an item to their cart" at bounding box center [208, 104] width 98 height 30
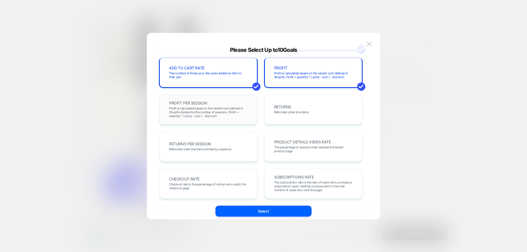
scroll to position [137, 0]
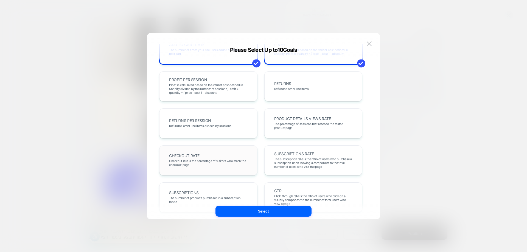
click at [211, 155] on div "CHECKOUT RATE Checkout rate is the percentage of visitors who reach the checkou…" at bounding box center [208, 160] width 87 height 19
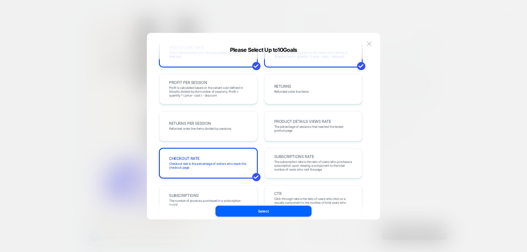
scroll to position [189, 0]
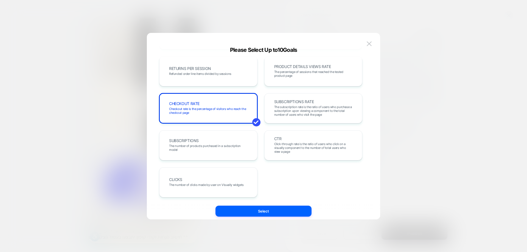
drag, startPoint x: 282, startPoint y: 207, endPoint x: 268, endPoint y: 211, distance: 14.9
click at [282, 207] on button "Select" at bounding box center [263, 211] width 96 height 11
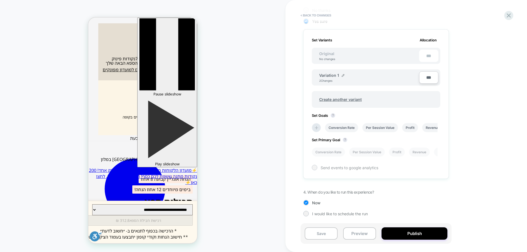
click at [333, 166] on span "Send events to google analytics" at bounding box center [350, 168] width 58 height 5
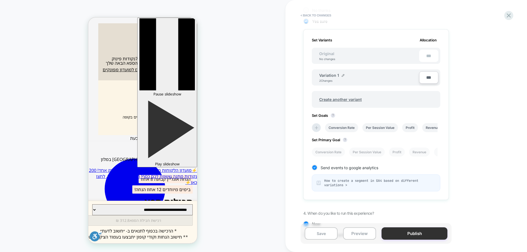
click at [405, 232] on button "Publish" at bounding box center [415, 234] width 66 height 12
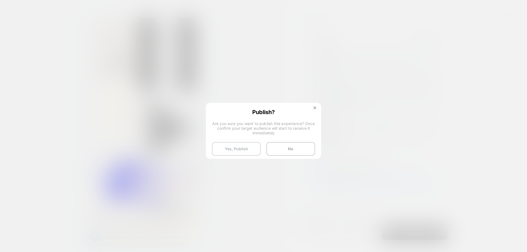
click at [244, 147] on button "Yes, Publish" at bounding box center [236, 149] width 49 height 14
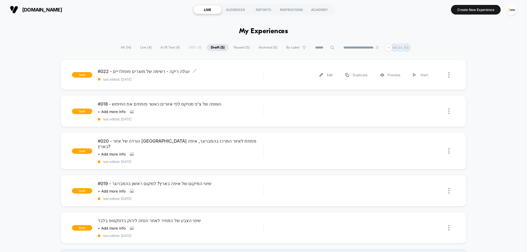
drag, startPoint x: 214, startPoint y: 72, endPoint x: 317, endPoint y: 112, distance: 109.8
click at [214, 72] on span "#022 - עגלה ריקה - רשימה של מוצרים פופולריים Click to edit experience details" at bounding box center [181, 71] width 166 height 5
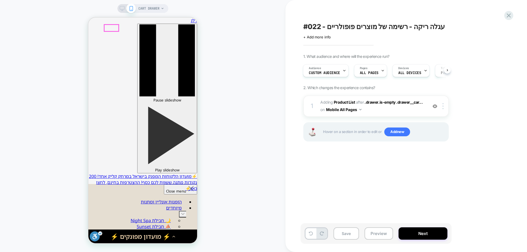
click at [271, 84] on div "CART DRAWER" at bounding box center [142, 125] width 285 height 241
click at [508, 15] on icon at bounding box center [509, 15] width 4 height 4
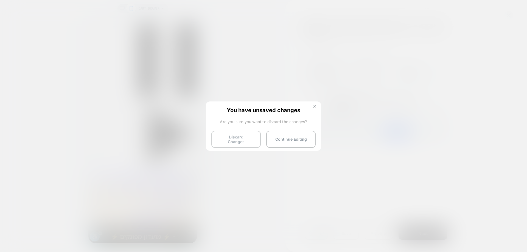
click at [245, 141] on button "Discard Changes" at bounding box center [235, 139] width 49 height 17
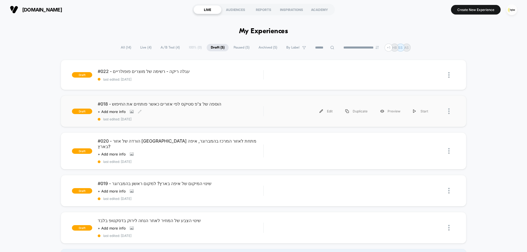
click at [194, 109] on div "#018 - הוספה של [PERSON_NAME] סטיקס לפי אזורים כאשר פותחים את החיפוש Click to v…" at bounding box center [181, 111] width 166 height 20
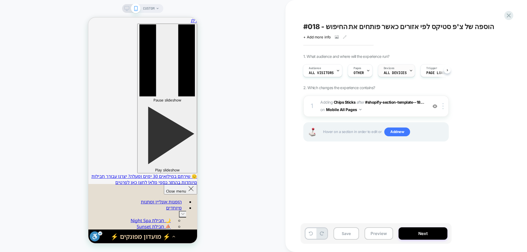
click at [400, 71] on span "ALL DEVICES" at bounding box center [395, 73] width 23 height 4
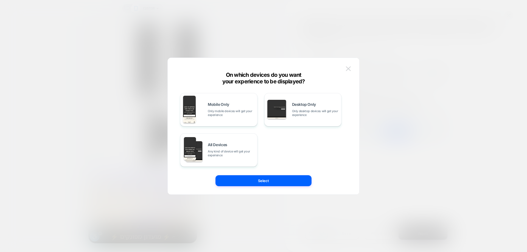
click at [347, 72] on button at bounding box center [348, 69] width 8 height 8
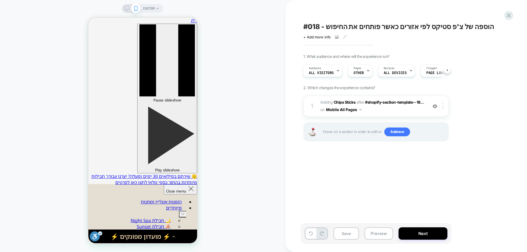
click at [125, 6] on div "CUSTOM" at bounding box center [142, 8] width 41 height 9
click at [124, 9] on div "CUSTOM" at bounding box center [142, 8] width 41 height 9
click at [444, 108] on img at bounding box center [443, 106] width 1 height 6
click at [444, 108] on div at bounding box center [444, 106] width 9 height 6
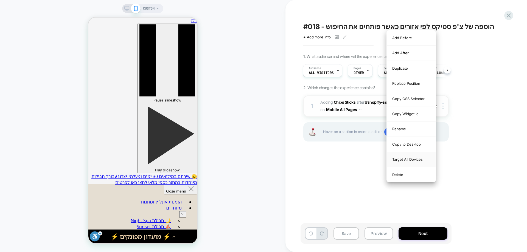
click at [408, 161] on div "Target All Devices" at bounding box center [411, 159] width 49 height 15
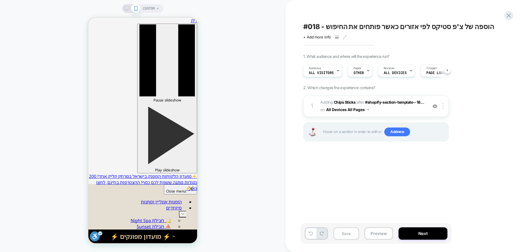
click at [349, 233] on button "Save" at bounding box center [347, 234] width 26 height 12
click at [127, 9] on rect at bounding box center [127, 7] width 5 height 3
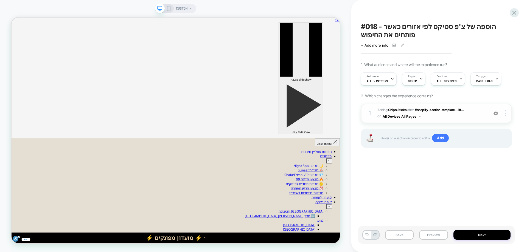
click at [410, 119] on button "All Devices All Pages" at bounding box center [402, 116] width 38 height 7
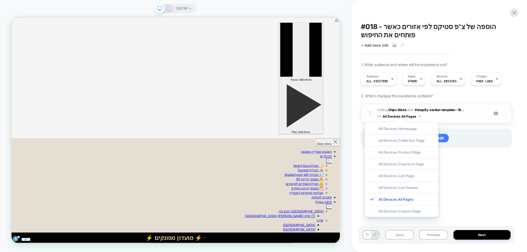
click at [505, 112] on img at bounding box center [505, 113] width 1 height 6
click at [505, 116] on img at bounding box center [505, 113] width 1 height 6
click at [480, 204] on div "#018 - הוספה של צ'פ סטיקס לפי אזורים כאשר פותחים את החיפוש Click to view images…" at bounding box center [436, 125] width 156 height 241
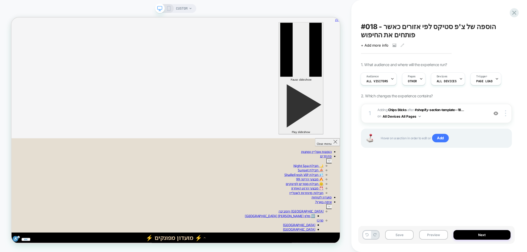
click at [446, 85] on div "Audience All Visitors Pages OTHER Devices ALL DEVICES Trigger Page Load" at bounding box center [433, 79] width 151 height 18
click at [446, 80] on span "ALL DEVICES" at bounding box center [447, 81] width 20 height 4
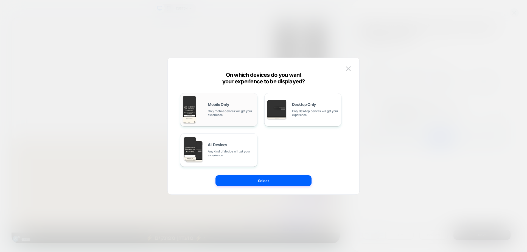
click at [197, 109] on div "Mobile Only Only mobile devices will get your experience" at bounding box center [218, 110] width 71 height 28
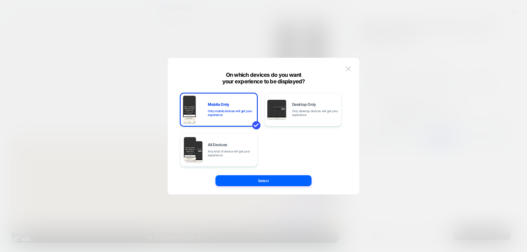
click at [252, 184] on button "Select" at bounding box center [263, 180] width 96 height 11
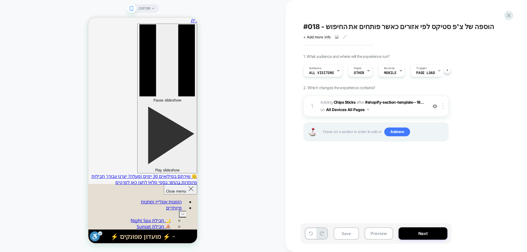
scroll to position [0, 0]
click at [349, 110] on button "All Devices All Pages" at bounding box center [347, 110] width 43 height 8
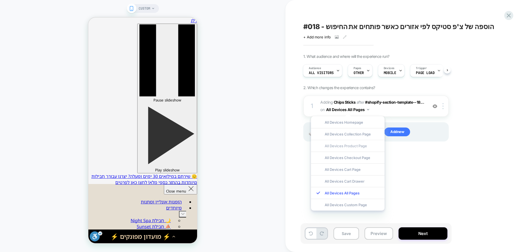
scroll to position [0, 0]
click at [434, 164] on div "#018 - הוספה של צ'פ סטיקס לפי אזורים כאשר פותחים את החיפוש Click to view images…" at bounding box center [404, 125] width 206 height 241
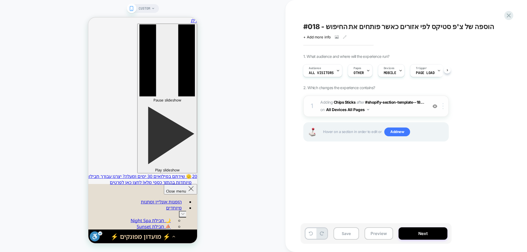
click at [444, 104] on div at bounding box center [444, 106] width 9 height 6
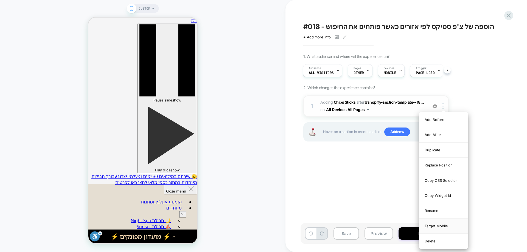
click at [449, 227] on div "Target Mobile" at bounding box center [443, 226] width 49 height 15
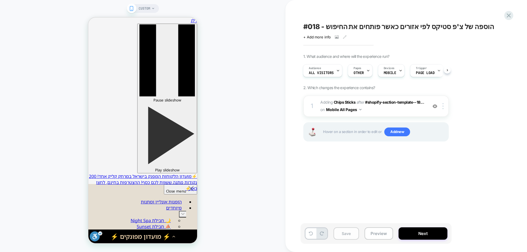
click at [353, 234] on button "Save" at bounding box center [347, 234] width 26 height 12
click at [412, 233] on button "Next" at bounding box center [423, 234] width 49 height 12
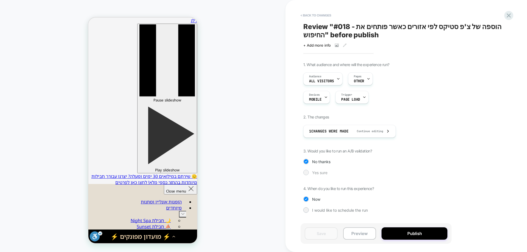
click at [327, 173] on span "Yes sure" at bounding box center [319, 172] width 15 height 5
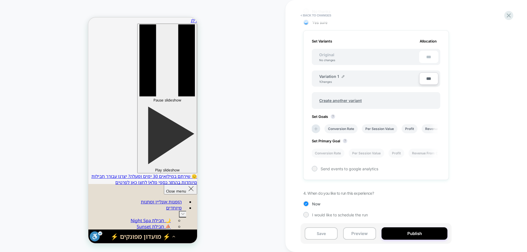
scroll to position [152, 0]
click at [317, 127] on icon at bounding box center [315, 127] width 5 height 5
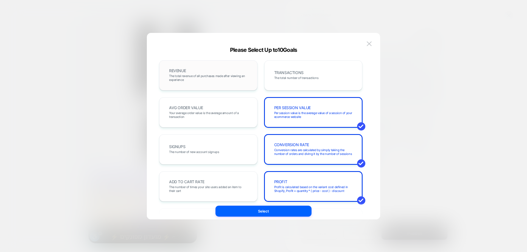
click at [204, 79] on span "The total revenue of all purchases made after viewing an experience" at bounding box center [208, 78] width 79 height 8
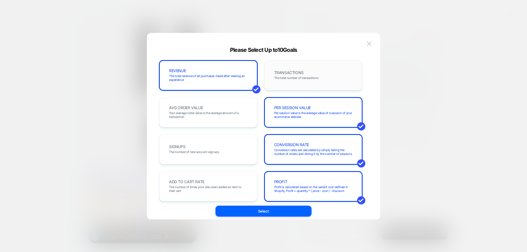
click at [268, 77] on div "TRANSACTIONS The total number of transactions" at bounding box center [313, 75] width 98 height 30
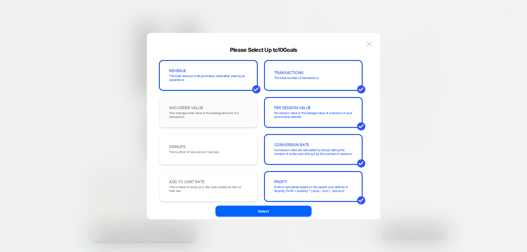
click at [200, 113] on span "Your average order value is the average amount of a transaction" at bounding box center [208, 115] width 79 height 8
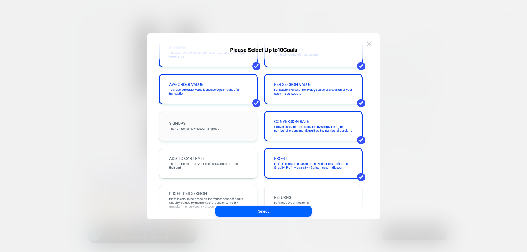
scroll to position [82, 0]
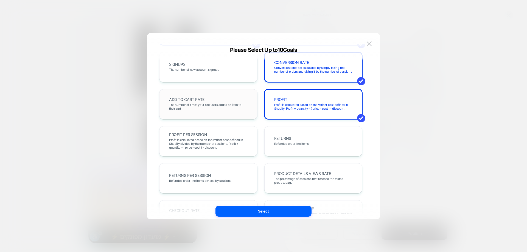
click at [202, 103] on div "ADD TO CART RATE The number of times your site users added an item to their cart" at bounding box center [208, 104] width 87 height 19
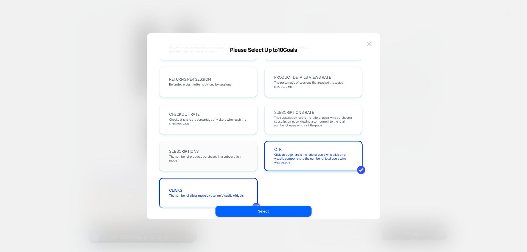
scroll to position [189, 0]
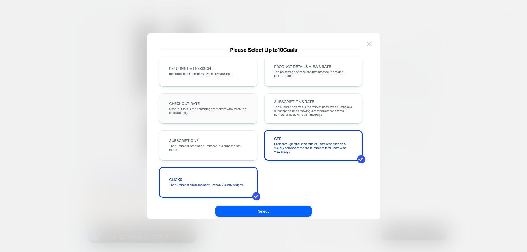
click at [209, 113] on span "Checkout rate is the percentage of visitors who reach the checkout page" at bounding box center [208, 111] width 79 height 8
click at [217, 103] on div "CHECKOUT RATE Checkout rate is the percentage of visitors who reach the checkou…" at bounding box center [208, 108] width 87 height 19
click at [234, 184] on span "The number of clicks made by user on Visually widgets" at bounding box center [206, 185] width 75 height 4
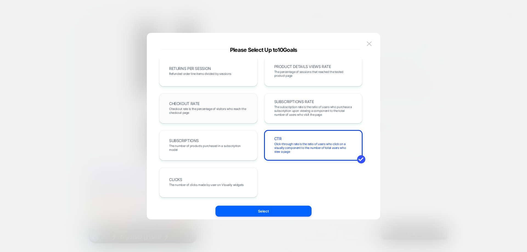
click at [209, 100] on div "CHECKOUT RATE Checkout rate is the percentage of visitors who reach the checkou…" at bounding box center [208, 108] width 87 height 19
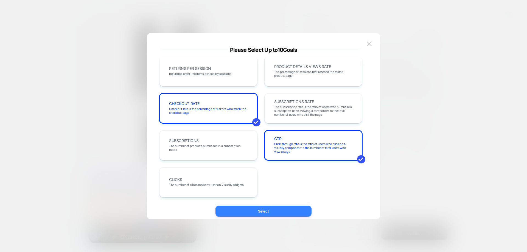
click at [234, 212] on button "Select" at bounding box center [263, 211] width 96 height 11
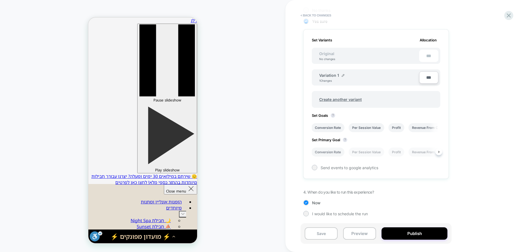
click at [332, 153] on li "Conversion Rate" at bounding box center [327, 152] width 33 height 9
click at [329, 128] on li "Conversion Rate" at bounding box center [327, 127] width 33 height 9
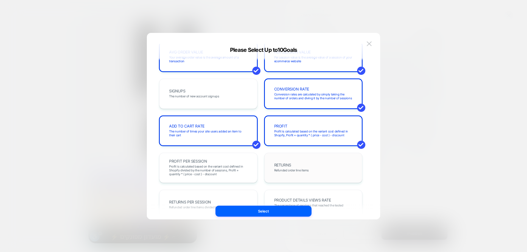
scroll to position [137, 0]
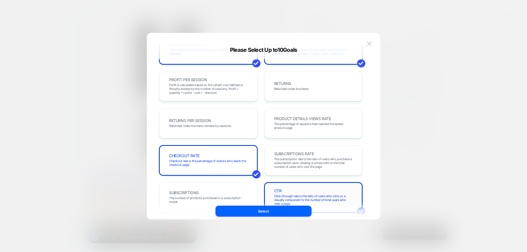
click at [321, 192] on div "CTR Click-through rate is the ratio of users who click on a visually component …" at bounding box center [313, 197] width 87 height 19
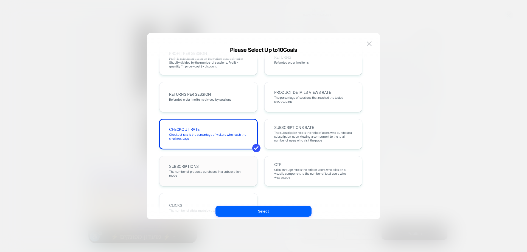
scroll to position [189, 0]
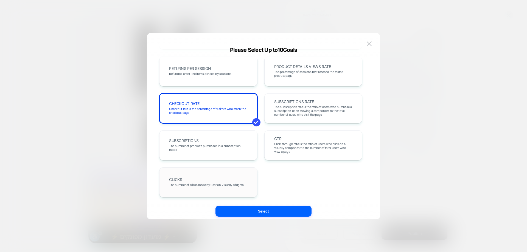
click at [200, 192] on div "CLICKS The number of clicks made by user on Visually widgets" at bounding box center [208, 182] width 87 height 19
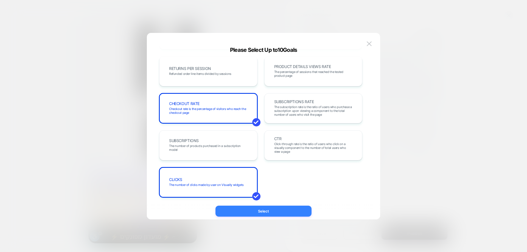
click at [252, 216] on button "Select" at bounding box center [263, 211] width 96 height 11
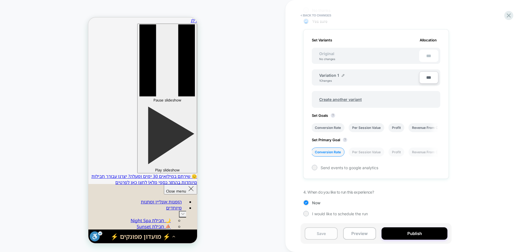
click at [326, 234] on button "Save" at bounding box center [321, 234] width 33 height 12
click at [404, 233] on button "Publish" at bounding box center [415, 234] width 66 height 12
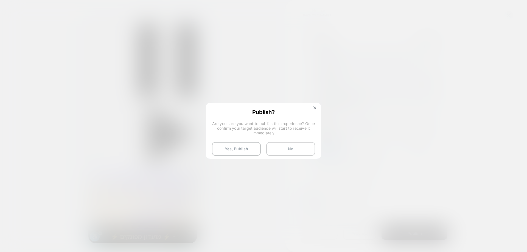
click at [283, 150] on button "No" at bounding box center [290, 149] width 49 height 14
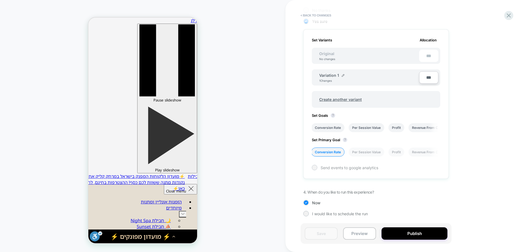
drag, startPoint x: 311, startPoint y: 165, endPoint x: 314, endPoint y: 168, distance: 4.1
click at [311, 165] on div "Set Variants Allocation Original No changes *** Variation 1 1 Changes *** Creat…" at bounding box center [375, 104] width 145 height 150
click at [318, 172] on div "Set Variants Allocation Original No changes *** Variation 1 1 Changes *** Creat…" at bounding box center [375, 104] width 145 height 150
click at [317, 169] on div "Send events to google analytics" at bounding box center [376, 167] width 128 height 5
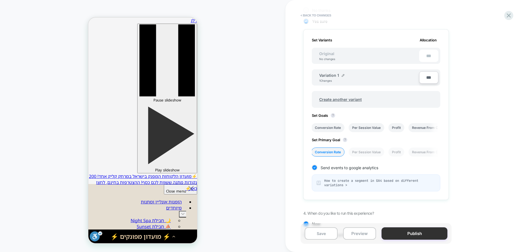
click at [405, 228] on button "Publish" at bounding box center [415, 234] width 66 height 12
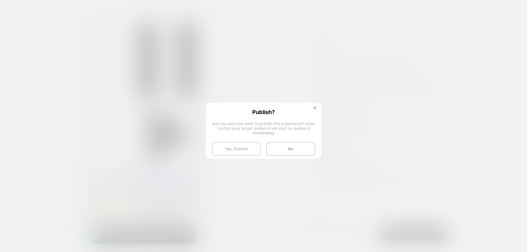
click at [247, 146] on button "Yes, Publish" at bounding box center [236, 149] width 49 height 14
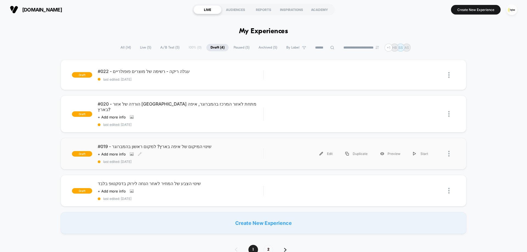
click at [179, 152] on div "Click to view images Click to edit experience details + Add more info" at bounding box center [156, 154] width 116 height 4
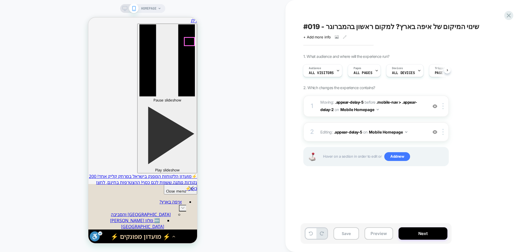
click at [271, 108] on div "HOMEPAGE" at bounding box center [142, 125] width 285 height 241
click at [342, 229] on button "Save" at bounding box center [347, 234] width 26 height 12
click at [419, 237] on button "Next" at bounding box center [423, 234] width 49 height 12
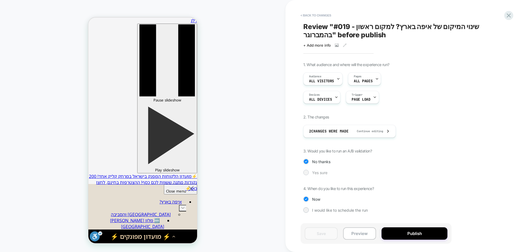
click at [309, 172] on div at bounding box center [305, 172] width 5 height 5
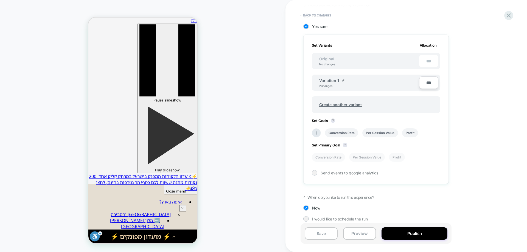
scroll to position [152, 0]
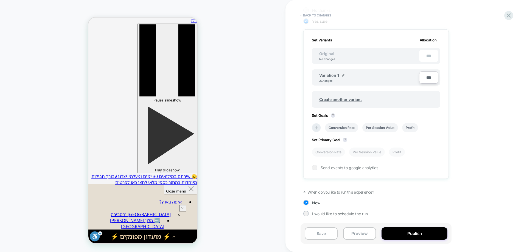
click at [316, 127] on icon at bounding box center [316, 127] width 5 height 5
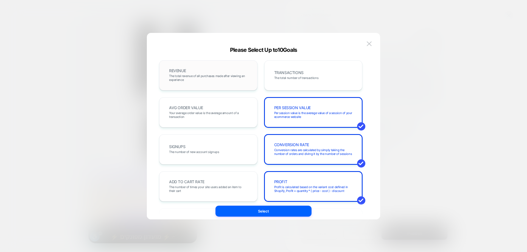
click at [220, 69] on div "REVENUE The total revenue of all purchases made after viewing an experience" at bounding box center [208, 75] width 87 height 19
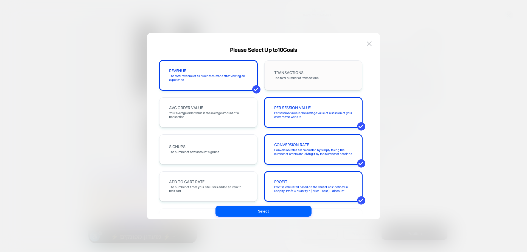
drag, startPoint x: 288, startPoint y: 71, endPoint x: 281, endPoint y: 74, distance: 7.6
click at [288, 71] on span "TRANSACTIONS" at bounding box center [288, 73] width 29 height 4
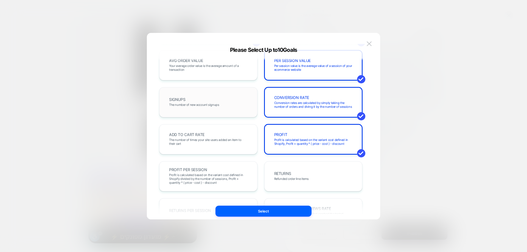
scroll to position [55, 0]
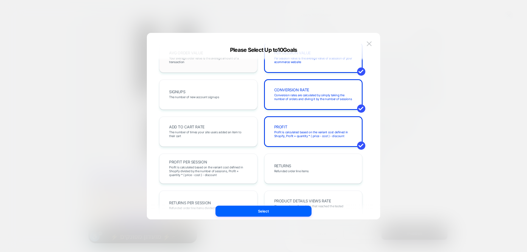
click at [204, 61] on span "Your average order value is the average amount of a transaction" at bounding box center [208, 60] width 79 height 8
click at [200, 130] on div "ADD TO CART RATE The number of times your site users added an item to their cart" at bounding box center [208, 131] width 87 height 19
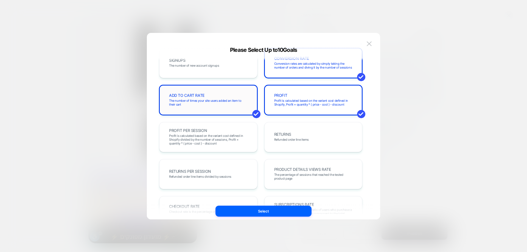
scroll to position [137, 0]
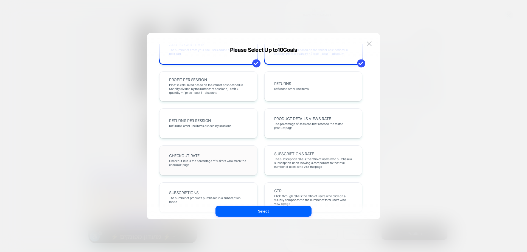
click at [213, 162] on span "Checkout rate is the percentage of visitors who reach the checkout page" at bounding box center [208, 163] width 79 height 8
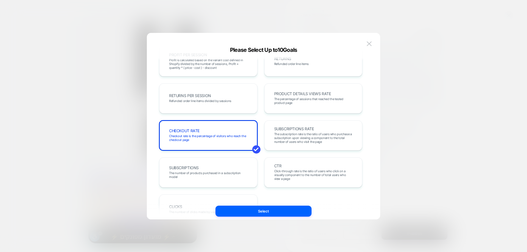
scroll to position [189, 0]
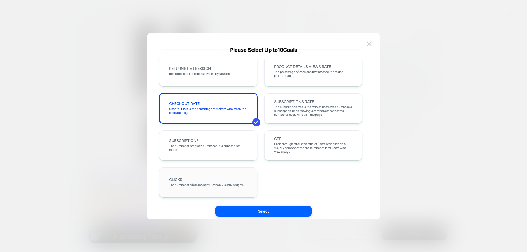
click at [233, 172] on div "CLICKS The number of clicks made by user on Visually widgets" at bounding box center [208, 182] width 98 height 30
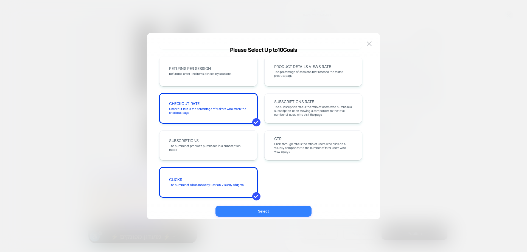
click at [257, 214] on button "Select" at bounding box center [263, 211] width 96 height 11
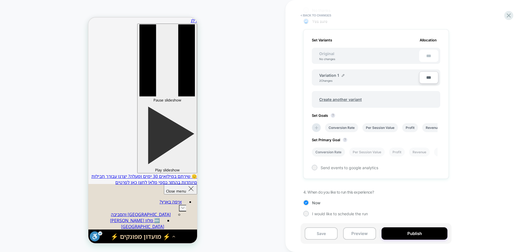
click at [327, 153] on li "Conversion Rate" at bounding box center [328, 152] width 33 height 9
click at [323, 168] on span "Send events to google analytics" at bounding box center [350, 168] width 58 height 5
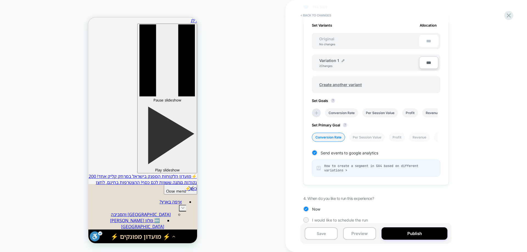
scroll to position [173, 0]
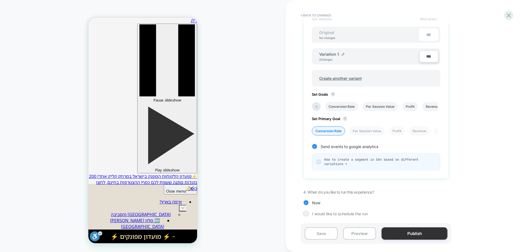
click at [410, 232] on button "Publish" at bounding box center [415, 234] width 66 height 12
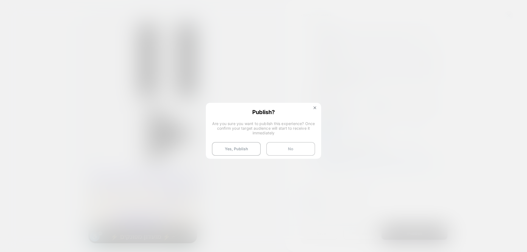
click at [299, 152] on button "No" at bounding box center [290, 149] width 49 height 14
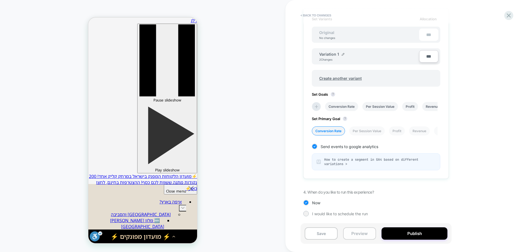
drag, startPoint x: 321, startPoint y: 230, endPoint x: 367, endPoint y: 237, distance: 46.7
click at [321, 231] on button "Save" at bounding box center [321, 234] width 33 height 12
click at [420, 236] on button "Publish" at bounding box center [415, 234] width 66 height 12
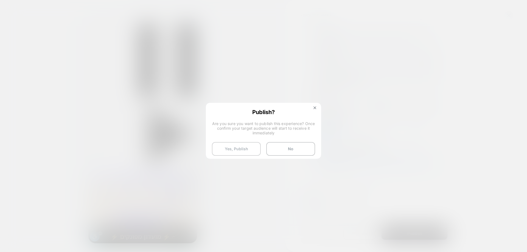
click at [253, 152] on button "Yes, Publish" at bounding box center [236, 149] width 49 height 14
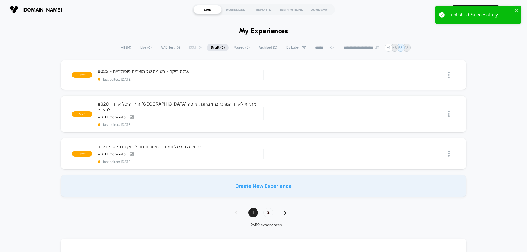
click at [146, 48] on span "Live ( 6 )" at bounding box center [145, 47] width 19 height 7
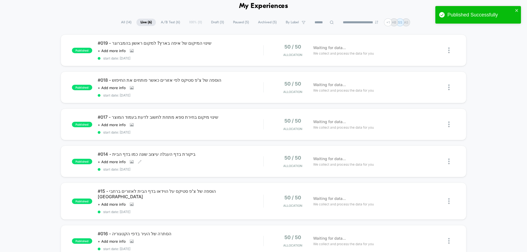
scroll to position [55, 0]
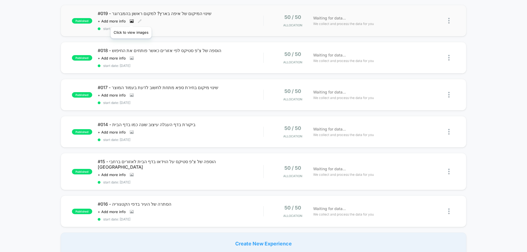
click at [131, 20] on icon at bounding box center [132, 21] width 4 height 4
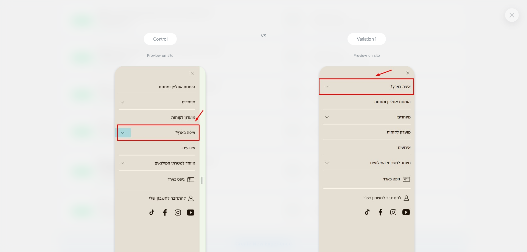
click at [516, 17] on button at bounding box center [512, 15] width 8 height 8
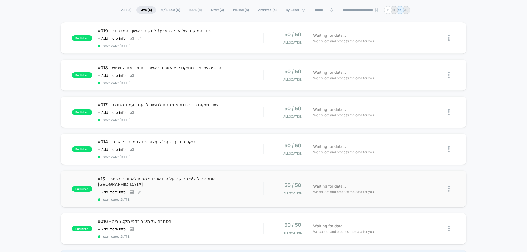
scroll to position [0, 0]
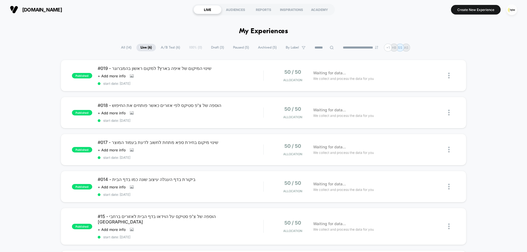
click at [134, 190] on div "#014 - ביקורת בדף העגלה עיצוב שונה כמו בדף הבית Click to view images Click to e…" at bounding box center [181, 187] width 166 height 20
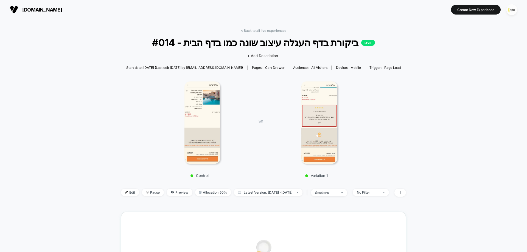
click at [317, 119] on img at bounding box center [319, 123] width 37 height 82
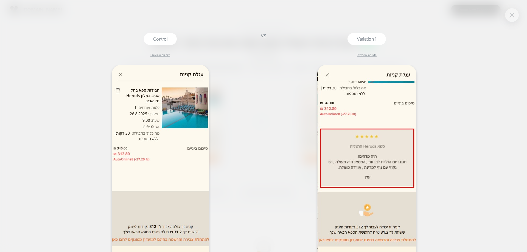
click at [510, 16] on img at bounding box center [512, 15] width 5 height 5
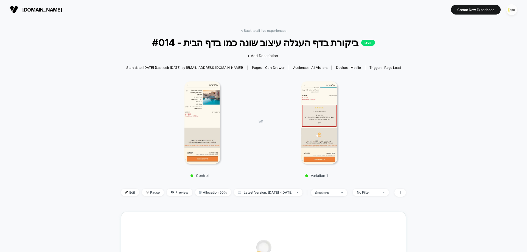
click at [263, 33] on div "< Back to all live experiences #014 - ביקורת בדף העגלה עיצוב שונה כמו בדף הבית …" at bounding box center [263, 116] width 285 height 175
click at [263, 32] on link "< Back to all live experiences" at bounding box center [264, 31] width 46 height 4
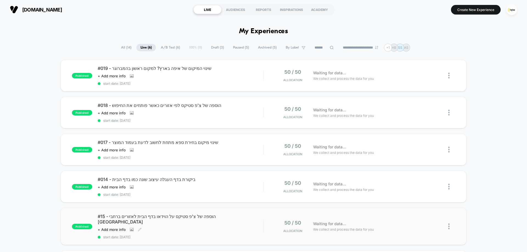
click at [151, 228] on div "Click to view images Click to edit experience details + Add more info" at bounding box center [156, 230] width 116 height 4
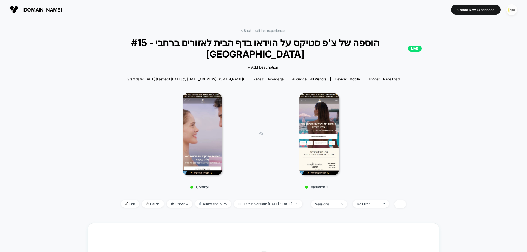
click at [323, 96] on img at bounding box center [319, 134] width 40 height 82
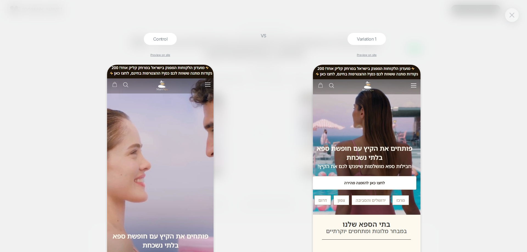
click at [509, 18] on button at bounding box center [512, 15] width 8 height 8
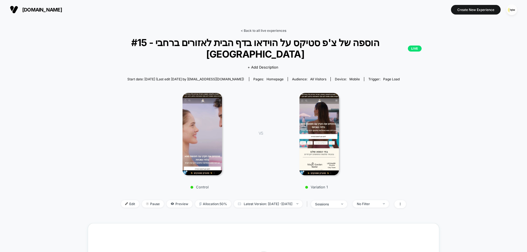
click at [271, 30] on link "< Back to all live experiences" at bounding box center [264, 31] width 46 height 4
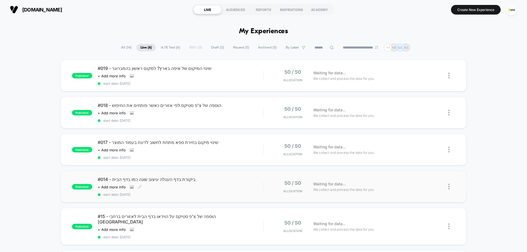
scroll to position [55, 0]
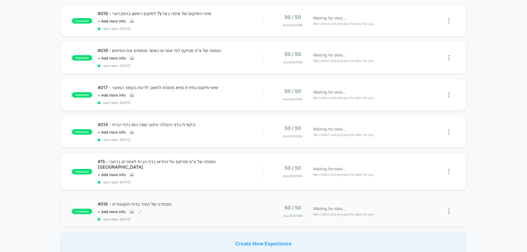
click at [133, 202] on div "#016 - הסתרה של העיר בדפי הקטגוריה Click to view images Click to edit experienc…" at bounding box center [181, 211] width 166 height 20
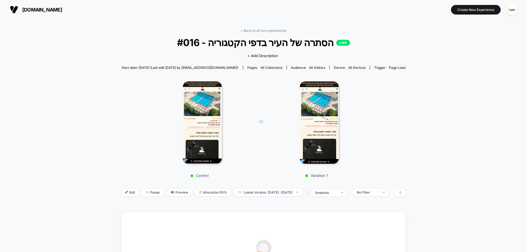
click at [315, 108] on img at bounding box center [319, 123] width 39 height 82
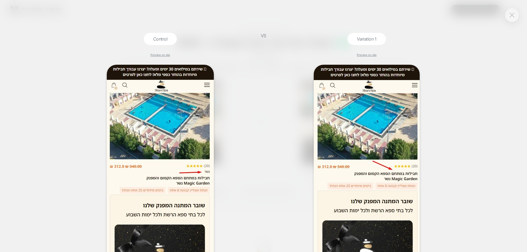
click at [508, 14] on button at bounding box center [512, 15] width 8 height 8
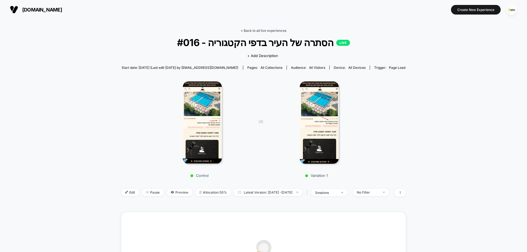
click at [253, 30] on link "< Back to all live experiences" at bounding box center [264, 31] width 46 height 4
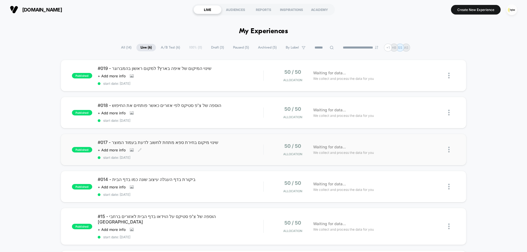
click at [131, 153] on div "#017 - שינוי מיקום בחירת ספא מתחת לחשוב לדעת בעמוד המוצר Click to view images C…" at bounding box center [181, 150] width 166 height 20
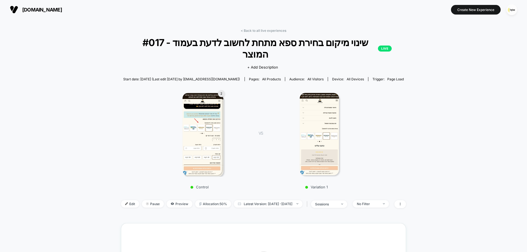
click at [318, 96] on img at bounding box center [319, 134] width 39 height 82
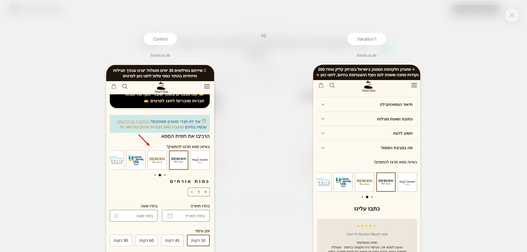
click at [516, 15] on button at bounding box center [512, 15] width 8 height 8
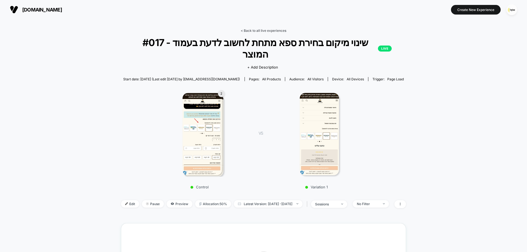
click at [278, 30] on link "< Back to all live experiences" at bounding box center [264, 31] width 46 height 4
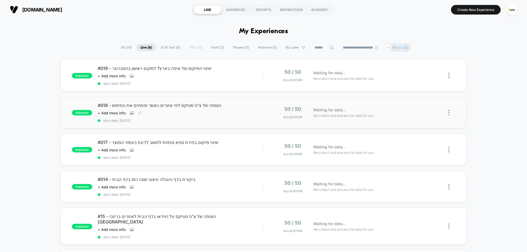
click at [164, 119] on span "start date: [DATE]" at bounding box center [181, 121] width 166 height 4
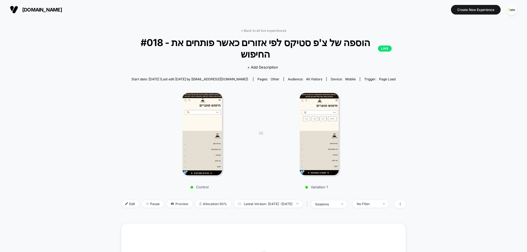
click at [333, 111] on img at bounding box center [319, 134] width 39 height 82
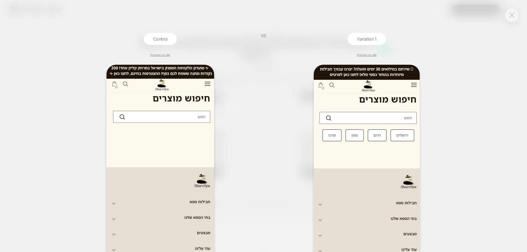
click at [511, 13] on img at bounding box center [512, 15] width 5 height 5
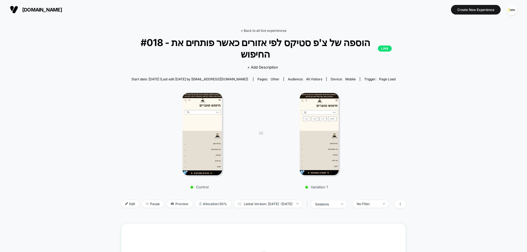
click at [267, 29] on link "< Back to all live experiences" at bounding box center [264, 31] width 46 height 4
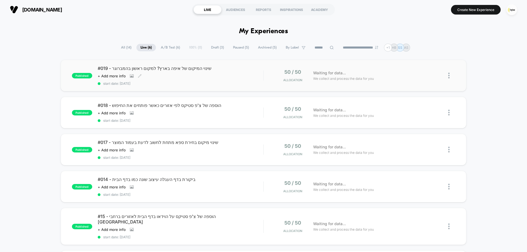
click at [167, 76] on div "Click to view images Click to edit experience details + Add more info" at bounding box center [156, 76] width 116 height 4
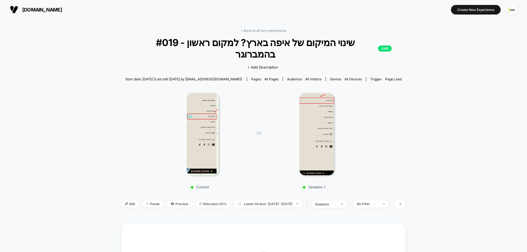
click at [305, 116] on img at bounding box center [316, 134] width 35 height 82
